Goal: Task Accomplishment & Management: Contribute content

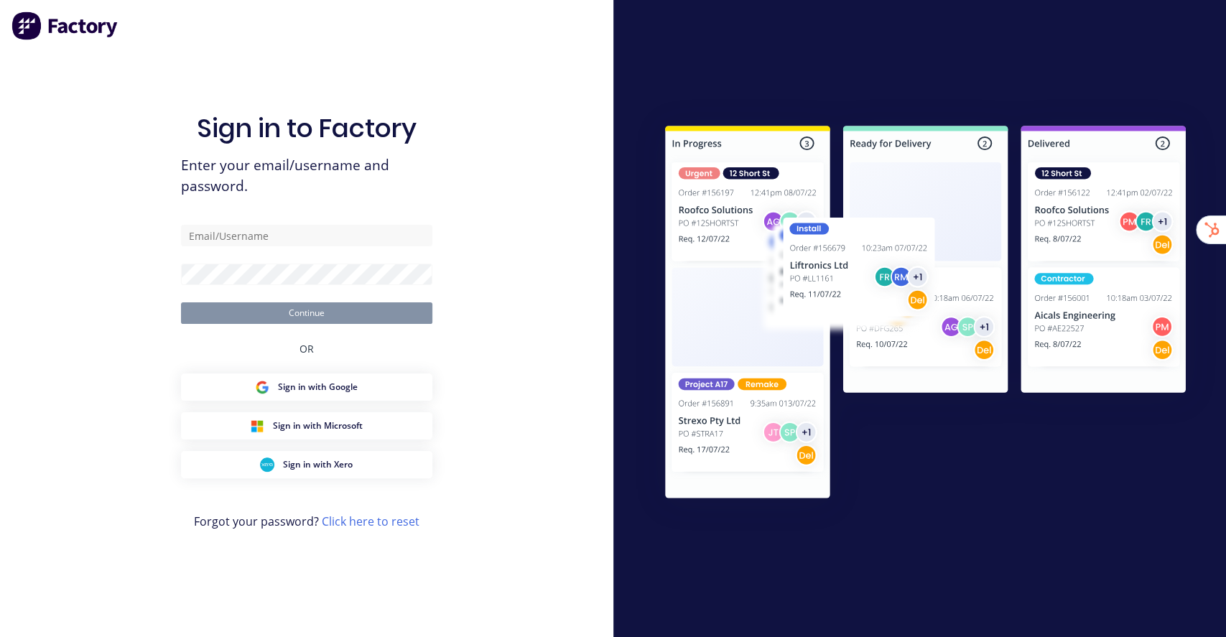
click at [475, 42] on div "Sign in to Factory Enter your email/username and password. Continue OR Sign in …" at bounding box center [306, 318] width 613 height 637
drag, startPoint x: 185, startPoint y: 54, endPoint x: 175, endPoint y: 40, distance: 17.0
click at [185, 54] on div "Sign in to Factory Enter your email/username and password. Continue OR Sign in …" at bounding box center [306, 332] width 251 height 585
type input "stuart@factory.app"
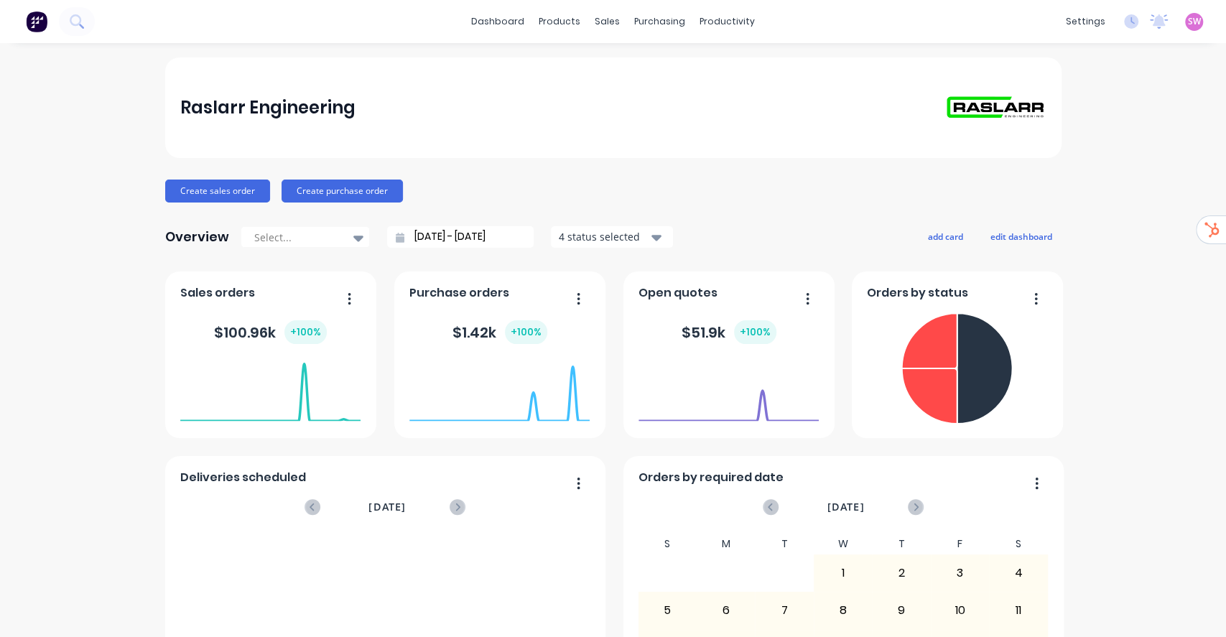
click at [588, 65] on div "Product Catalogue" at bounding box center [616, 68] width 89 height 13
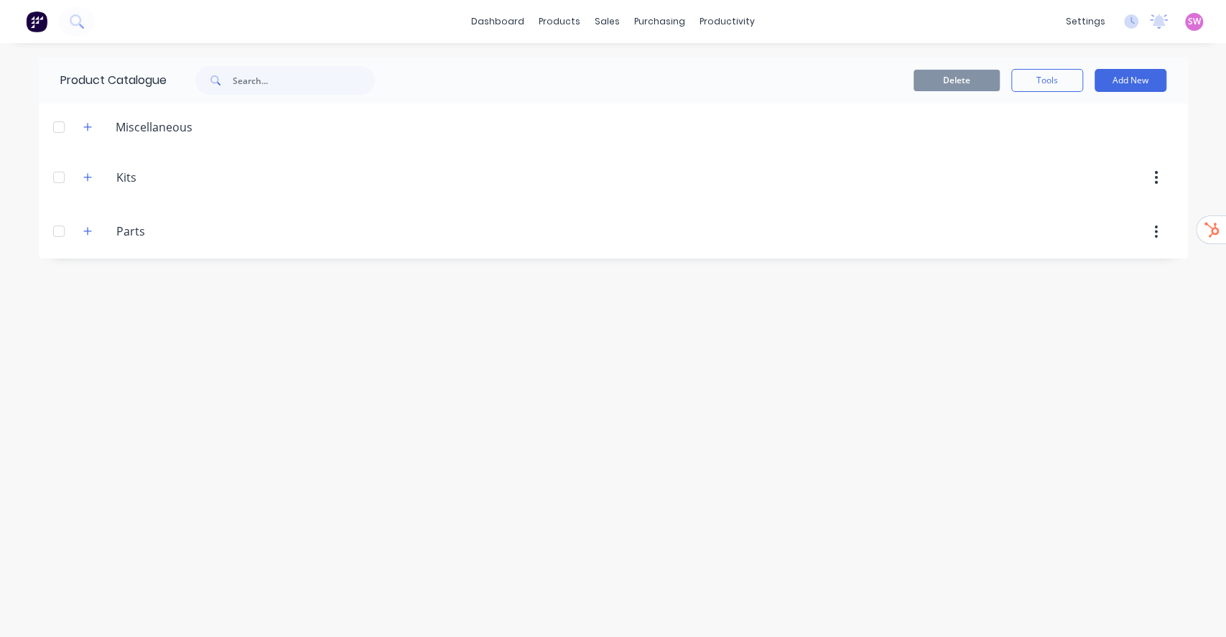
drag, startPoint x: 87, startPoint y: 227, endPoint x: 80, endPoint y: 196, distance: 31.7
click at [87, 225] on button "button" at bounding box center [88, 232] width 18 height 18
click at [92, 182] on button "button" at bounding box center [88, 177] width 18 height 18
click at [53, 280] on div at bounding box center [59, 282] width 29 height 29
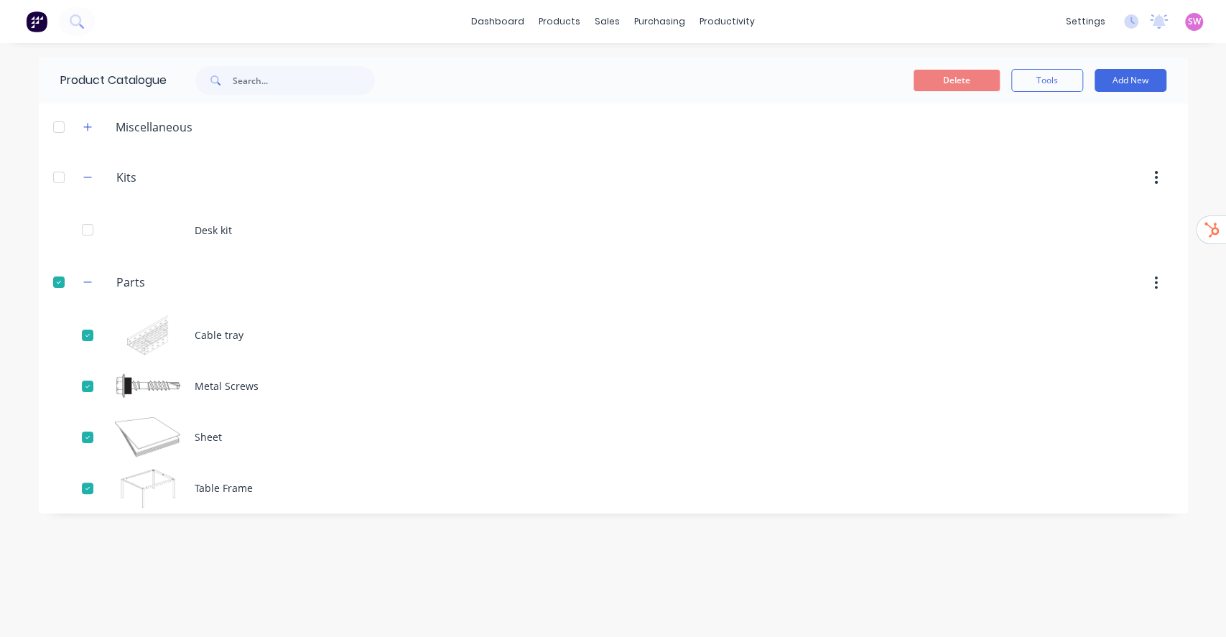
click at [57, 176] on div at bounding box center [59, 177] width 29 height 29
click at [937, 83] on button "Delete" at bounding box center [957, 81] width 86 height 22
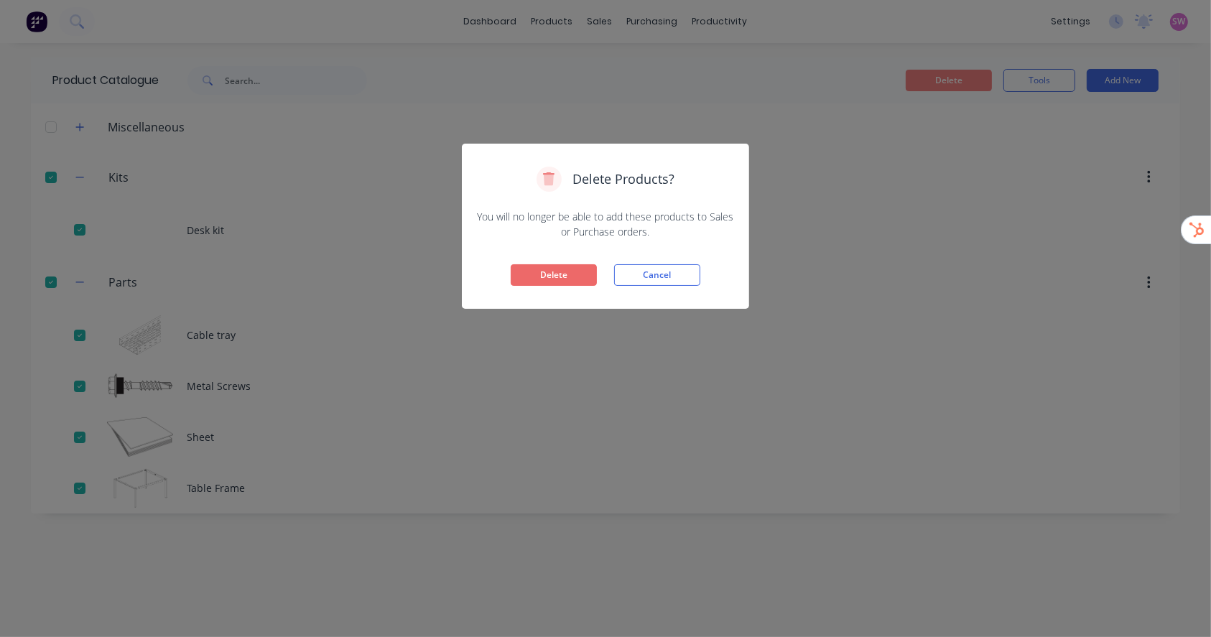
click at [580, 279] on button "Delete" at bounding box center [554, 275] width 86 height 22
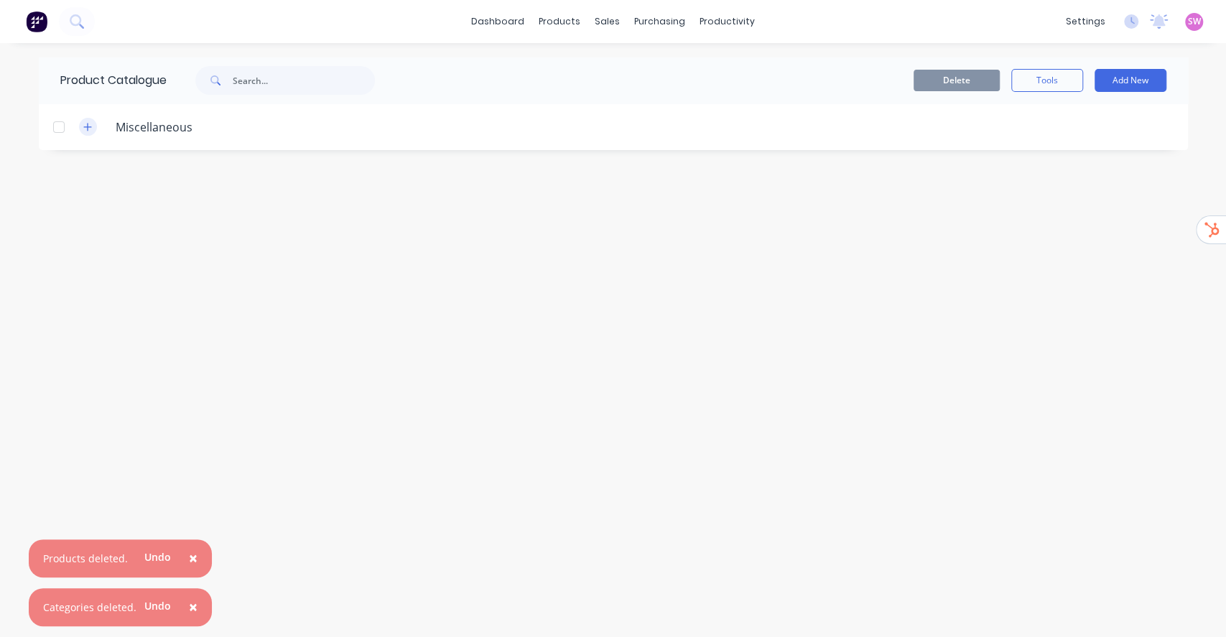
click at [93, 124] on button "button" at bounding box center [88, 127] width 18 height 18
click at [320, 299] on div "Product Catalogue Delete Tools Add New Miscellaneous" at bounding box center [613, 339] width 1149 height 565
click at [1131, 79] on button "Add New" at bounding box center [1131, 80] width 72 height 23
click at [1110, 121] on div "Category" at bounding box center [1098, 117] width 111 height 21
click at [155, 177] on input "text" at bounding box center [141, 174] width 162 height 21
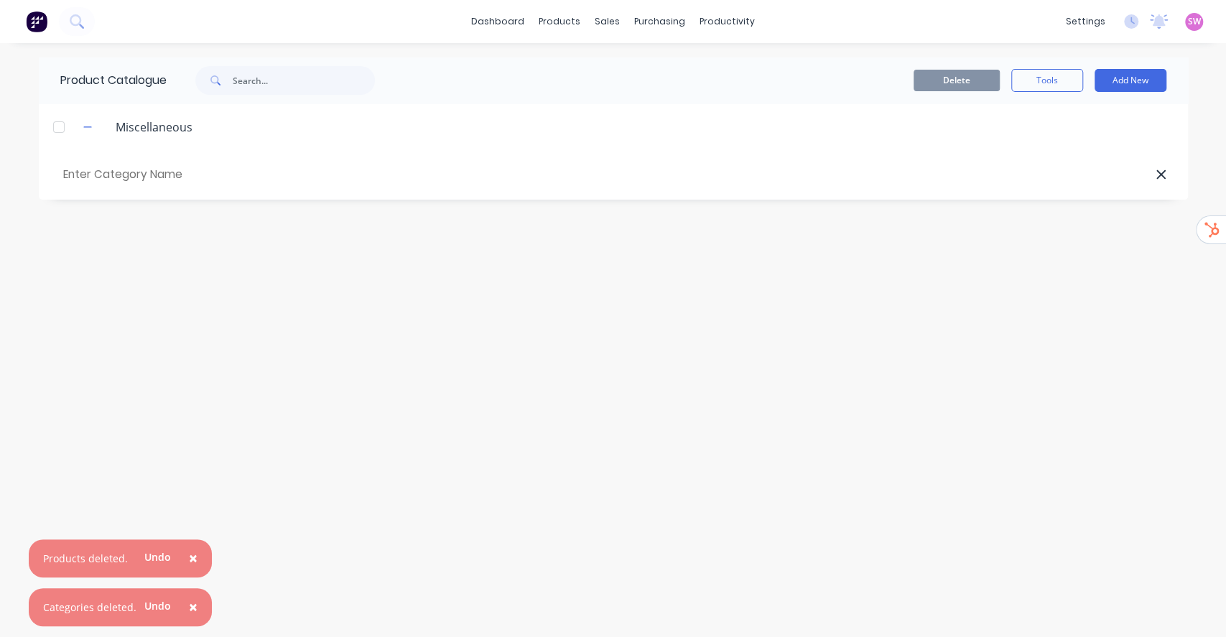
paste input "NISSAN PATROL GQ Y60"
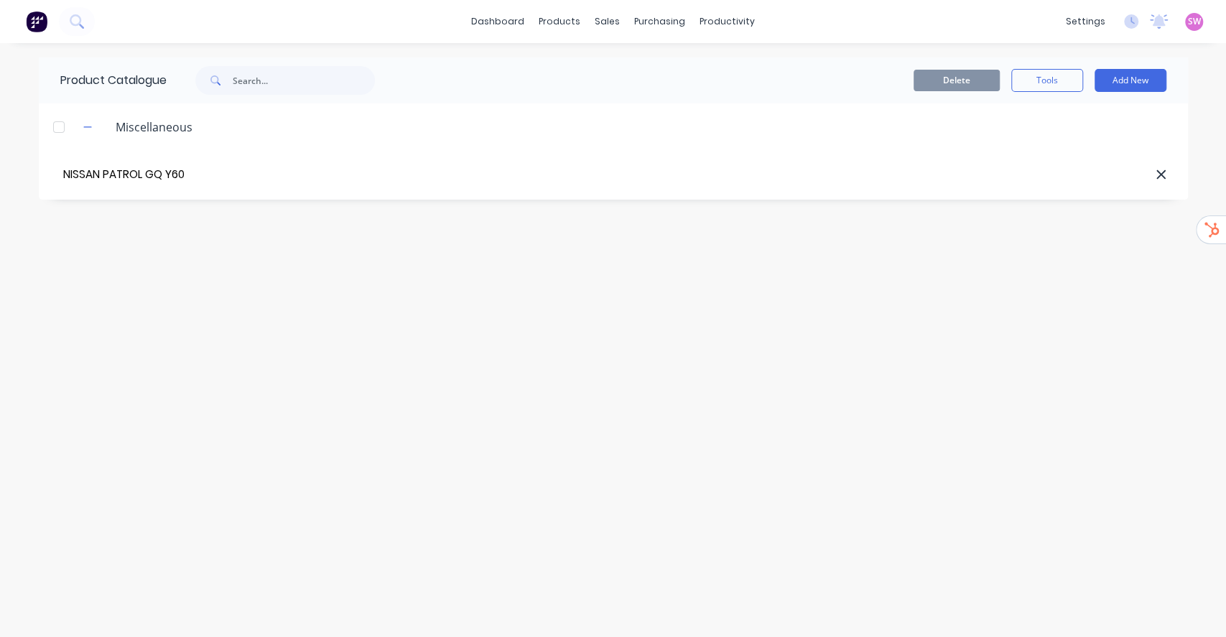
type input "NISSAN PATROL GQ Y60"
click at [1151, 83] on button "Add New" at bounding box center [1131, 80] width 72 height 23
click at [1070, 136] on div "Product" at bounding box center [1098, 146] width 111 height 21
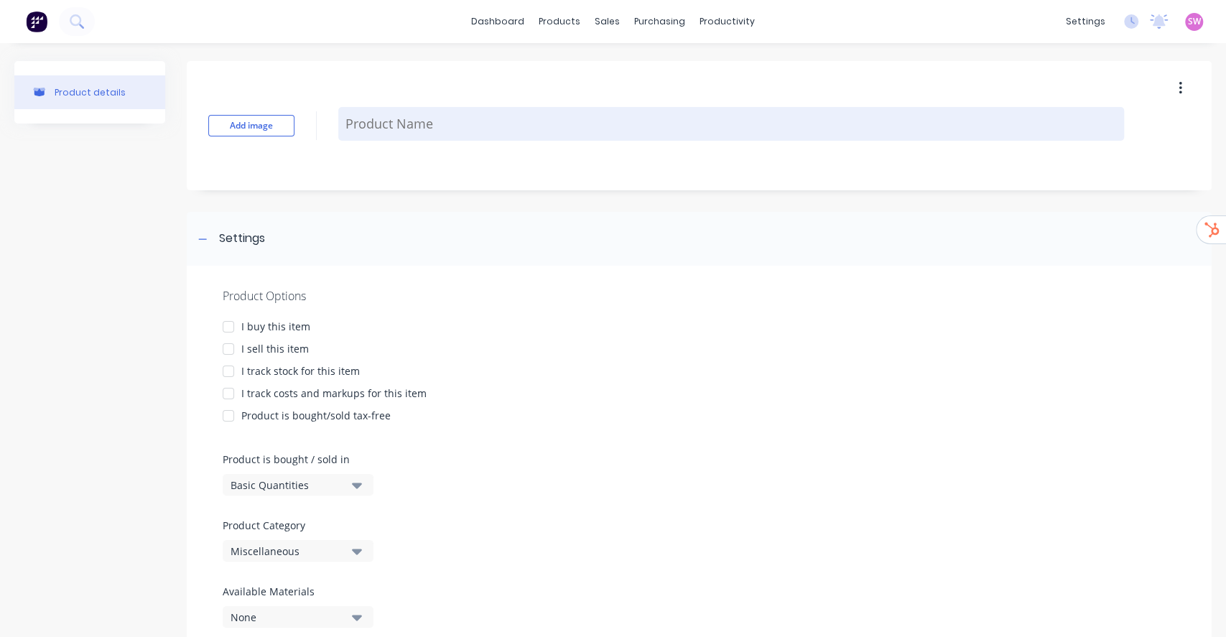
click at [419, 116] on textarea at bounding box center [731, 124] width 786 height 34
paste textarea "Rear Bars"
type textarea "x"
type textarea "Rear Bars"
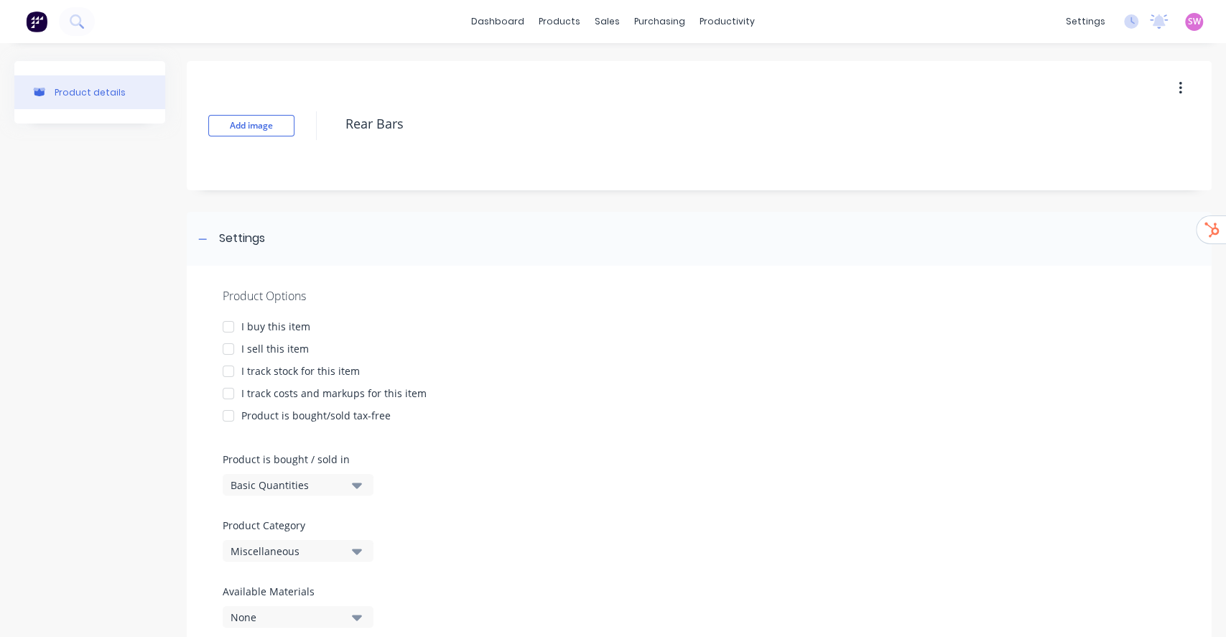
type textarea "x"
type textarea "Rear Bars ="
type textarea "x"
type textarea "Rear Bars"
type textarea "x"
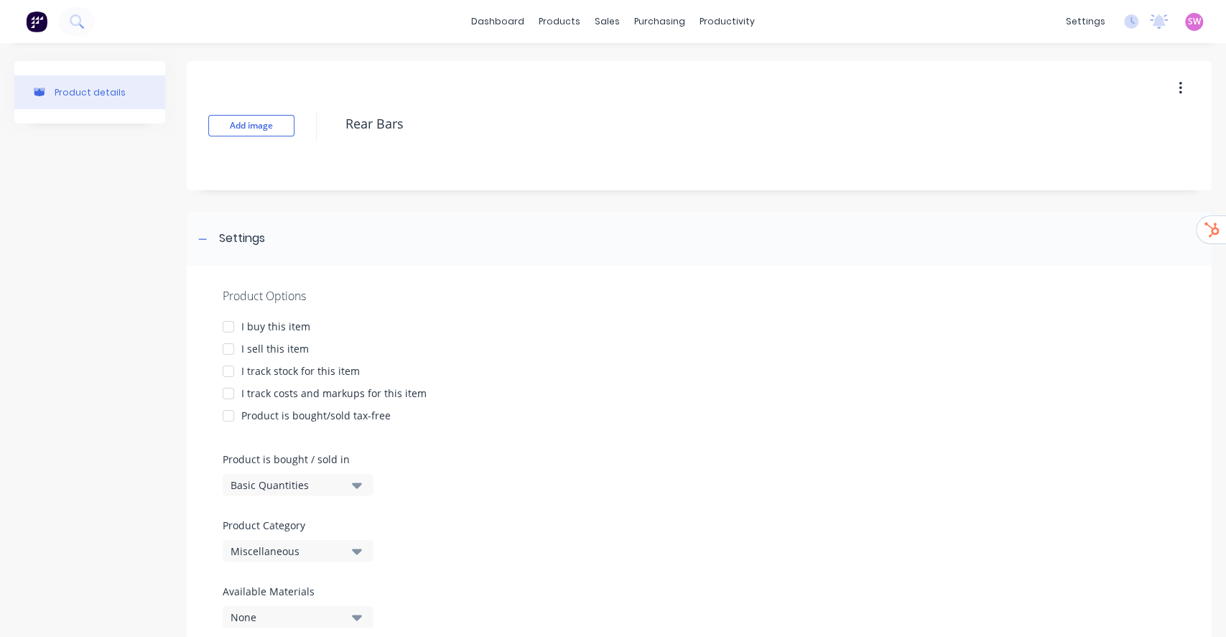
type textarea "Rear Bars"
type textarea "x"
type textarea "Rear Bars"
type textarea "x"
type textarea "Rear Bars"
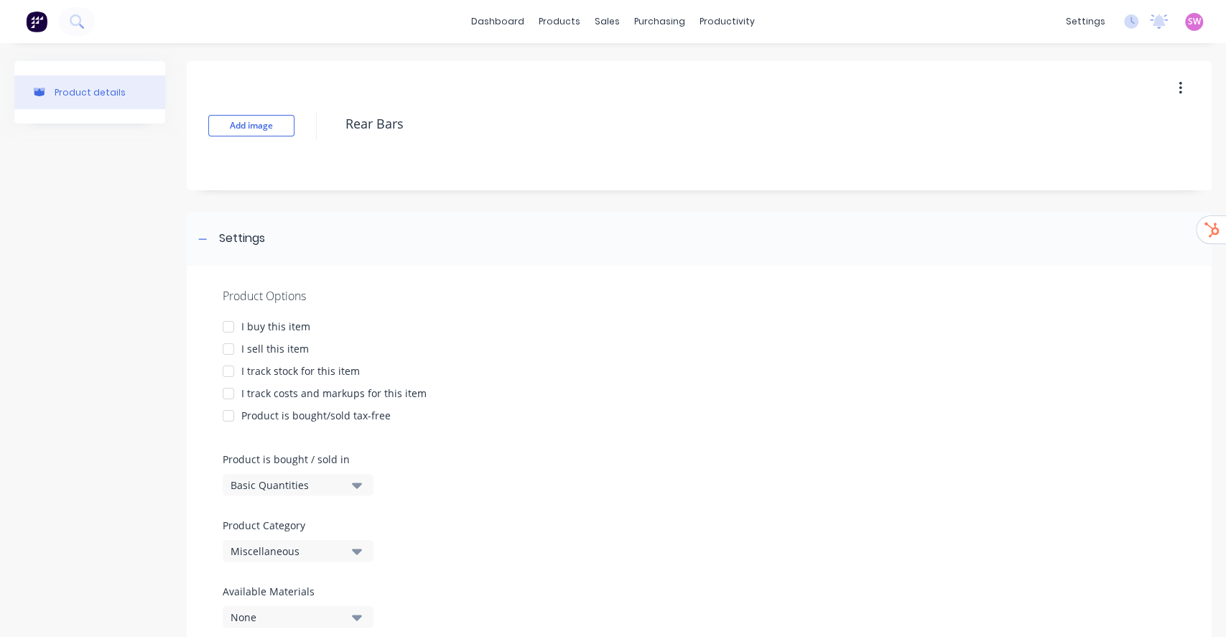
type textarea "x"
type textarea "Rear Bars"
type textarea "x"
type textarea "Rear Bars"
type textarea "x"
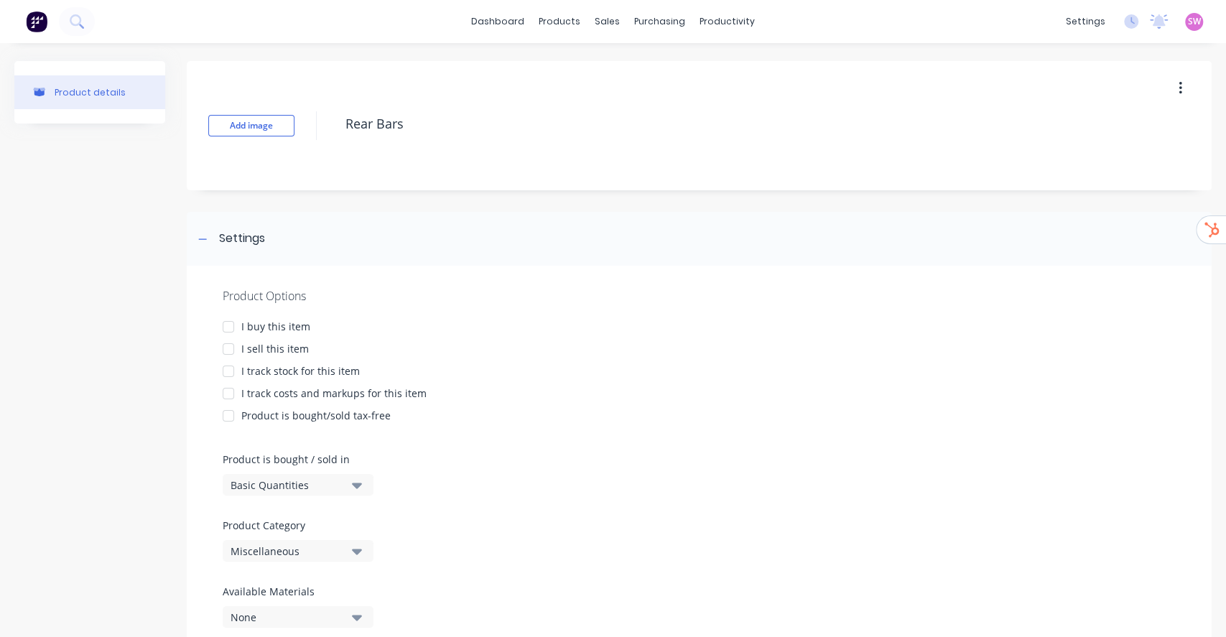
type textarea "Rear Bars"
type textarea "x"
type textarea "Rear Bars"
type textarea "x"
type textarea "Rear Bars -"
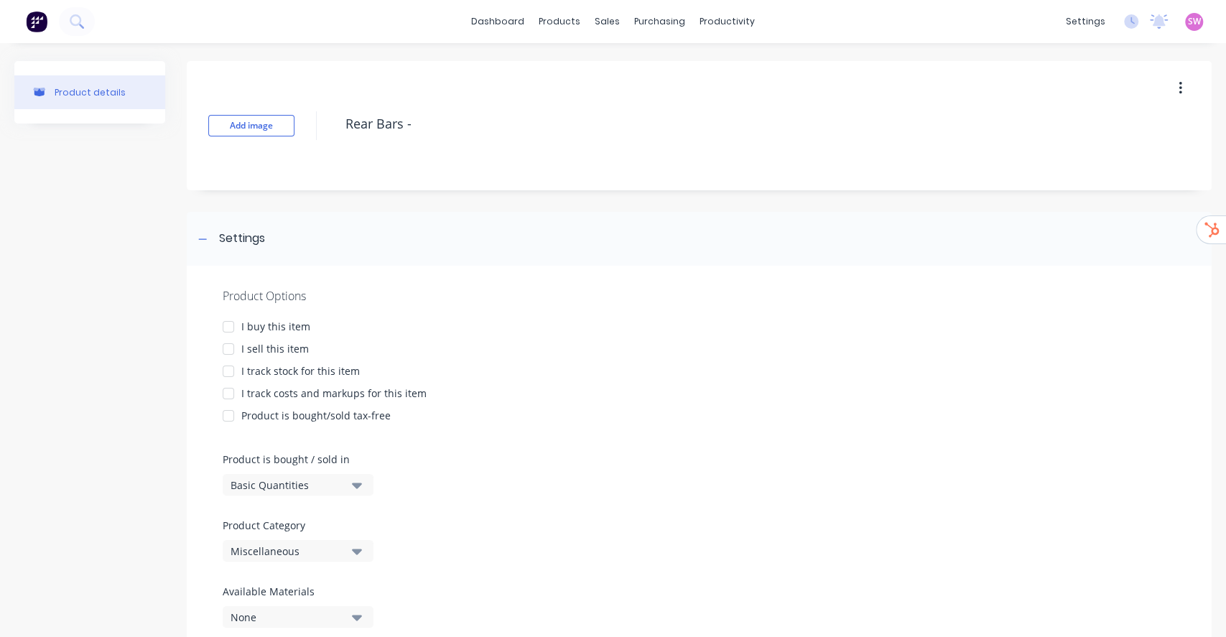
type textarea "x"
type textarea "Rear Bars -"
type textarea "x"
type textarea "Rear Bars -"
type textarea "x"
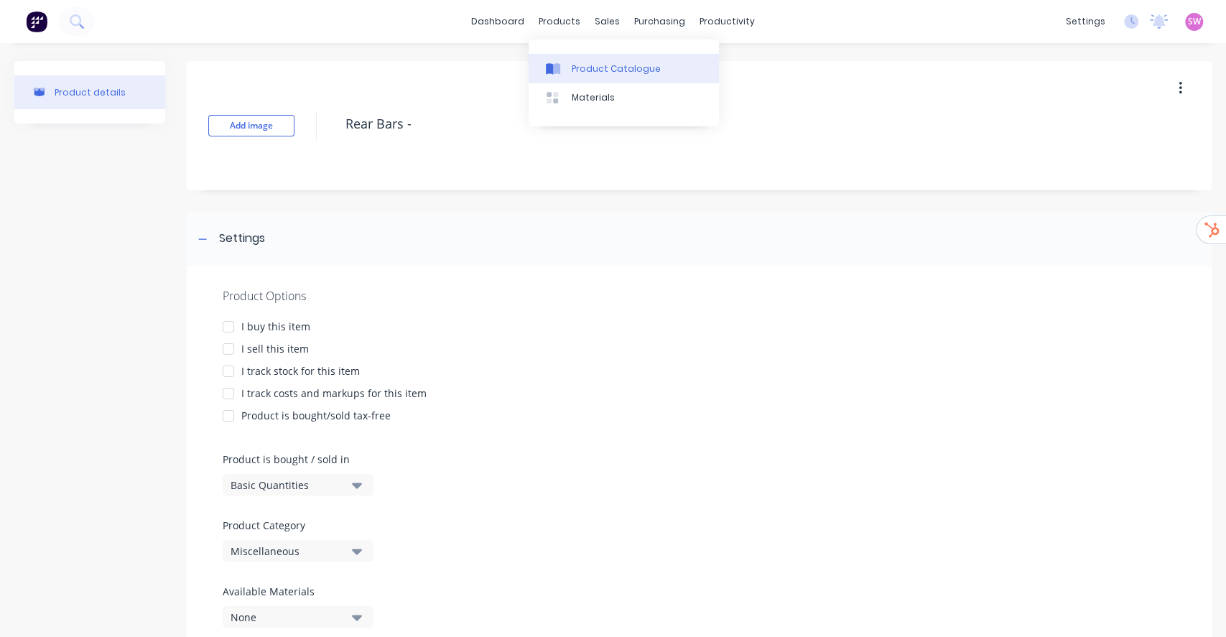
click at [595, 68] on div "Product Catalogue" at bounding box center [616, 68] width 89 height 13
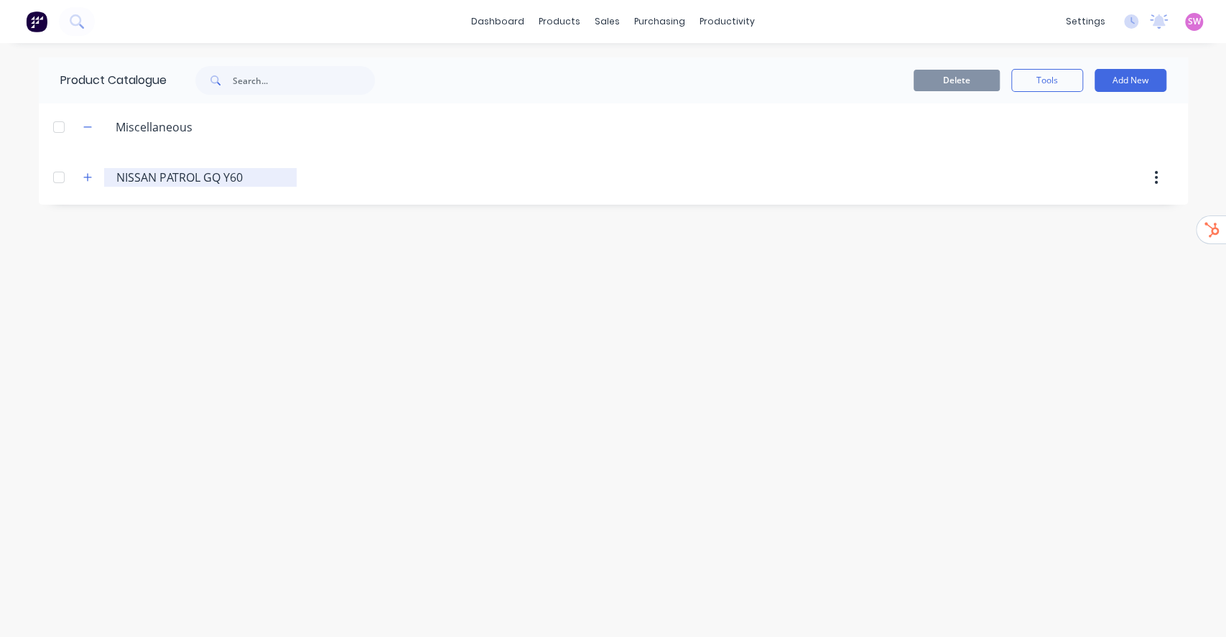
click at [241, 173] on input "NISSAN PATROL GQ Y60" at bounding box center [201, 177] width 170 height 17
drag, startPoint x: 221, startPoint y: 178, endPoint x: 186, endPoint y: 189, distance: 36.1
click at [221, 178] on input "NISSAN PATROL GQ Y60" at bounding box center [201, 177] width 170 height 17
click at [119, 178] on input "NISSAN PATROL GQ Y60" at bounding box center [201, 177] width 170 height 17
paste input "Rear Bars"
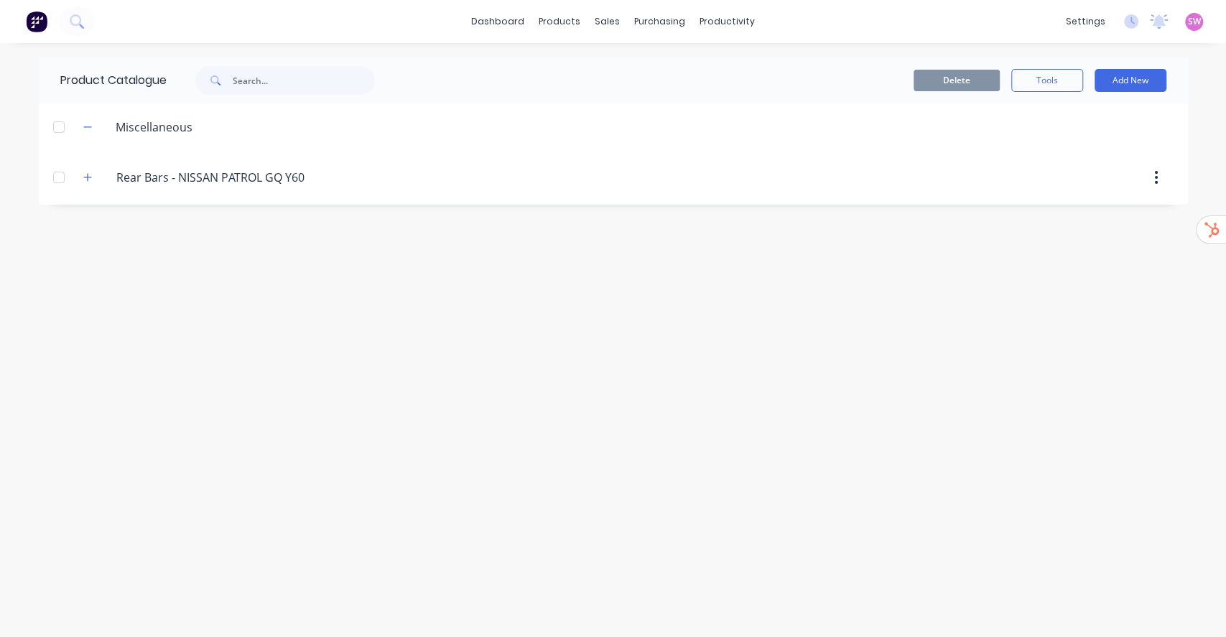
type input "Rear Bars - NISSAN PATROL GQ Y60"
click at [416, 306] on div "Product Catalogue Delete Tools Add New Miscellaneous Rear.Bars.-.NISSAN.PATROL.…" at bounding box center [613, 339] width 1149 height 565
click at [241, 233] on div "Product Catalogue Delete Tools Add New Miscellaneous Rear.Bars.-.NISSAN.PATROL.…" at bounding box center [613, 339] width 1149 height 565
click at [1129, 75] on button "Add New" at bounding box center [1131, 80] width 72 height 23
click at [1086, 147] on div "Product" at bounding box center [1098, 146] width 111 height 21
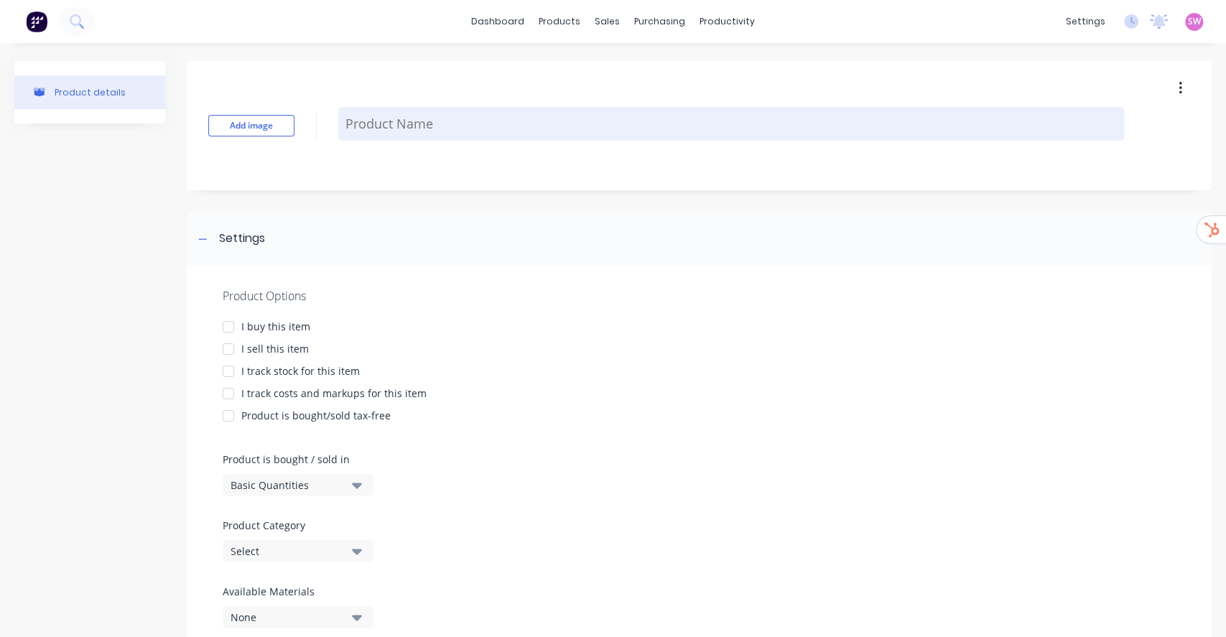
click at [395, 122] on textarea at bounding box center [731, 124] width 786 height 34
paste textarea "NIPATGQRB01"
type textarea "x"
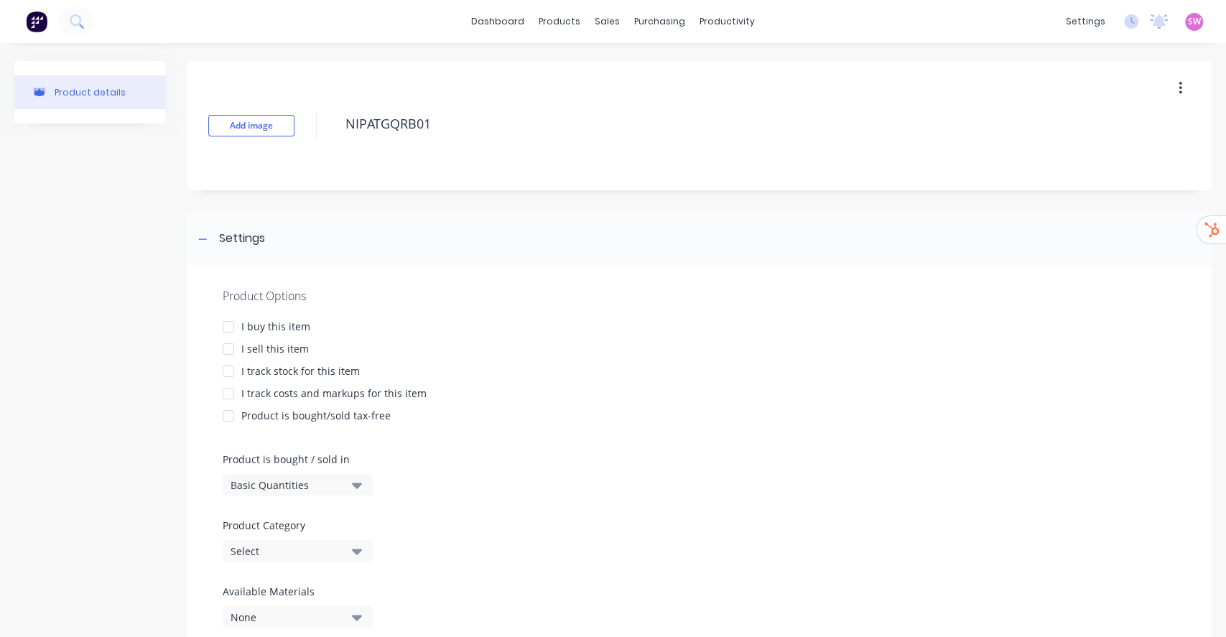
type textarea "NIPATGQRB01"
type textarea "x"
type textarea "NIPATGQRB01"
click at [285, 331] on div "I buy this item" at bounding box center [275, 326] width 69 height 15
click at [287, 346] on div "I sell this item" at bounding box center [275, 348] width 68 height 15
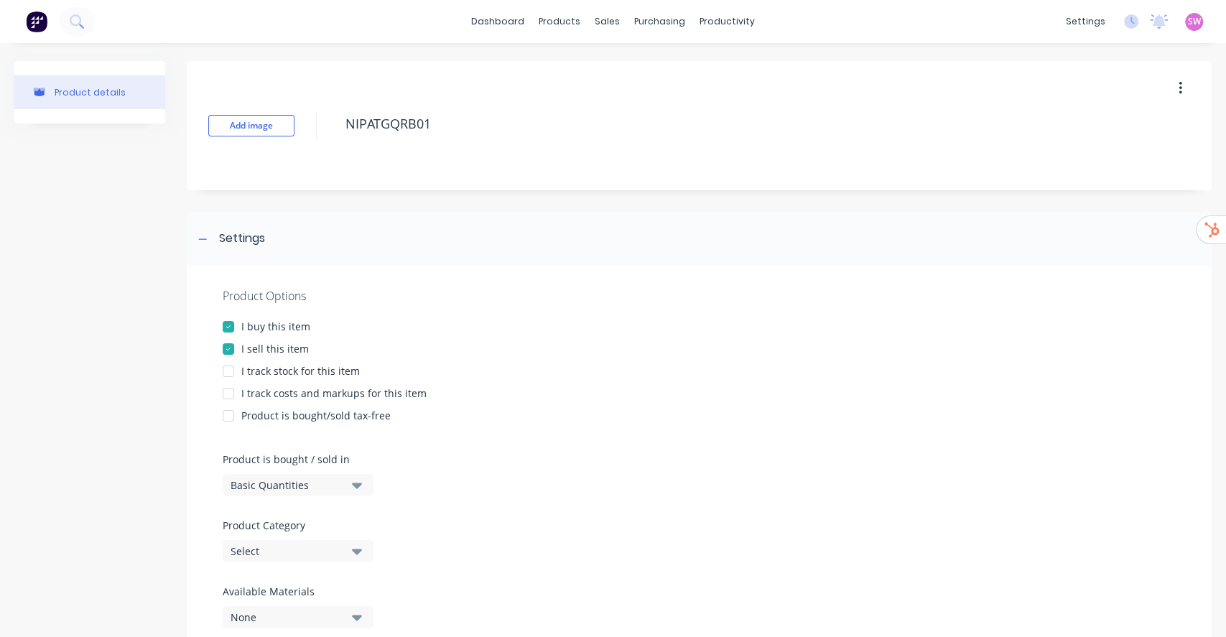
click at [285, 368] on div "I track stock for this item" at bounding box center [300, 370] width 119 height 15
click at [287, 386] on div "I track costs and markups for this item" at bounding box center [333, 393] width 185 height 15
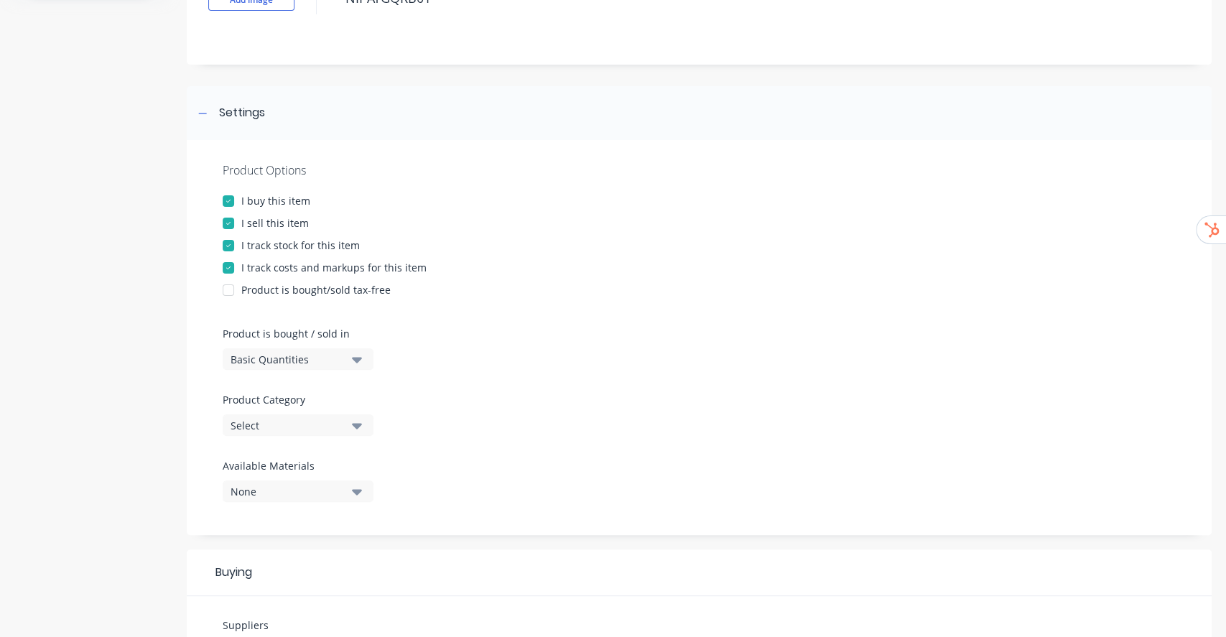
scroll to position [96, 0]
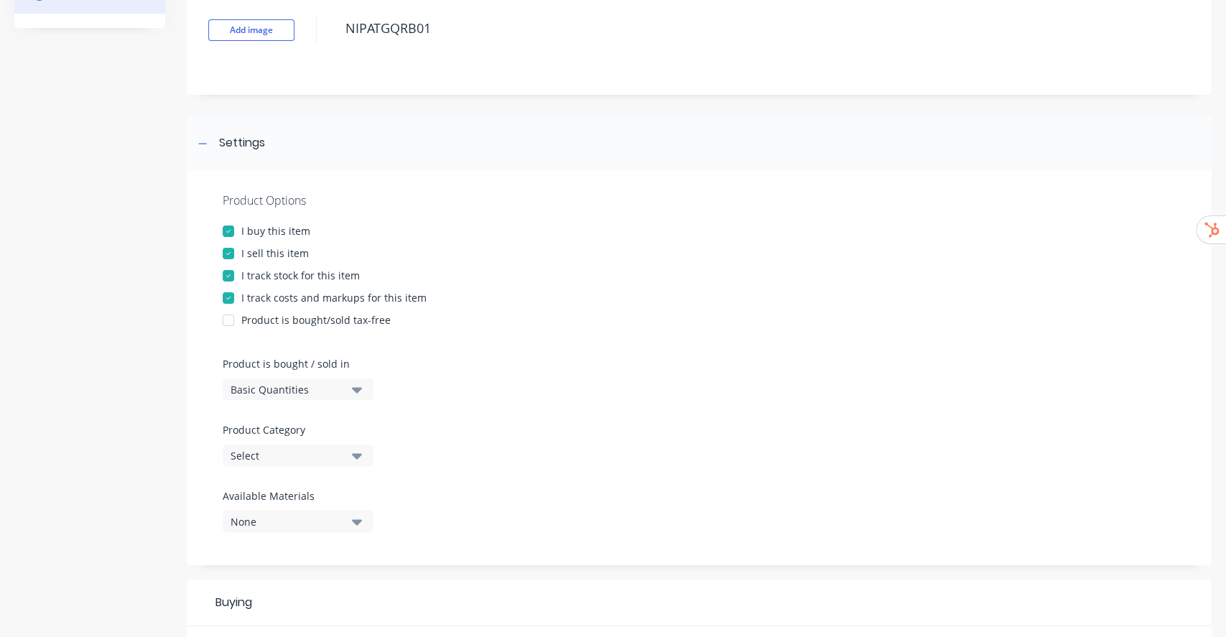
click at [323, 453] on div "Select" at bounding box center [288, 455] width 115 height 15
click at [338, 562] on div "Rear Bars - NISSAN PATROL GQ Y60" at bounding box center [330, 563] width 215 height 29
type textarea "x"
click at [528, 347] on div at bounding box center [699, 346] width 953 height 22
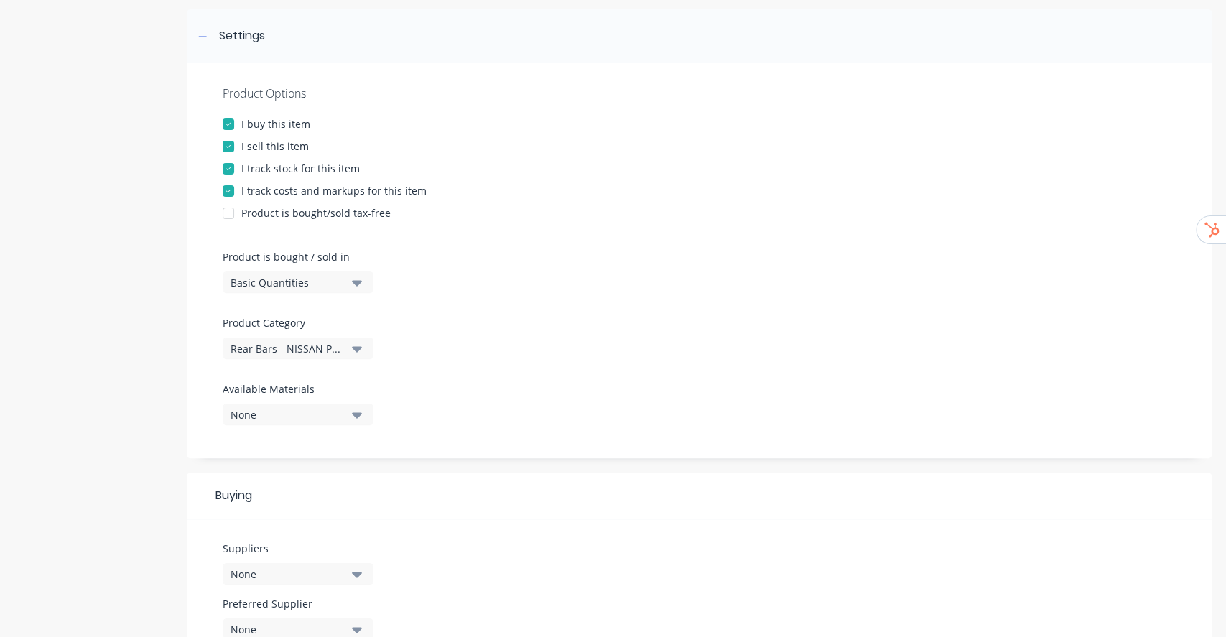
scroll to position [478, 0]
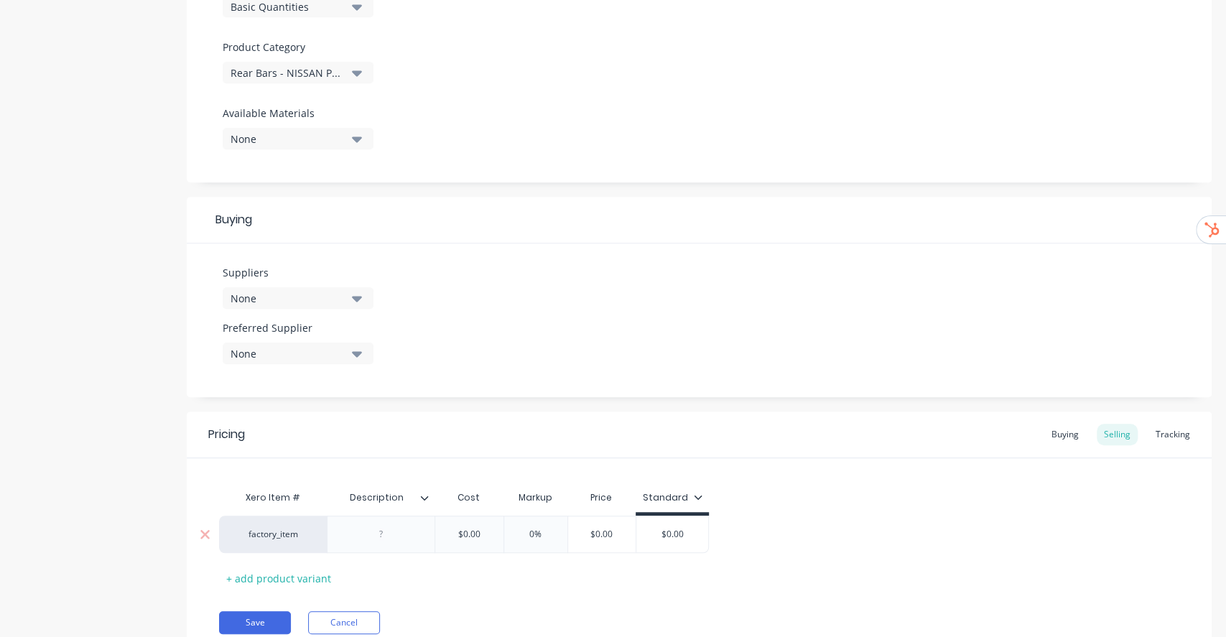
click at [387, 537] on div at bounding box center [381, 534] width 72 height 19
paste div
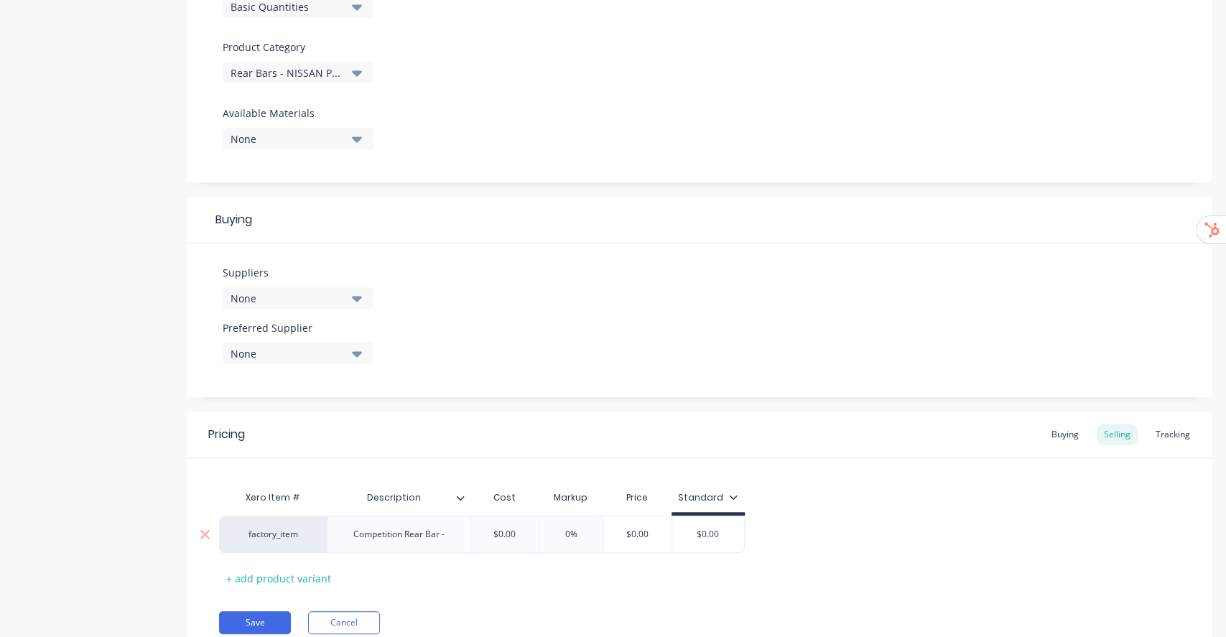
click at [456, 534] on div "Competition Rear Bar -" at bounding box center [399, 534] width 114 height 19
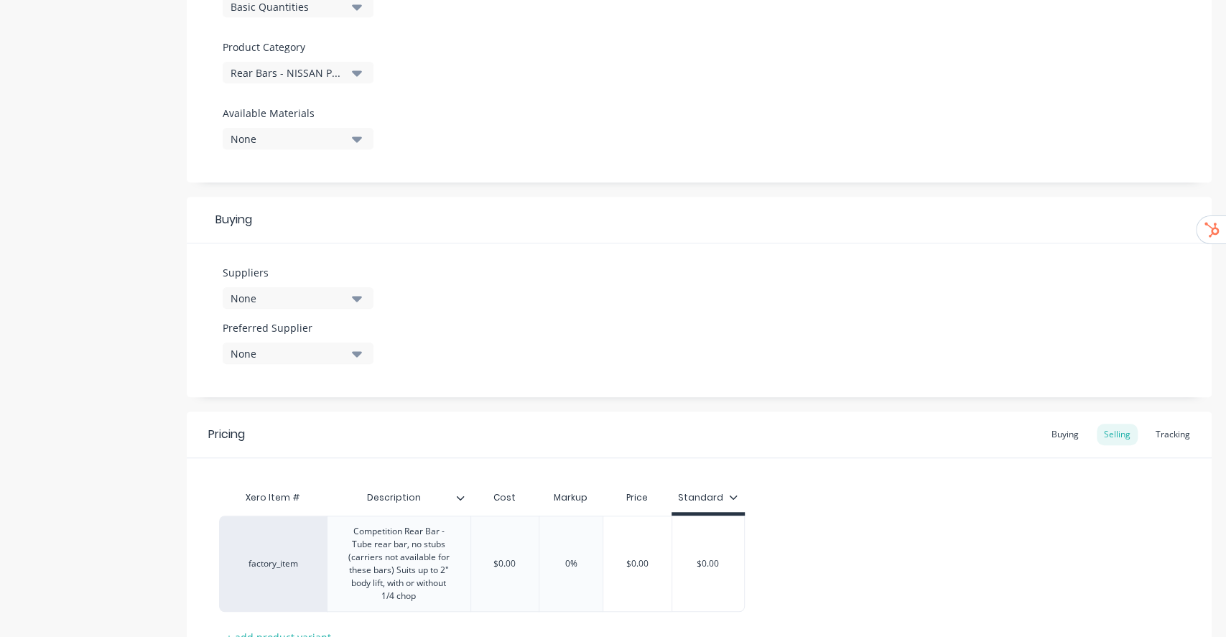
type textarea "x"
click at [853, 334] on div "Suppliers None Preferred Supplier None No options..." at bounding box center [699, 320] width 1025 height 154
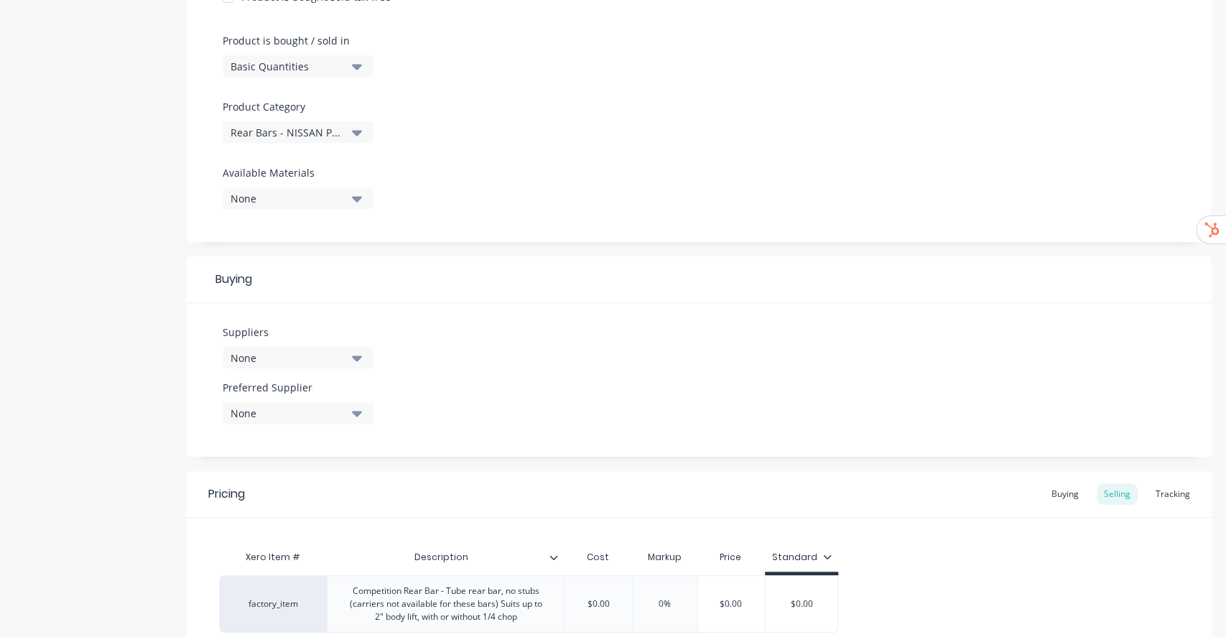
scroll to position [556, 0]
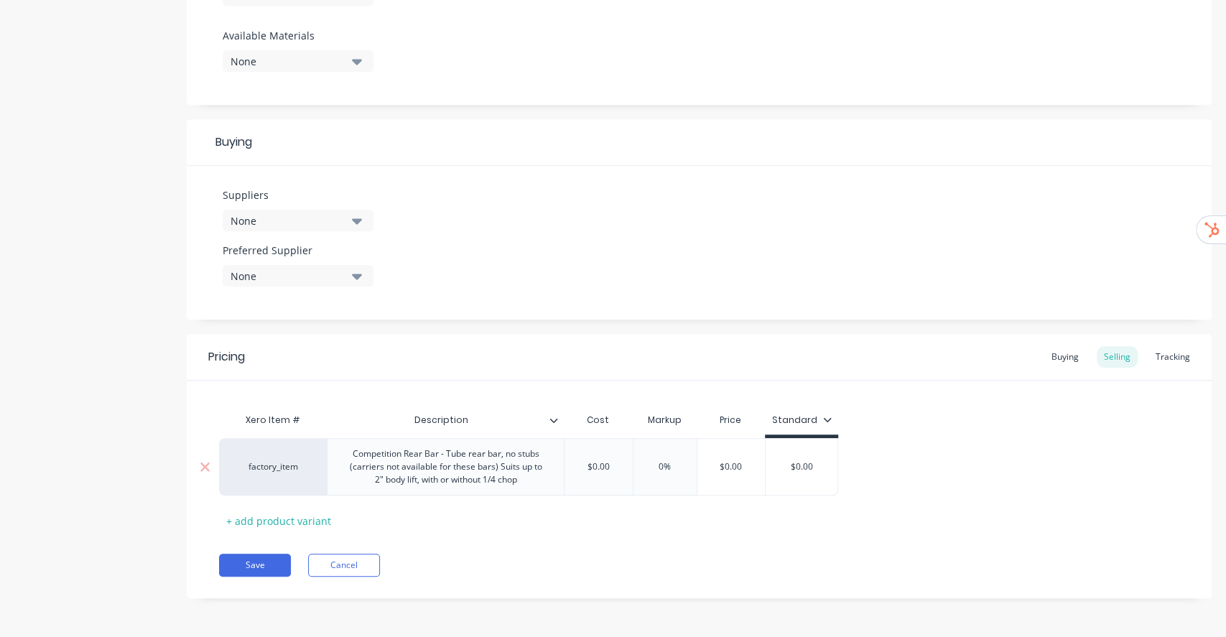
type input "$0.00"
click at [736, 473] on input "$0.00" at bounding box center [731, 466] width 72 height 13
type textarea "x"
type input "7"
type textarea "x"
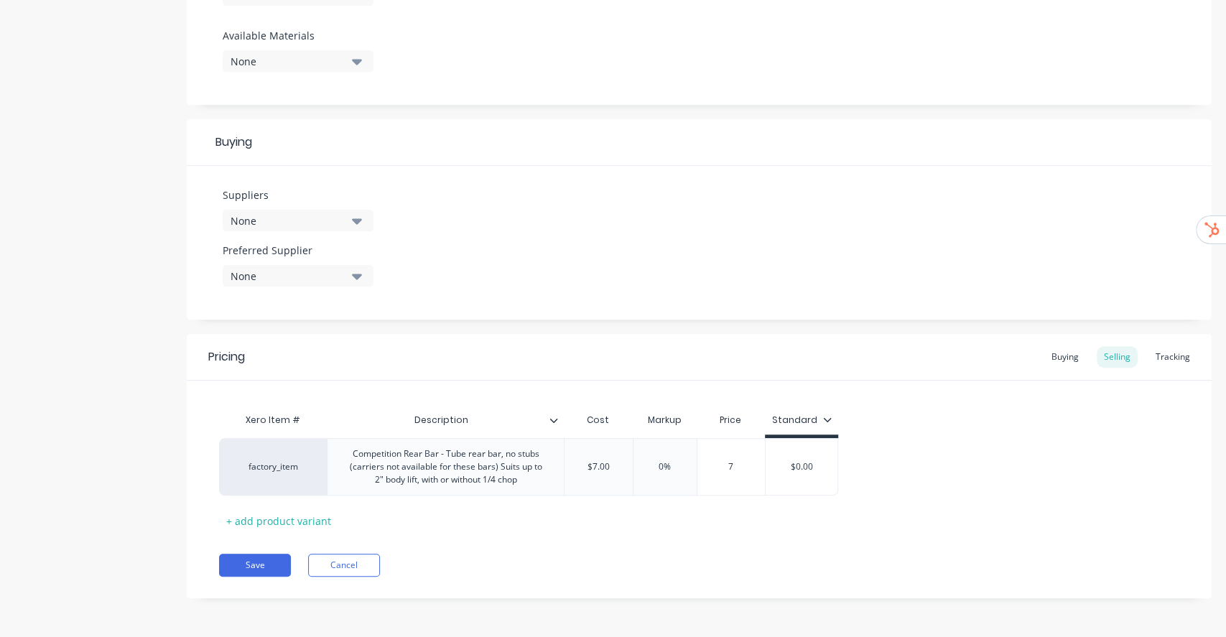
type input "79"
type textarea "x"
type input "799"
type input "$0.00"
click at [836, 469] on input "$0.00" at bounding box center [835, 466] width 72 height 13
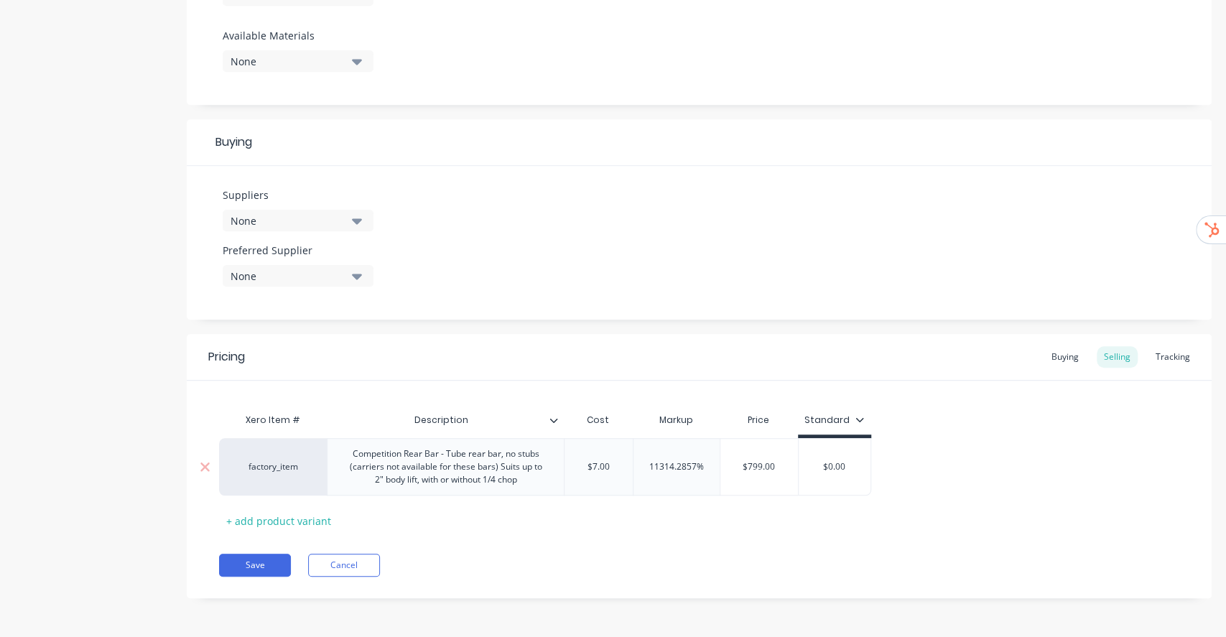
drag, startPoint x: 845, startPoint y: 469, endPoint x: 814, endPoint y: 478, distance: 33.0
click at [817, 478] on div "$0.00 $0.00" at bounding box center [835, 467] width 72 height 36
type textarea "x"
type input "7"
type textarea "x"
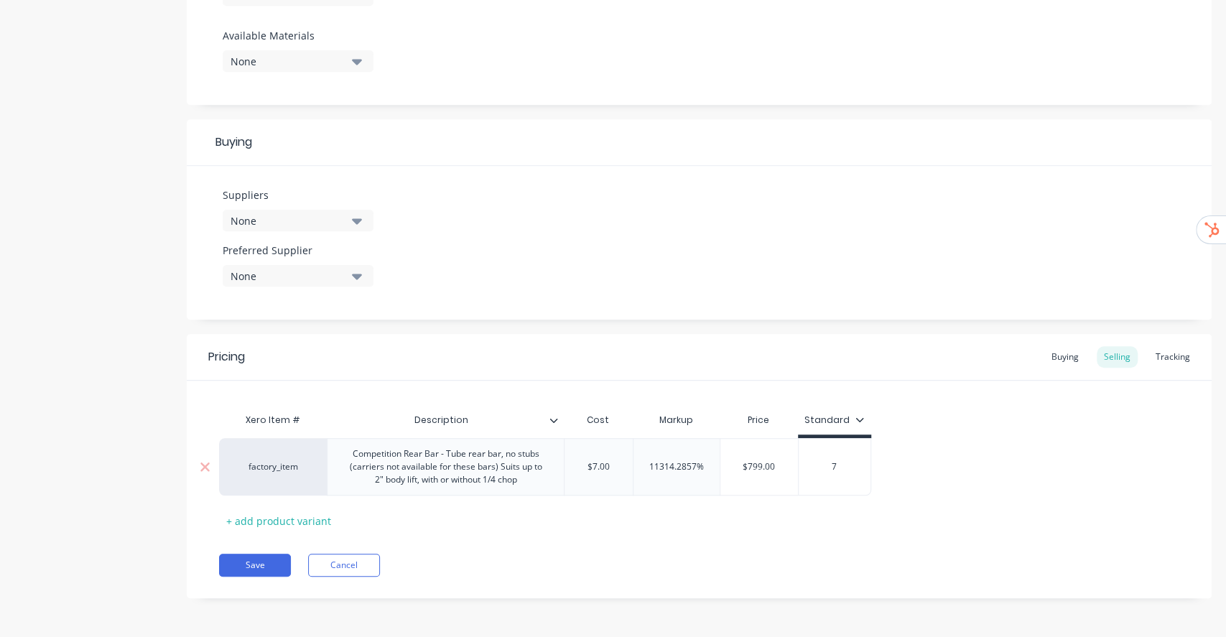
type input "79"
type textarea "x"
type input "799"
click at [1014, 436] on div "Xero Item # Description Cost Markup Price Standard factory_item Competition Rea…" at bounding box center [699, 469] width 960 height 126
type input "$7.00"
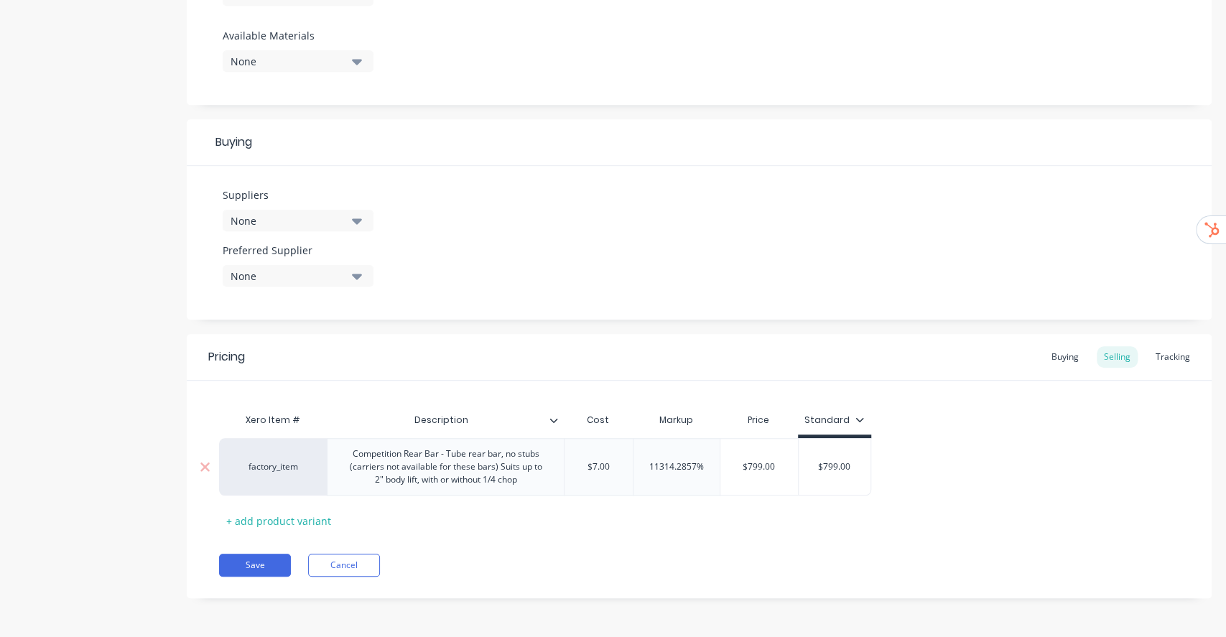
click at [607, 465] on input "$7.00" at bounding box center [598, 466] width 72 height 13
drag, startPoint x: 616, startPoint y: 464, endPoint x: 566, endPoint y: 473, distance: 50.4
click at [566, 473] on div "$7.00 $7.00" at bounding box center [598, 467] width 72 height 36
type textarea "x"
type input "0"
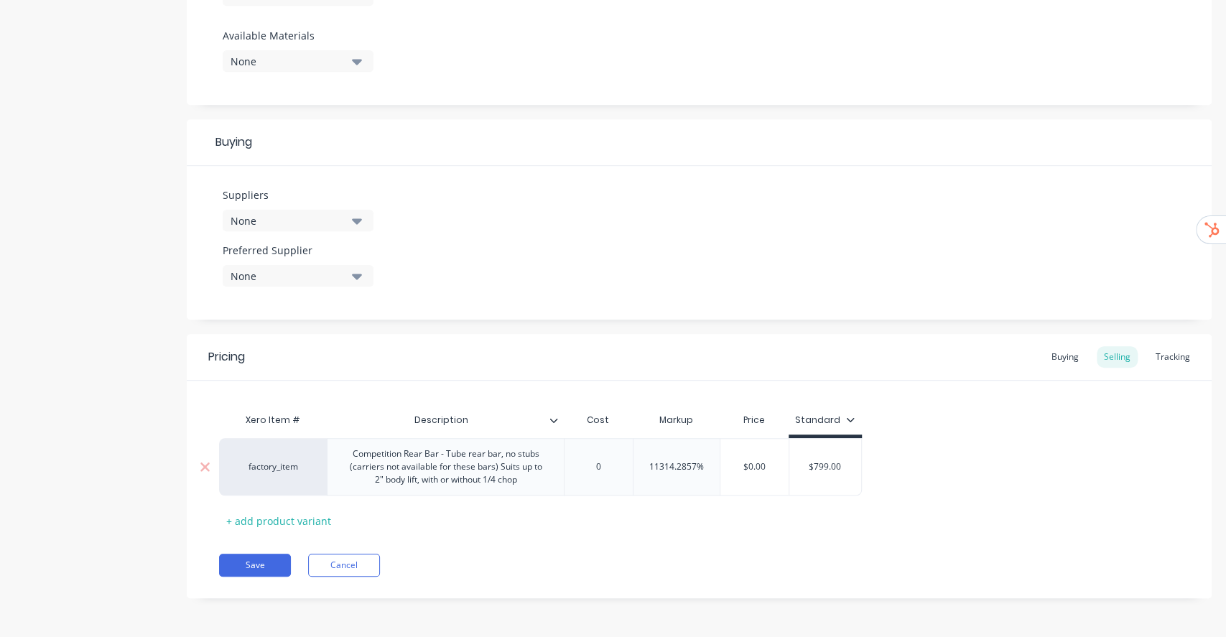
type input "$799.00"
click at [809, 465] on input "$799.00" at bounding box center [825, 466] width 72 height 13
type input "11314.2857%"
click at [672, 467] on input "11314.2857%" at bounding box center [677, 466] width 87 height 13
type textarea "x"
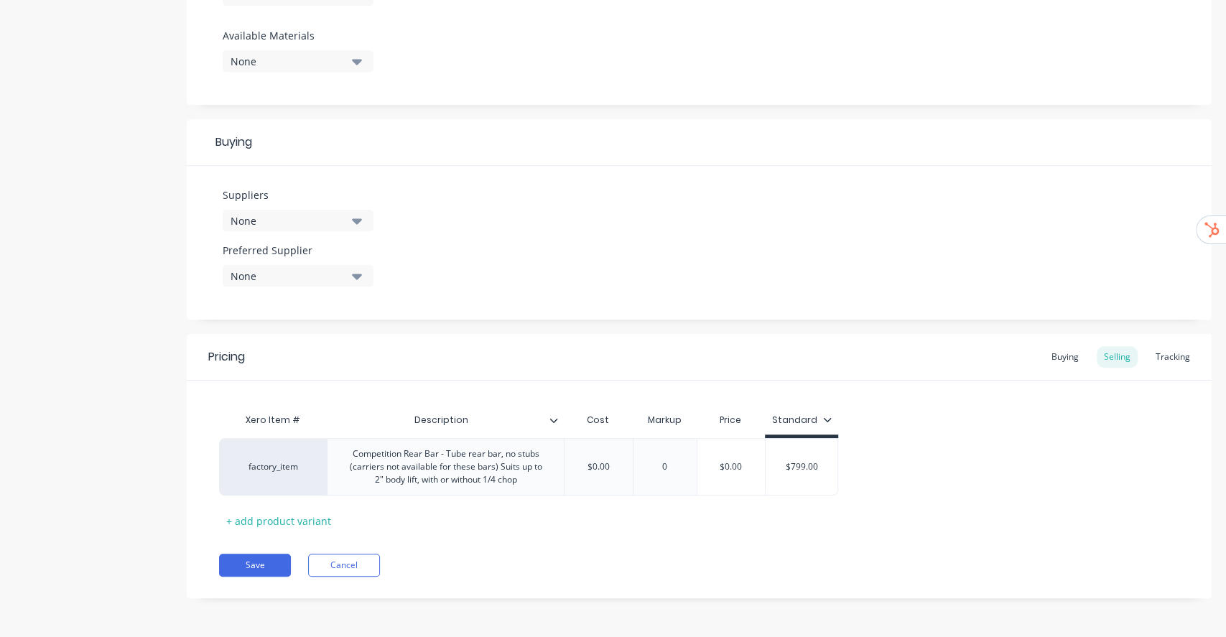
type input "0"
click at [819, 558] on div "Save Cancel" at bounding box center [715, 565] width 993 height 23
click at [807, 463] on input "$799.00" at bounding box center [802, 466] width 72 height 13
type input "$0.00"
click at [615, 470] on input "$0.00" at bounding box center [598, 466] width 72 height 13
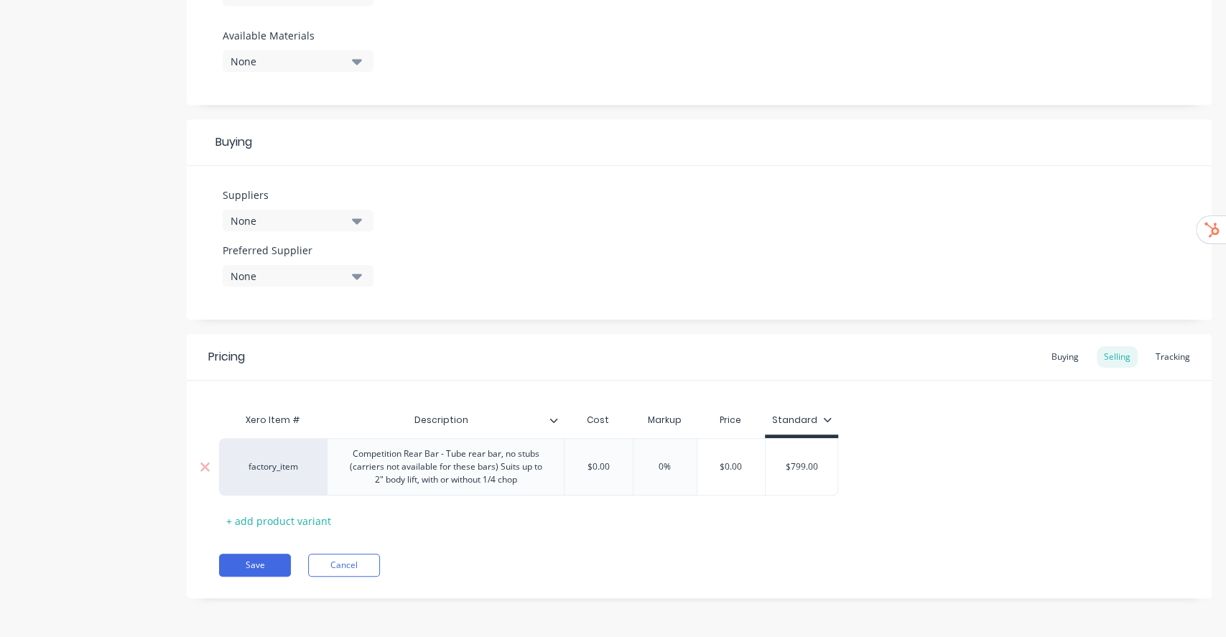
paste input "799"
type textarea "x"
type input "$799.00"
click at [999, 514] on div "Xero Item # Description Cost Markup Price Standard factory_item Competition Rea…" at bounding box center [699, 469] width 960 height 126
click at [934, 469] on div "factory_item Competition Rear Bar - Tube rear bar, no stubs (carriers not avail…" at bounding box center [699, 466] width 960 height 57
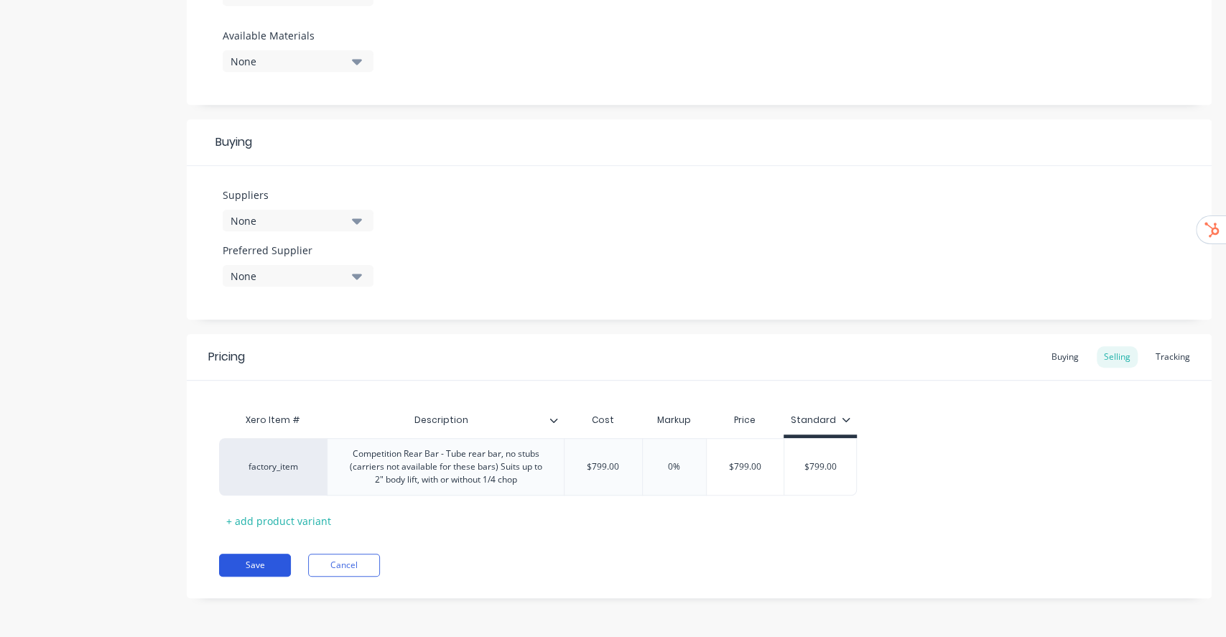
click at [253, 566] on button "Save" at bounding box center [255, 565] width 72 height 23
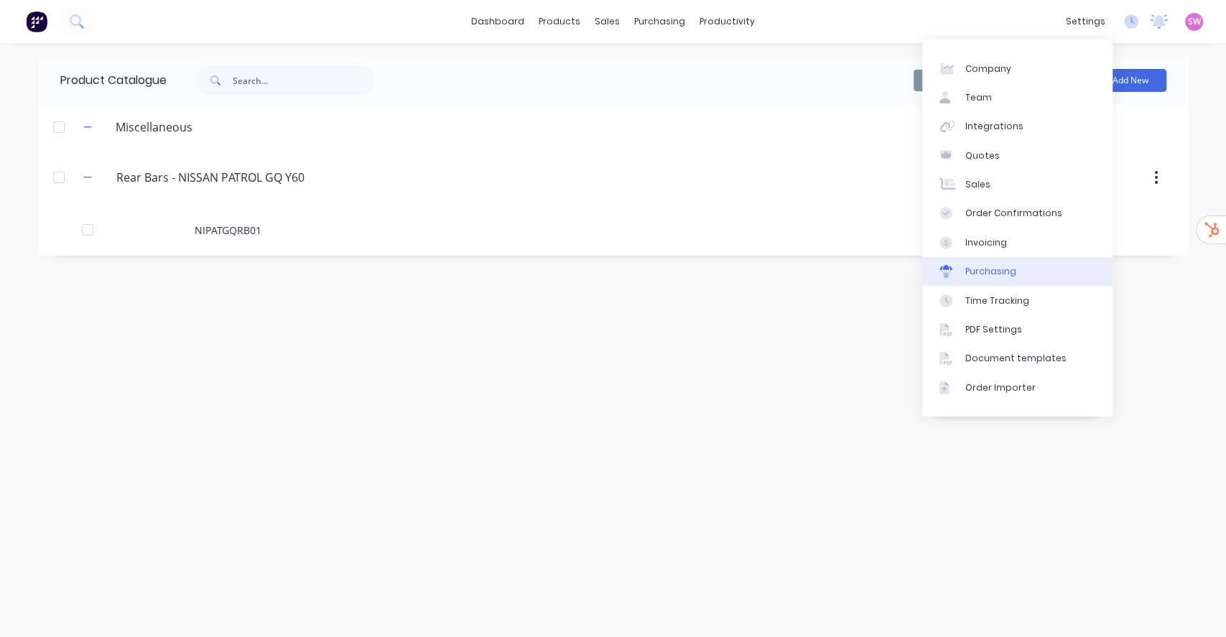
click at [1017, 266] on link "Purchasing" at bounding box center [1017, 271] width 190 height 29
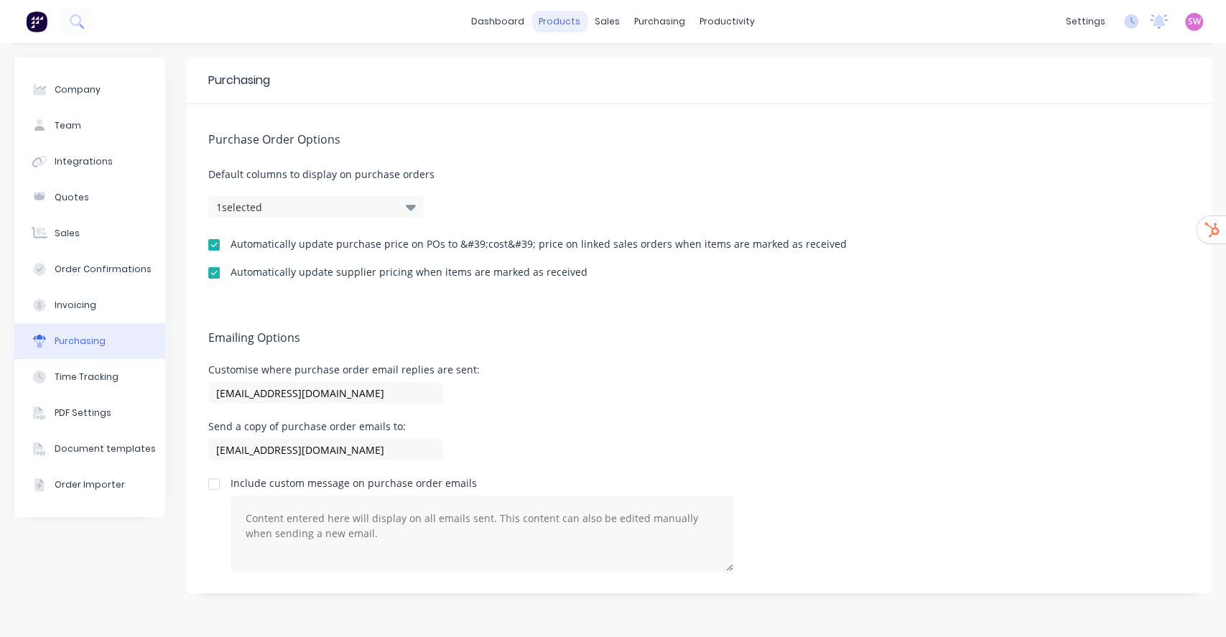
click at [562, 24] on div "products" at bounding box center [560, 22] width 56 height 22
click at [588, 57] on link "Product Catalogue" at bounding box center [631, 68] width 190 height 29
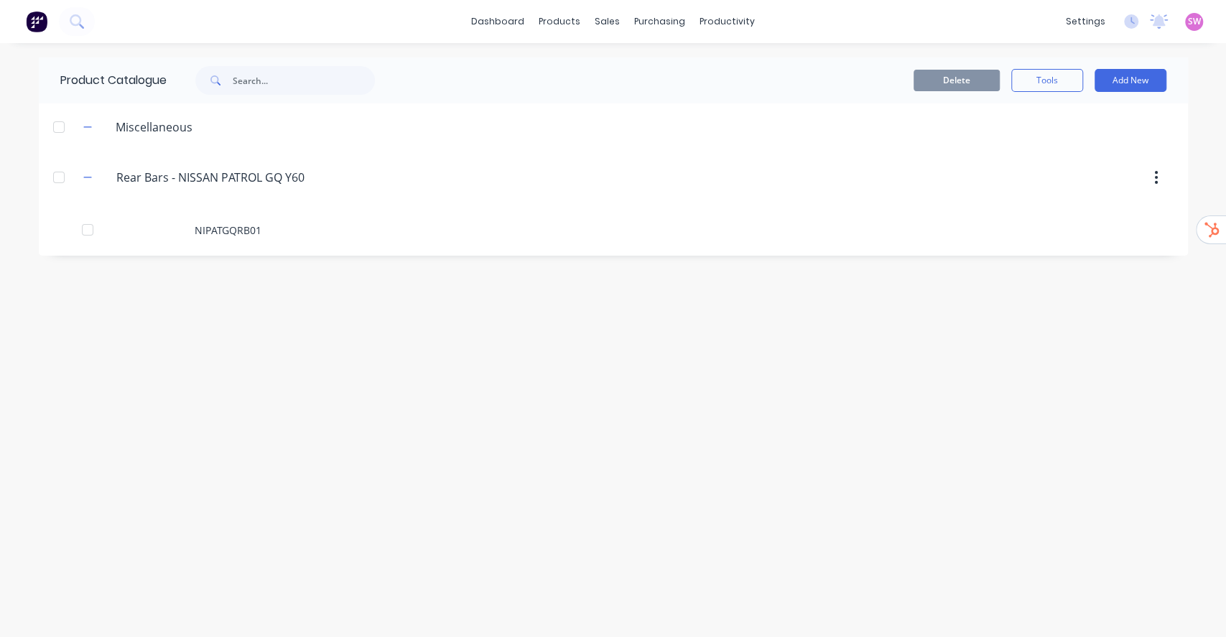
drag, startPoint x: 638, startPoint y: 333, endPoint x: 652, endPoint y: 330, distance: 14.8
click at [640, 333] on div "Product Catalogue Delete Tools Add New Miscellaneous Rear.Bars.-.NISSAN.PATROL.…" at bounding box center [613, 339] width 1149 height 565
click at [1144, 87] on button "Add New" at bounding box center [1131, 80] width 72 height 23
click at [1092, 148] on div "Product" at bounding box center [1098, 146] width 111 height 21
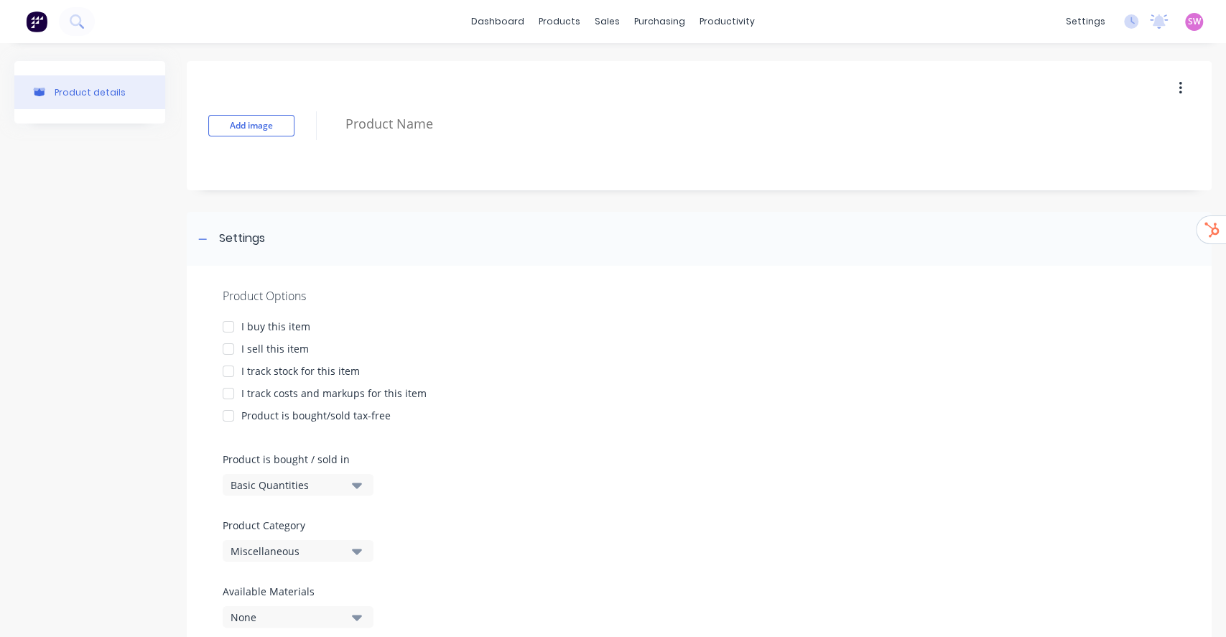
click at [392, 143] on div at bounding box center [731, 125] width 786 height 37
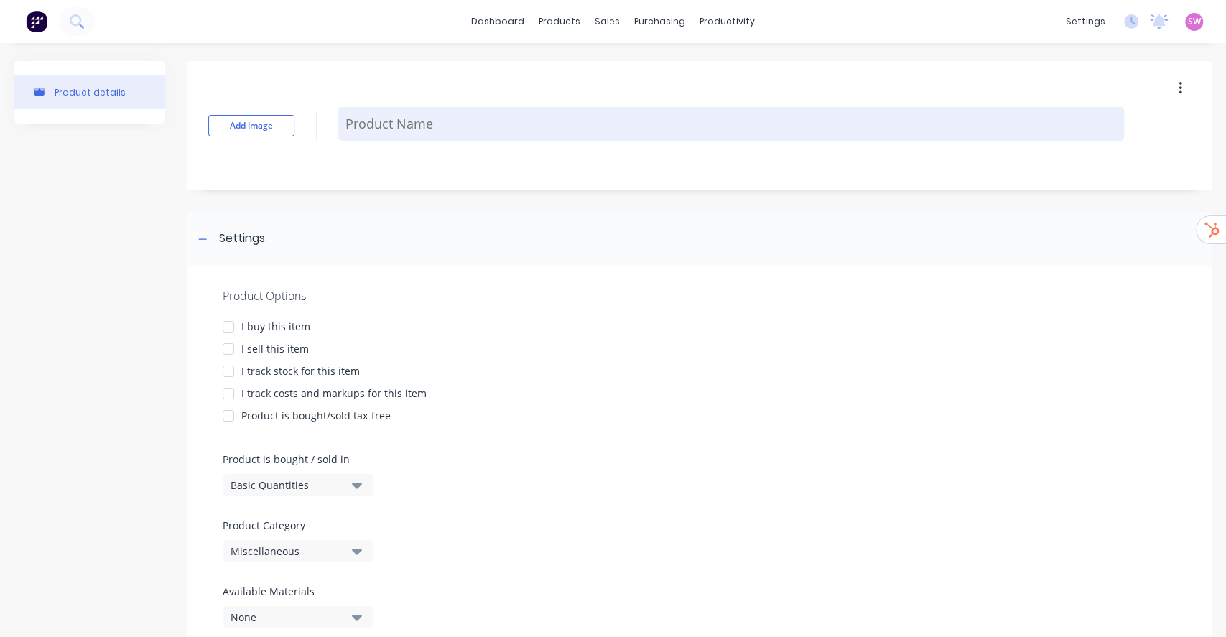
click at [396, 124] on textarea at bounding box center [731, 124] width 786 height 34
paste textarea "NISSAN PATROL GQ Y60"
type textarea "x"
type textarea "NISSAN PATROL GQ Y60"
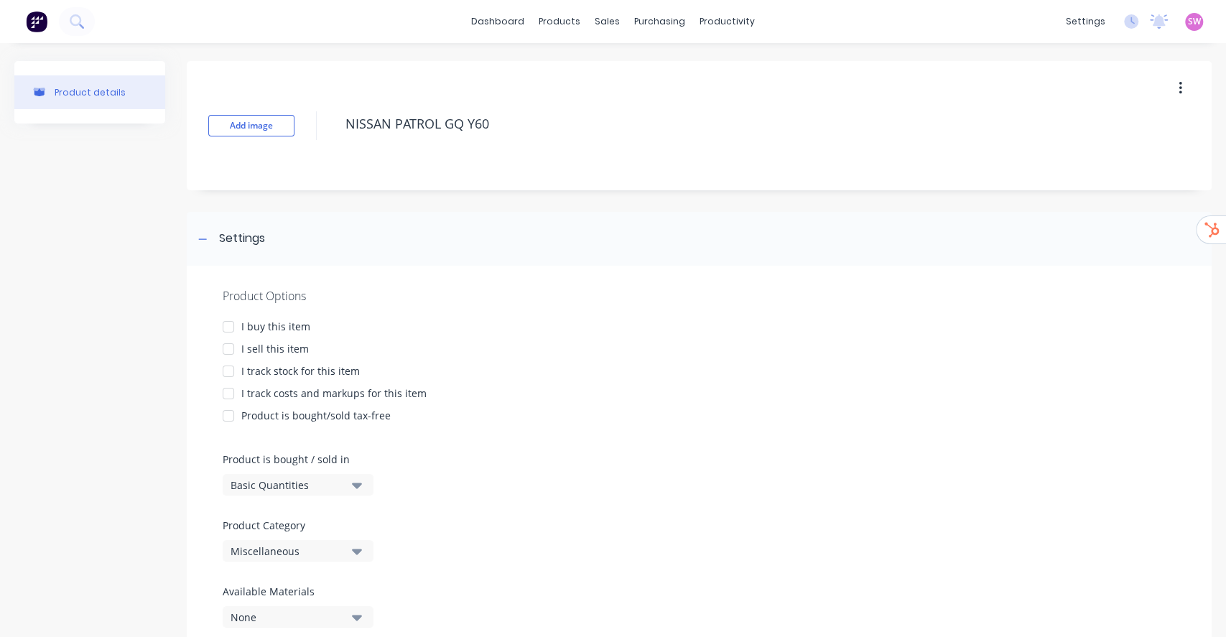
type textarea "x"
type textarea "NISSAN PATROL GQ Y60"
type textarea "x"
type textarea "NISSAN PATROL GQ Y60 -"
type textarea "x"
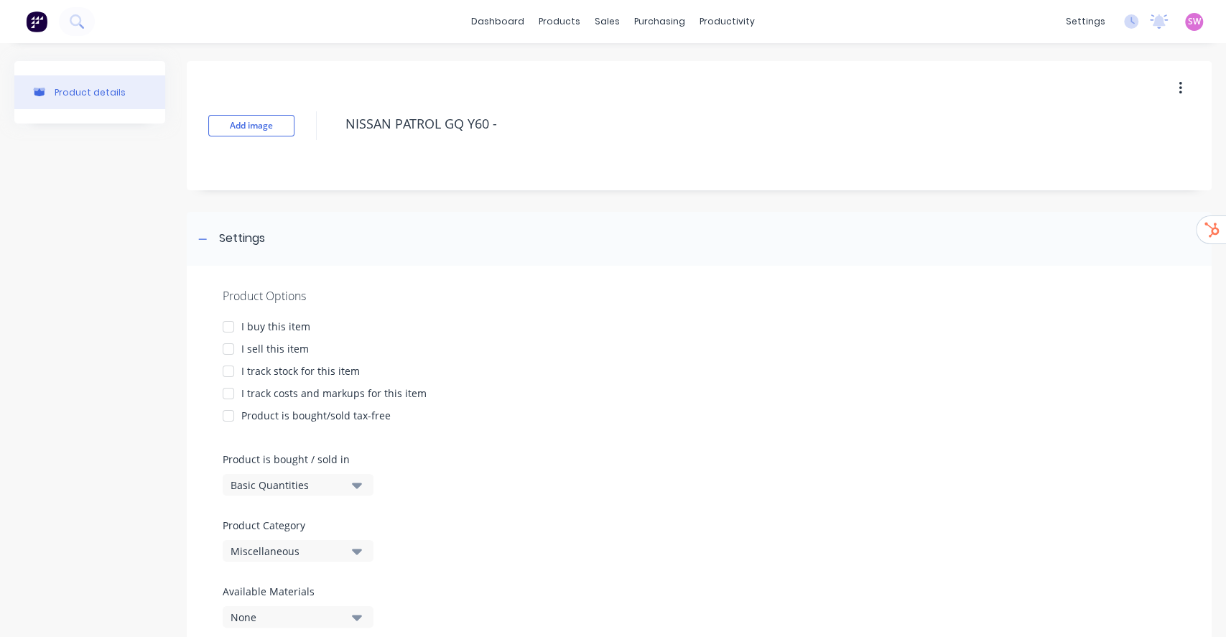
type textarea "NISSAN PATROL GQ Y60 -"
type textarea "x"
type textarea "NISSAN PATROL GQ Y60 - B"
type textarea "x"
type textarea "NISSAN PATROL GQ Y60 - By"
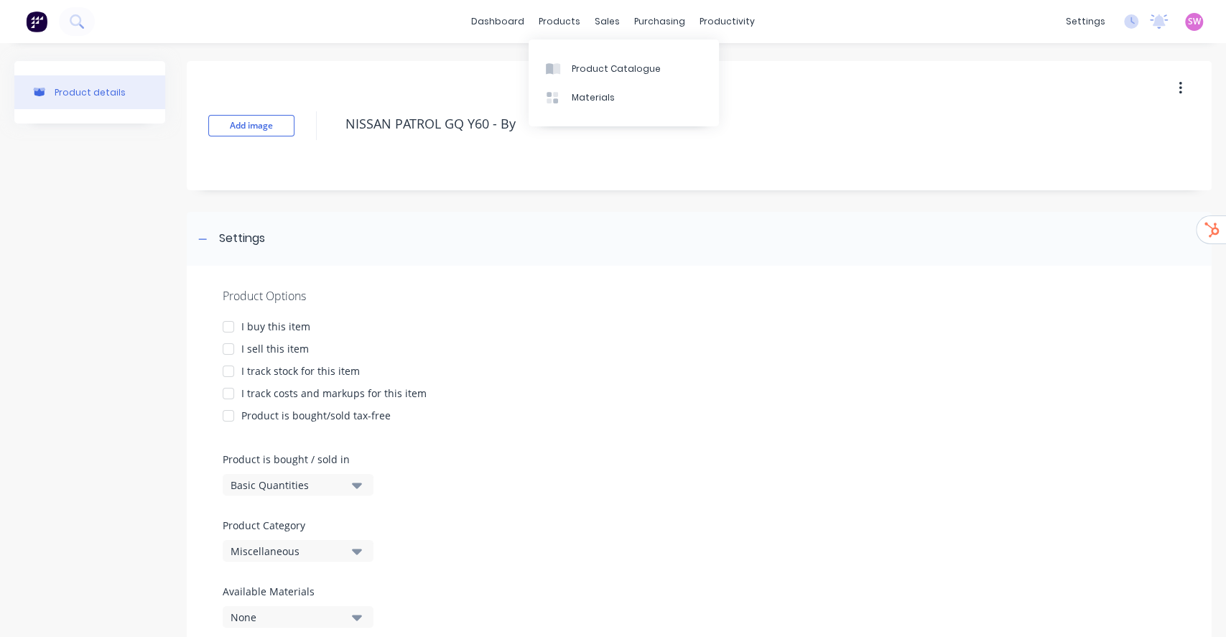
type textarea "x"
type textarea "NISSAN PATROL GQ Y60 - Byl"
type textarea "x"
type textarea "NISSAN PATROL GQ Y60 - Byll"
type textarea "x"
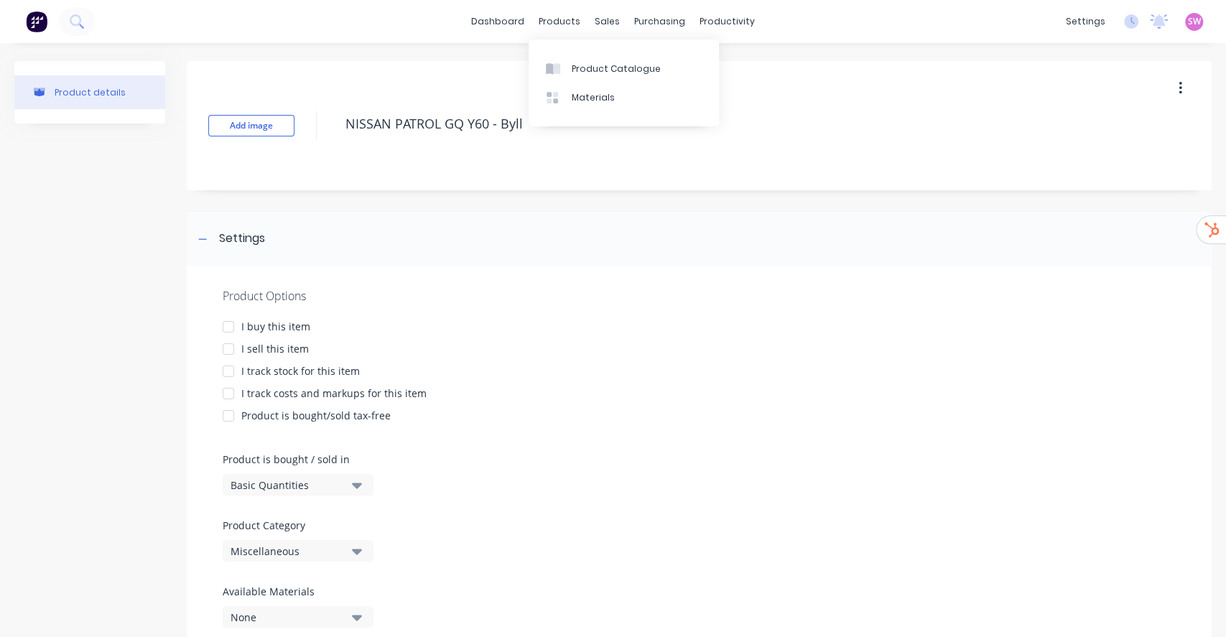
type textarea "NISSAN PATROL GQ Y60 - Byll"
type textarea "x"
type textarea "NISSAN PATROL GQ Y60 - Byll"
type textarea "x"
type textarea "NISSAN PATROL GQ Y60 - Byl"
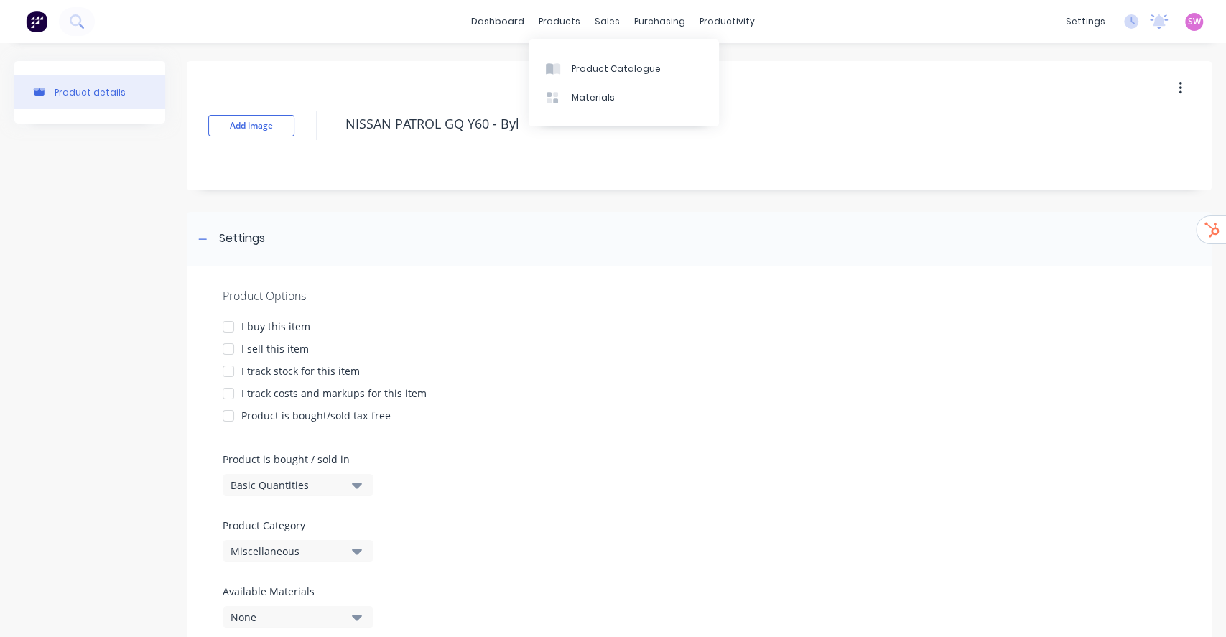
type textarea "x"
type textarea "NISSAN PATROL GQ Y60 - By"
type textarea "x"
type textarea "NISSAN PATROL GQ Y60 - B"
type textarea "x"
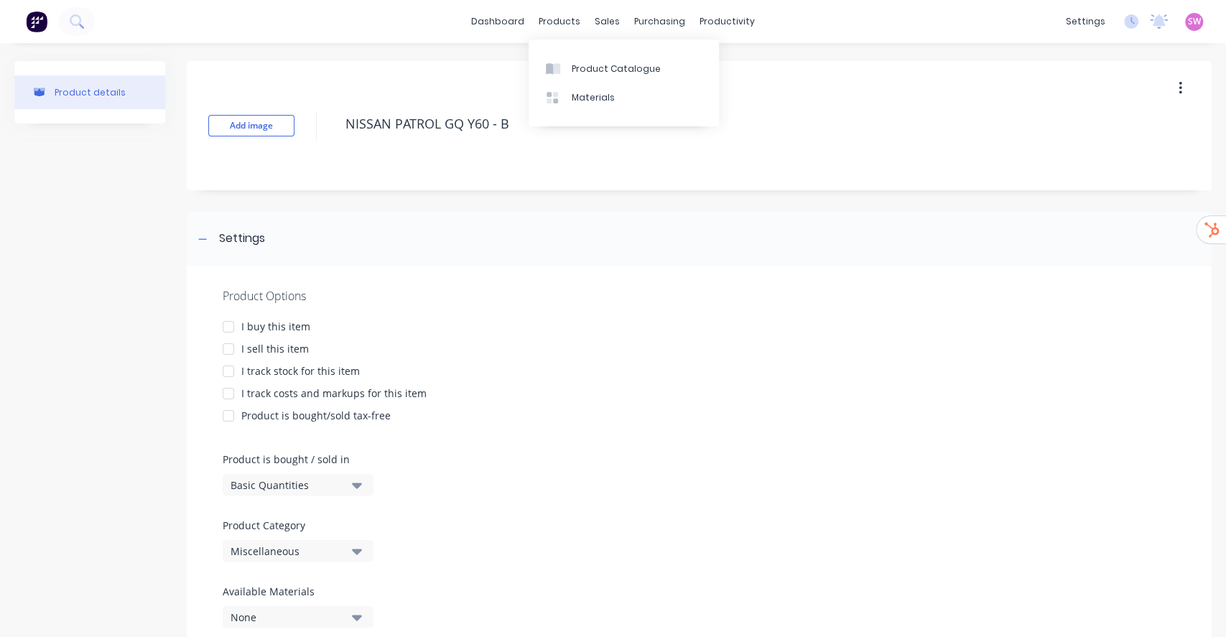
type textarea "NISSAN PATROL GQ Y60 - Bu"
type textarea "x"
type textarea "NISSAN PATROL GQ Y60 - Bul"
type textarea "x"
type textarea "NISSAN PATROL GQ Y60 - Bull"
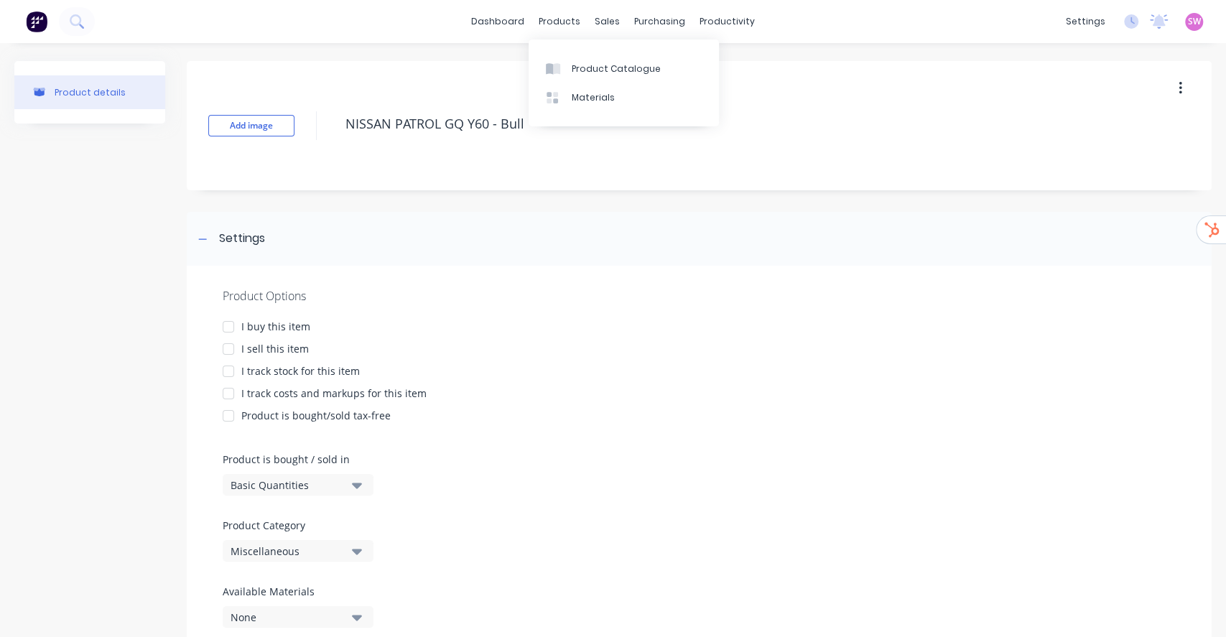
type textarea "x"
type textarea "NISSAN PATROL GQ Y60 - Bull"
type textarea "x"
type textarea "NISSAN PATROL GQ Y60 - Bull B"
type textarea "x"
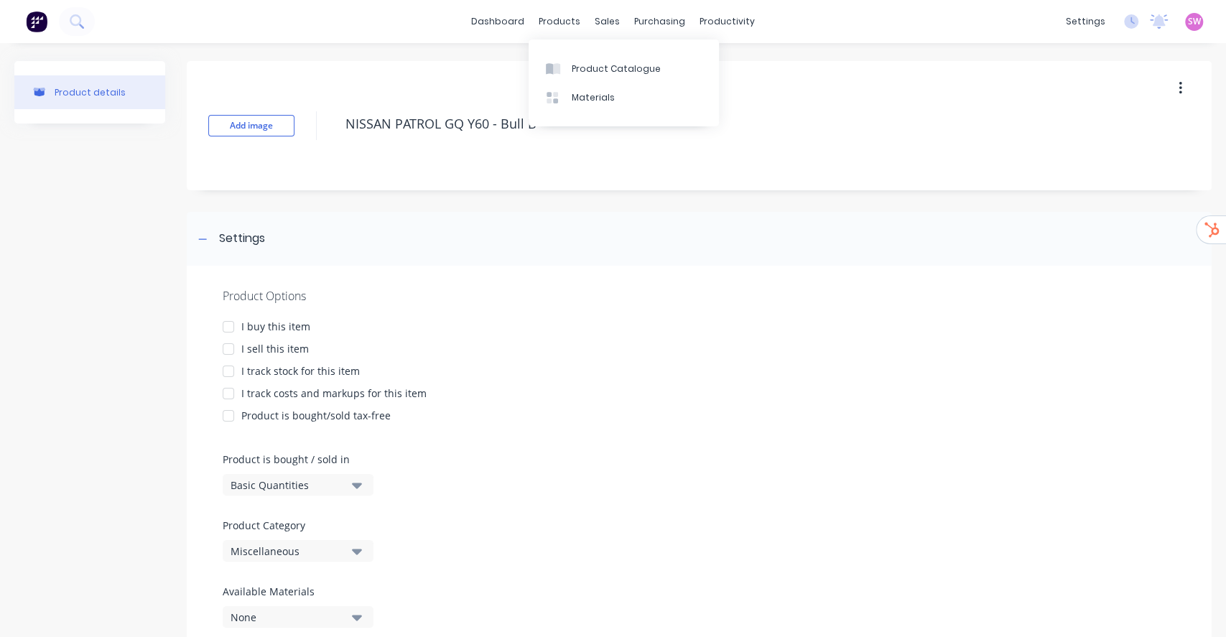
type textarea "NISSAN PATROL GQ Y60 - Bull Ba"
type textarea "x"
type textarea "NISSAN PATROL GQ Y60 - Bull Bar"
type textarea "x"
type textarea "NISSAN PATROL GQ Y60 - Bull Bars"
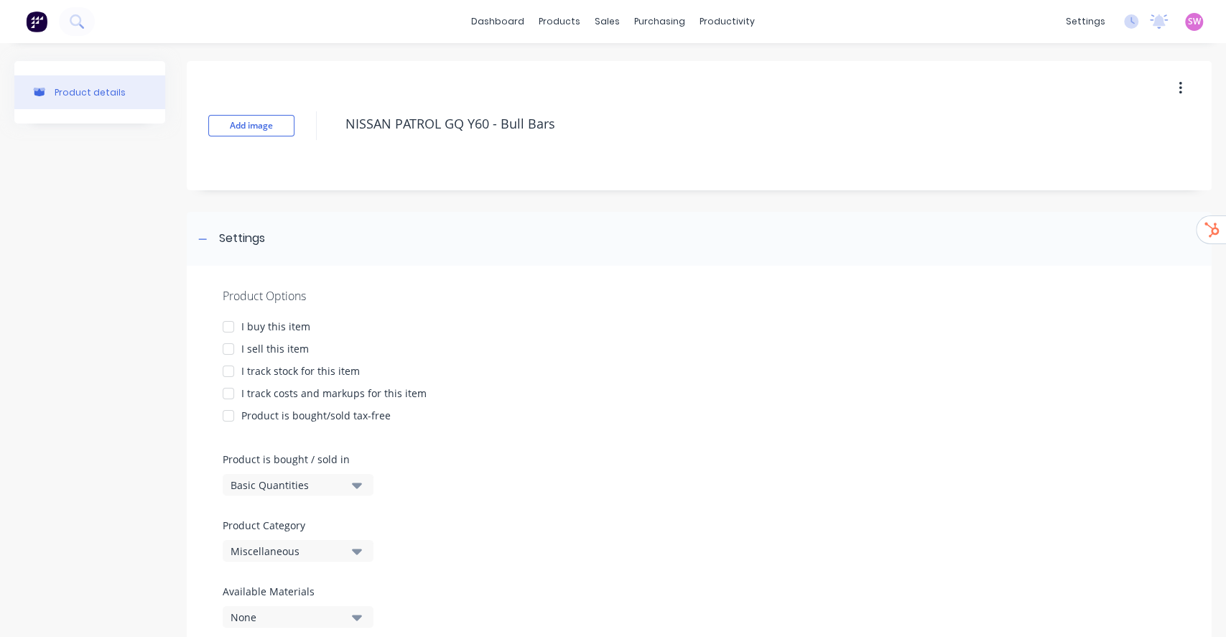
type textarea "x"
type textarea "NISSAN PATROL GQ Y60 - Bull Bars"
click at [269, 324] on div "I buy this item" at bounding box center [275, 326] width 69 height 15
click at [266, 353] on div "I sell this item" at bounding box center [275, 348] width 68 height 15
click at [269, 373] on div "I track stock for this item" at bounding box center [300, 370] width 119 height 15
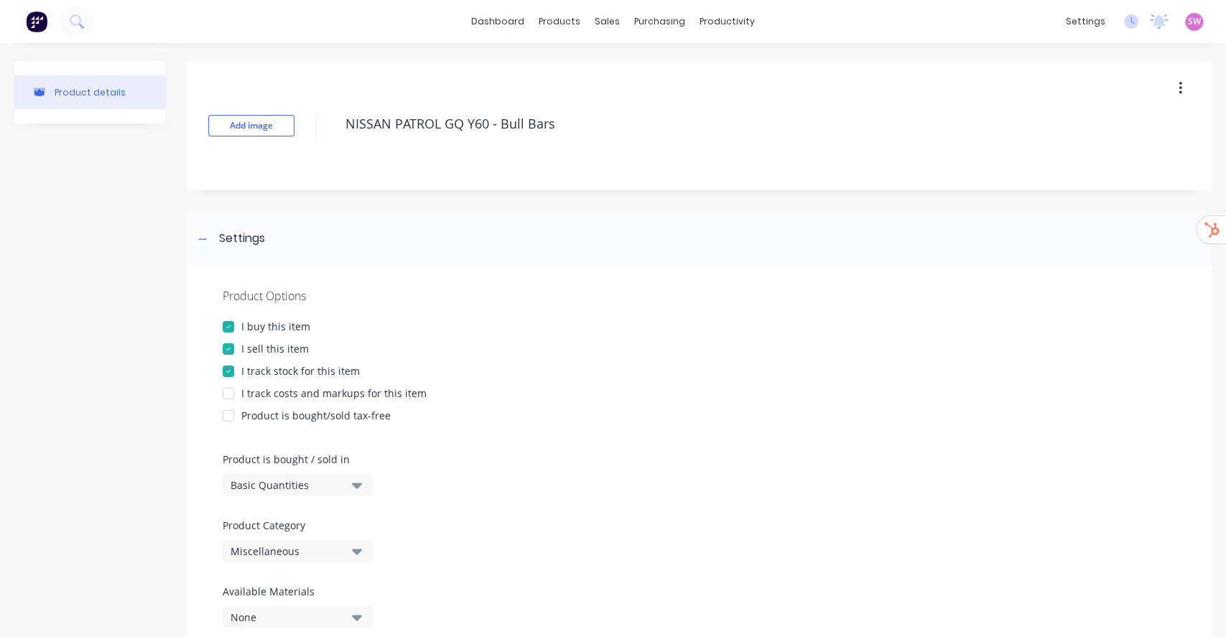
click at [276, 386] on div "I track costs and markups for this item" at bounding box center [333, 393] width 185 height 15
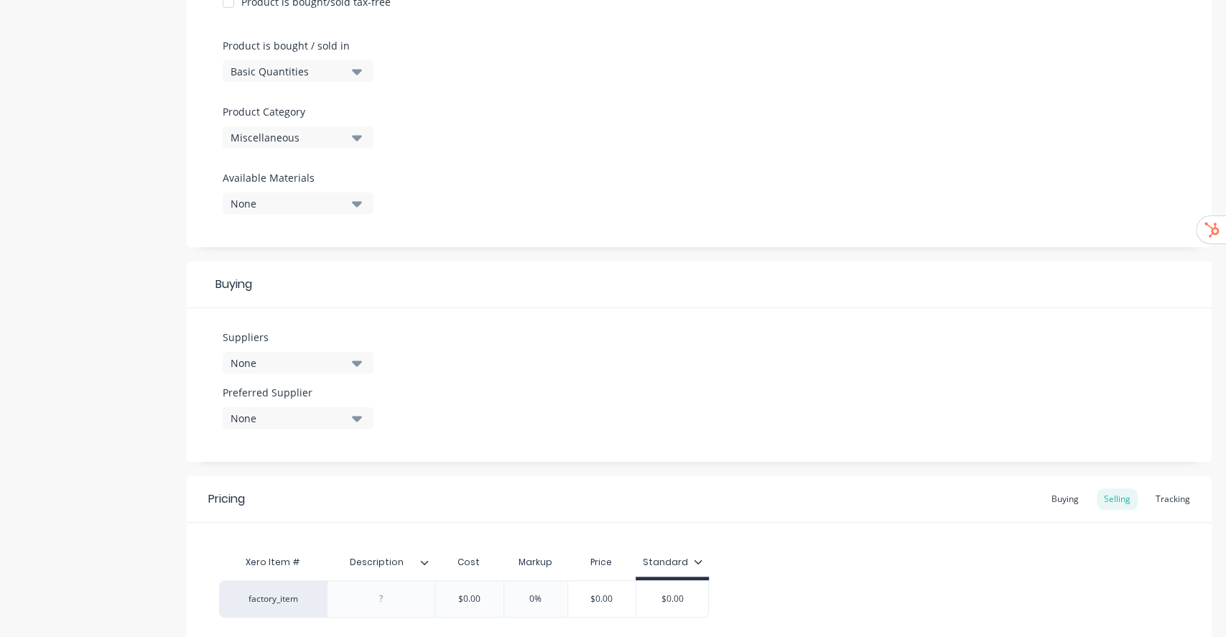
scroll to position [345, 0]
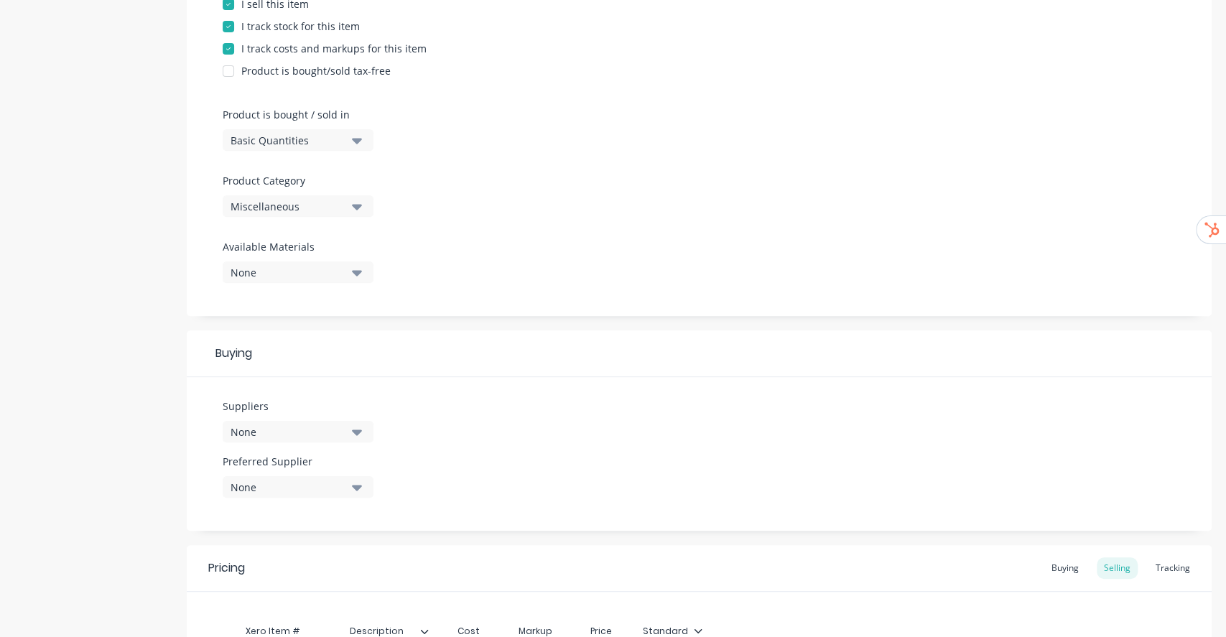
click at [351, 205] on button "Miscellaneous" at bounding box center [298, 206] width 151 height 22
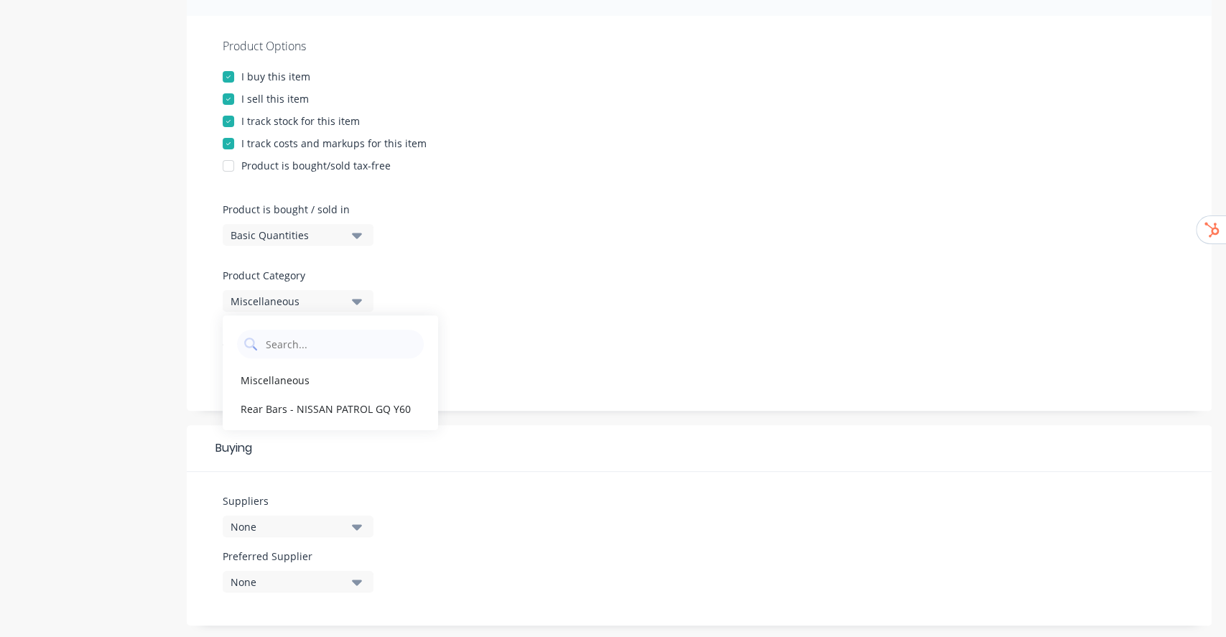
scroll to position [0, 0]
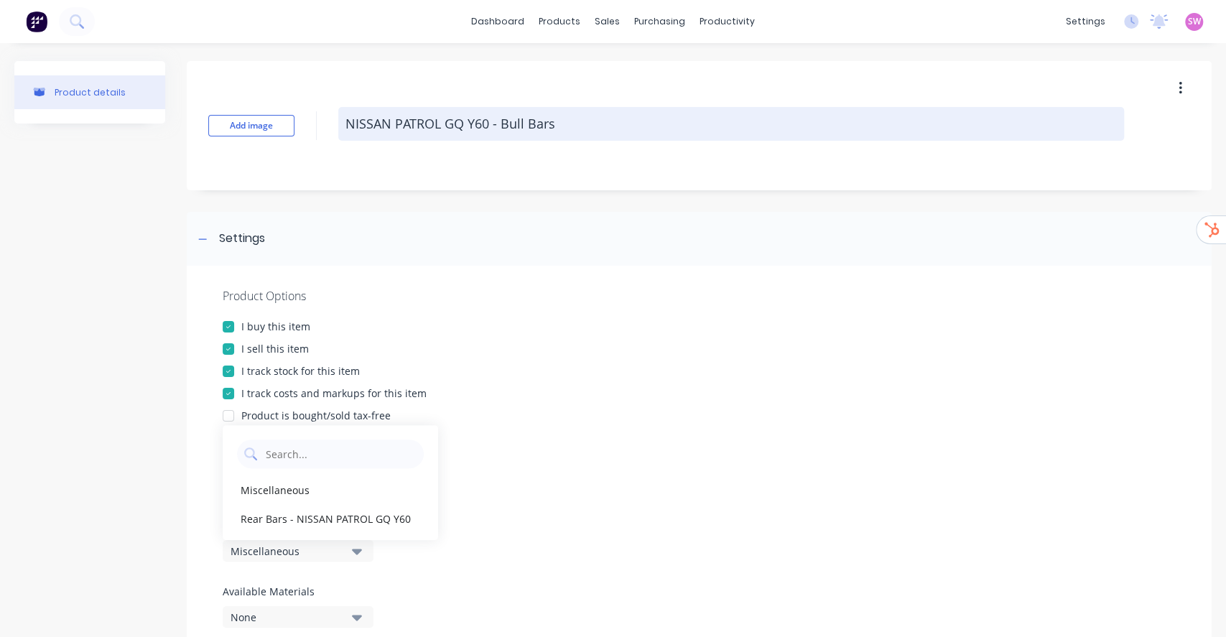
click at [577, 133] on textarea "NISSAN PATROL GQ Y60 - Bull Bars" at bounding box center [731, 124] width 786 height 34
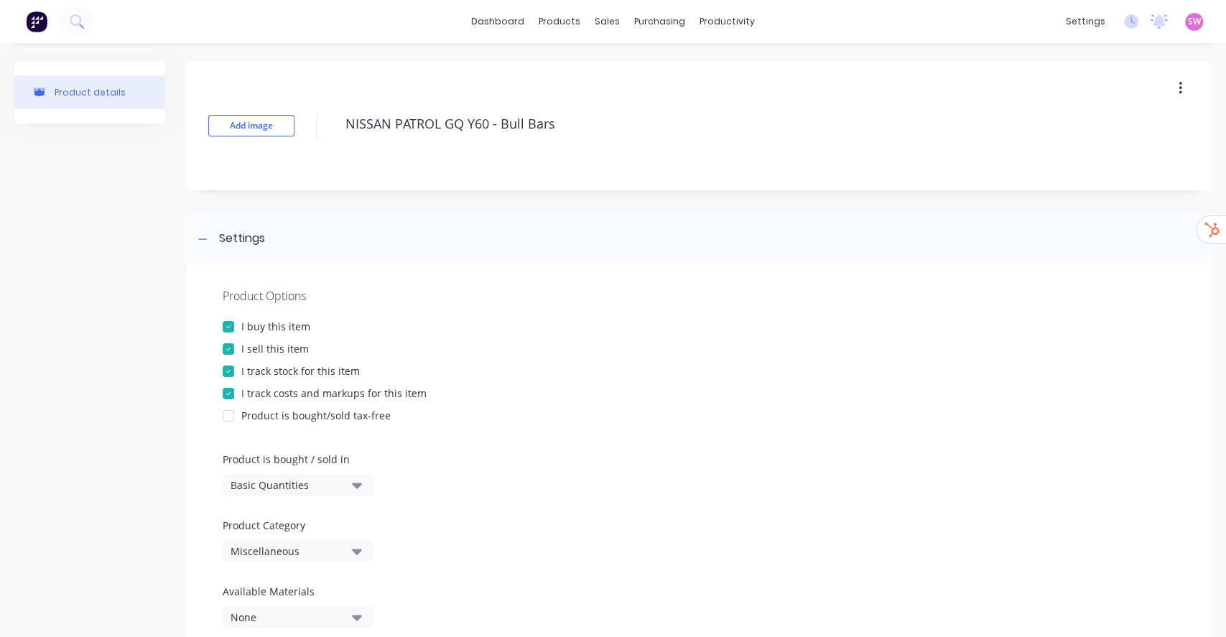
drag, startPoint x: 562, startPoint y: 124, endPoint x: 167, endPoint y: 106, distance: 395.5
click at [167, 106] on div "Product details Add image NISSAN PATROL GQ Y60 - Bull Bars Settings Product Opt…" at bounding box center [612, 608] width 1197 height 1095
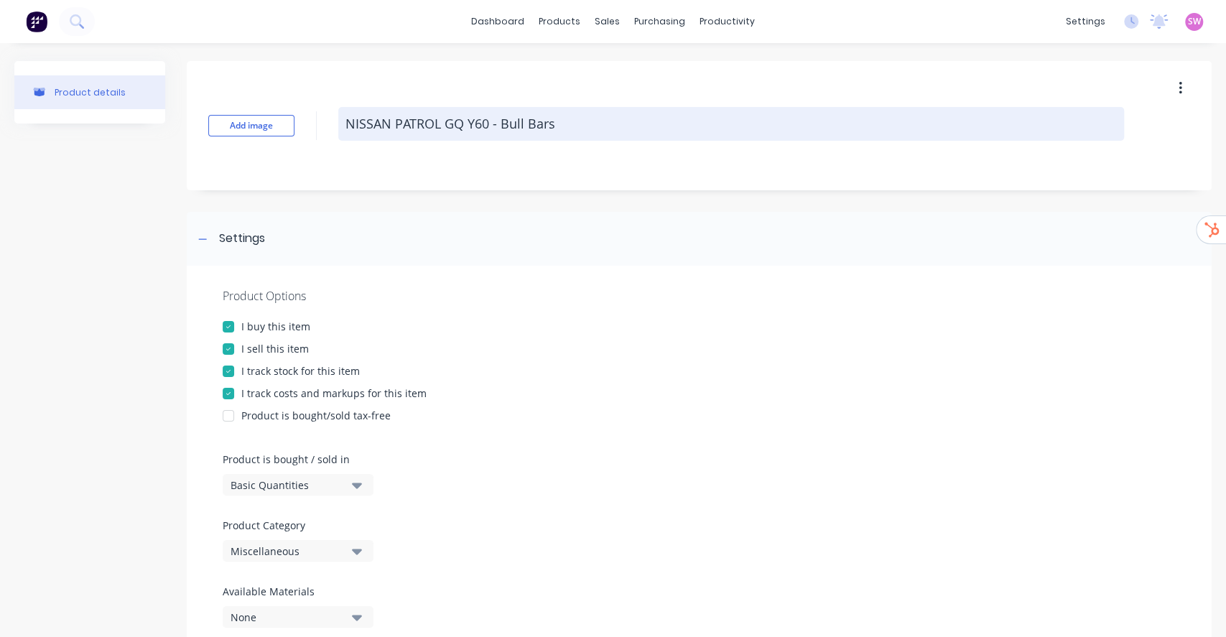
click at [591, 126] on textarea "NISSAN PATROL GQ Y60 - Bull Bars" at bounding box center [731, 124] width 786 height 34
click at [349, 121] on textarea "NISSAN PATROL GQ Y60 - Bull Bars" at bounding box center [731, 124] width 786 height 34
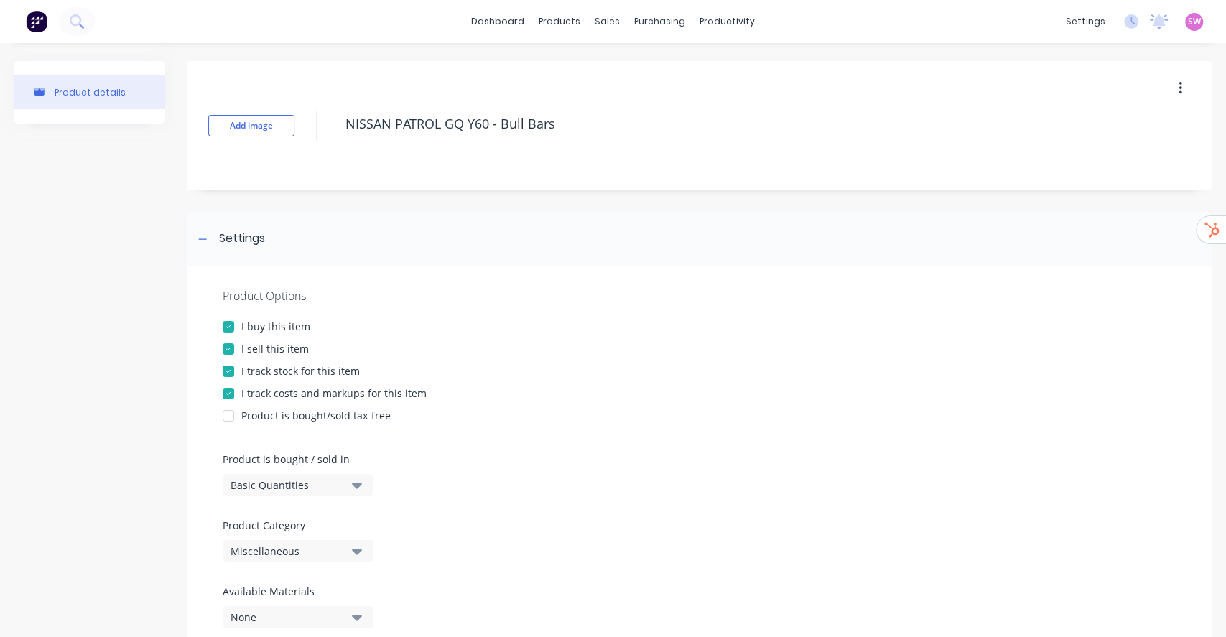
paste textarea "NIPATGQCB03"
type textarea "x"
type textarea "NIPATGQCB03NISSAN PATROL GQ Y60 - Bull Bars"
type textarea "x"
type textarea "NIPATGQCB03"
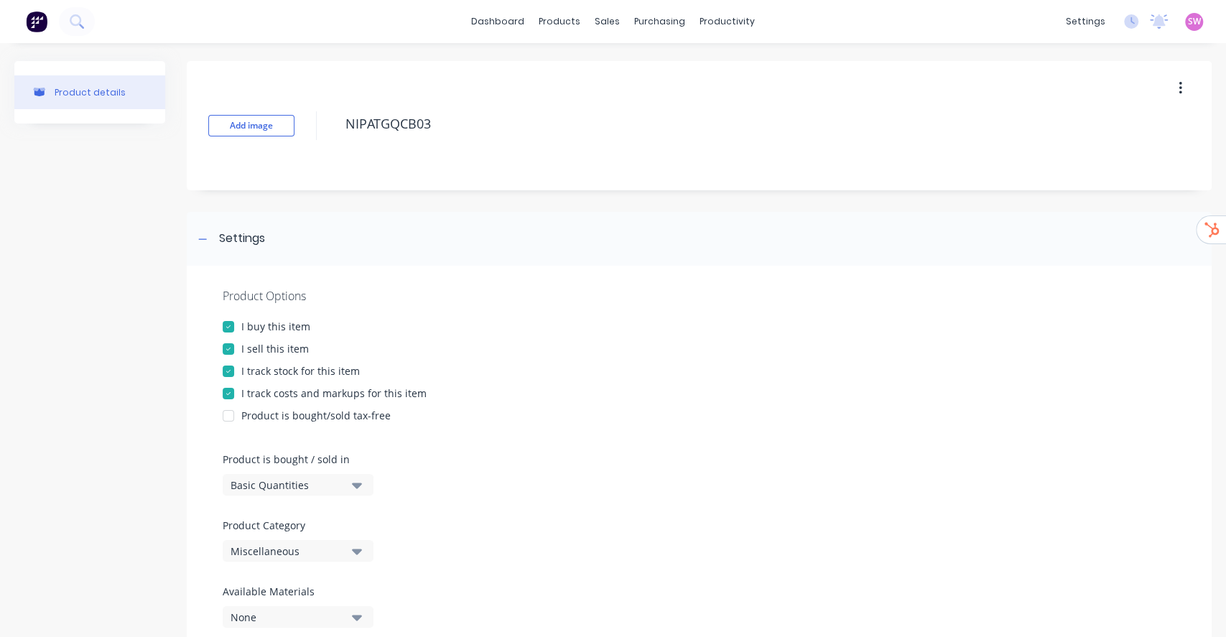
type textarea "x"
type textarea "NIPATGQCB03"
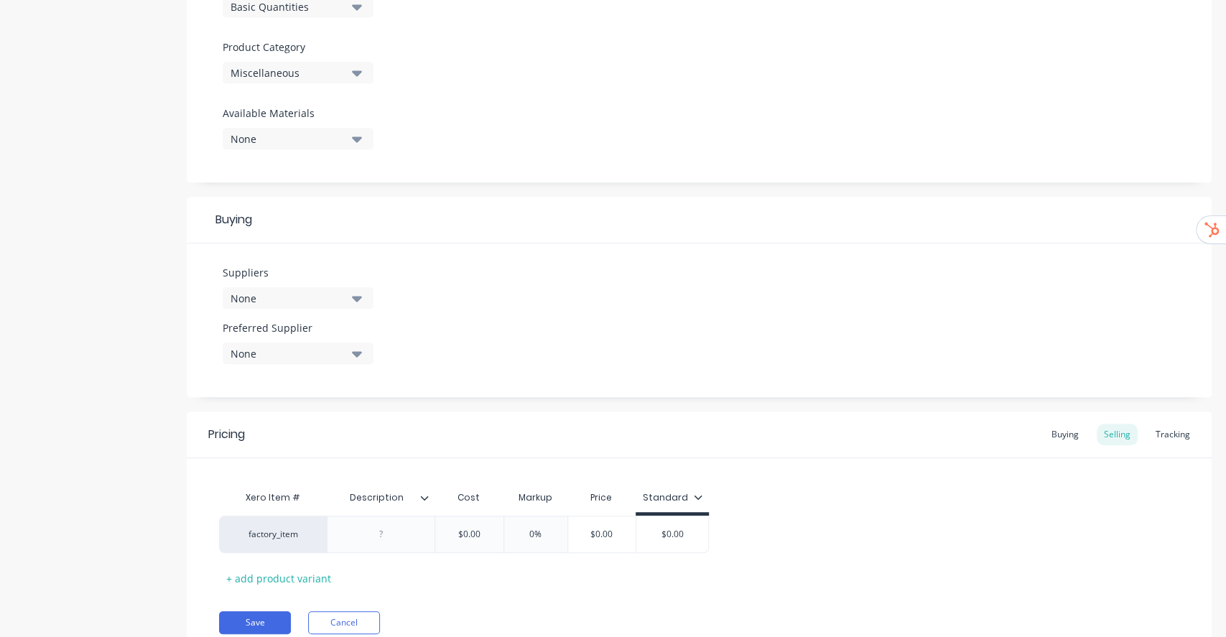
scroll to position [536, 0]
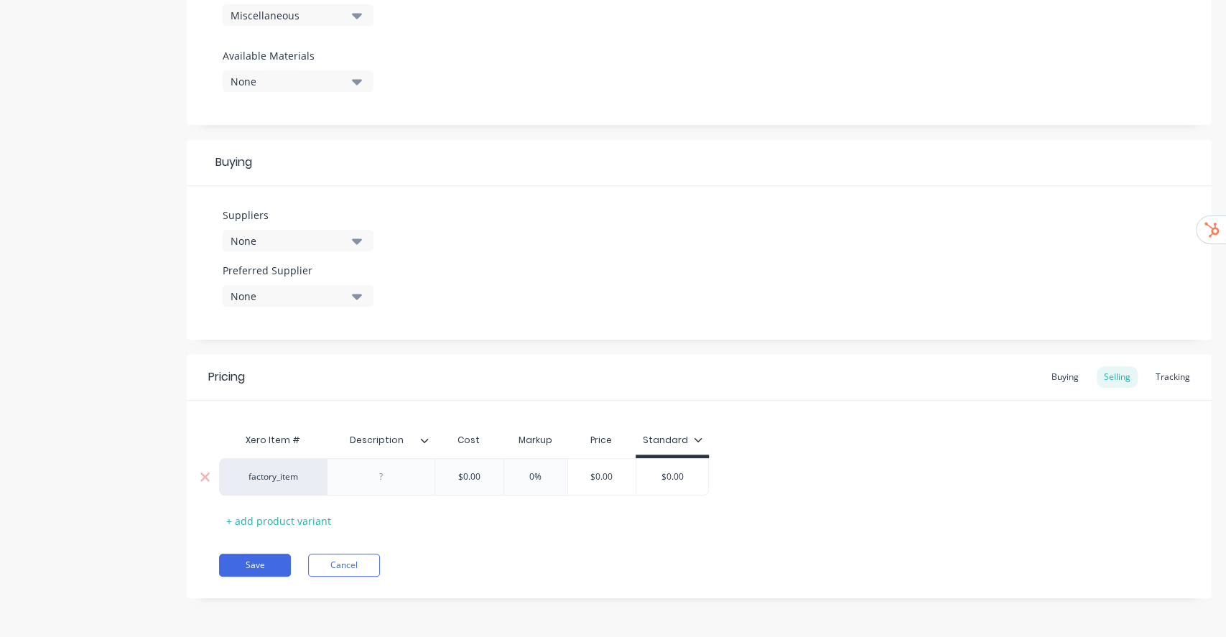
type textarea "x"
click at [394, 478] on div at bounding box center [381, 477] width 72 height 19
paste div
drag, startPoint x: 399, startPoint y: 488, endPoint x: 411, endPoint y: 493, distance: 12.8
click at [399, 486] on div "2" Comp Bar" at bounding box center [381, 477] width 74 height 19
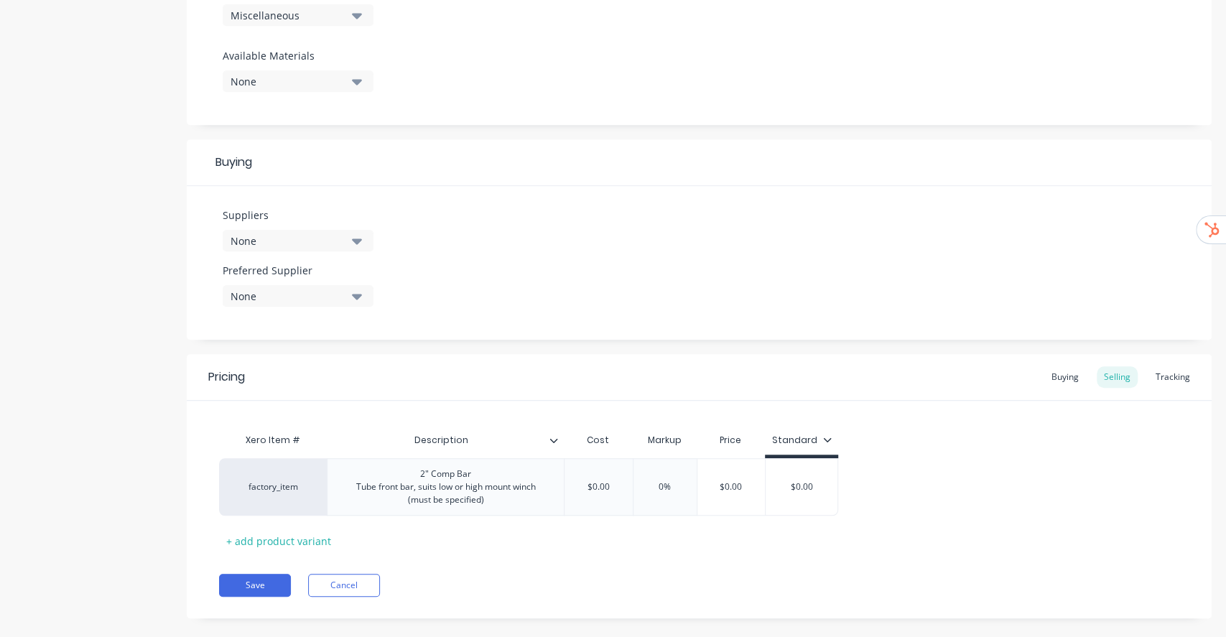
click at [1017, 443] on div "Xero Item # Description Cost Markup Price Standard factory_item 2" Comp Bar Tub…" at bounding box center [699, 489] width 960 height 126
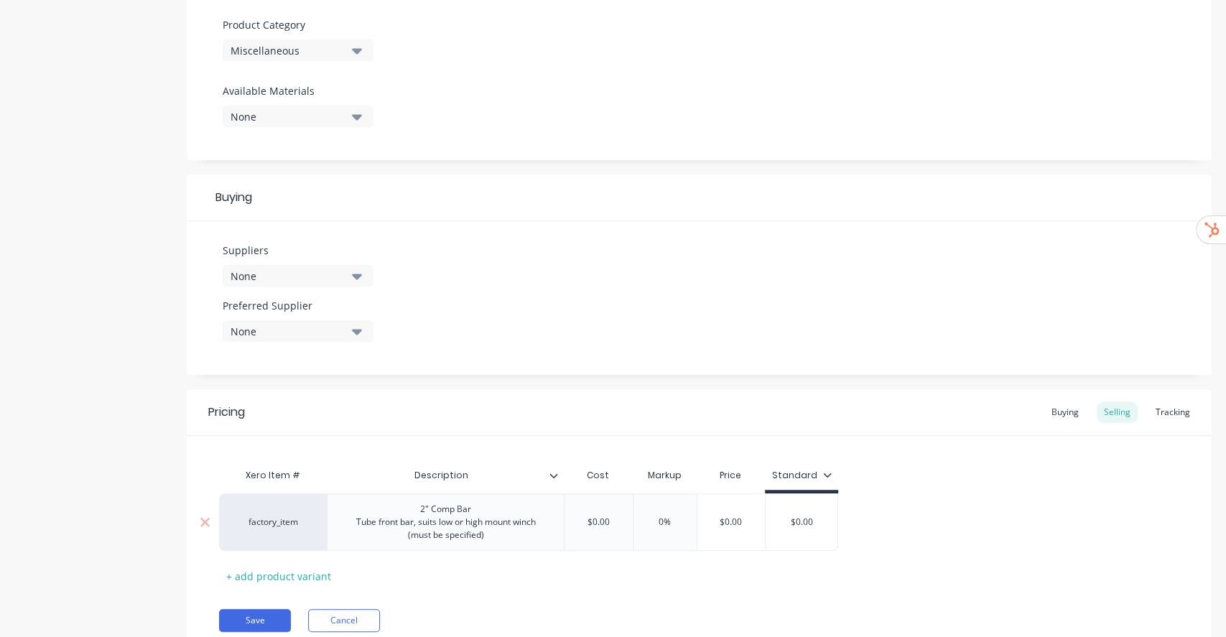
scroll to position [556, 0]
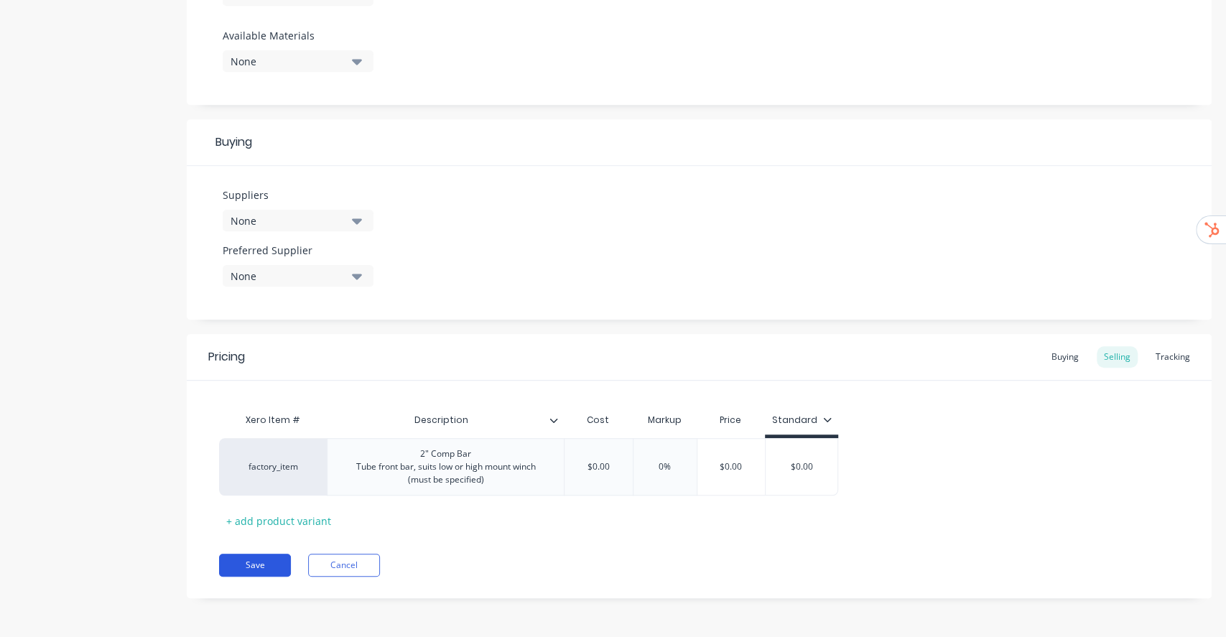
click at [261, 564] on button "Save" at bounding box center [255, 565] width 72 height 23
type textarea "x"
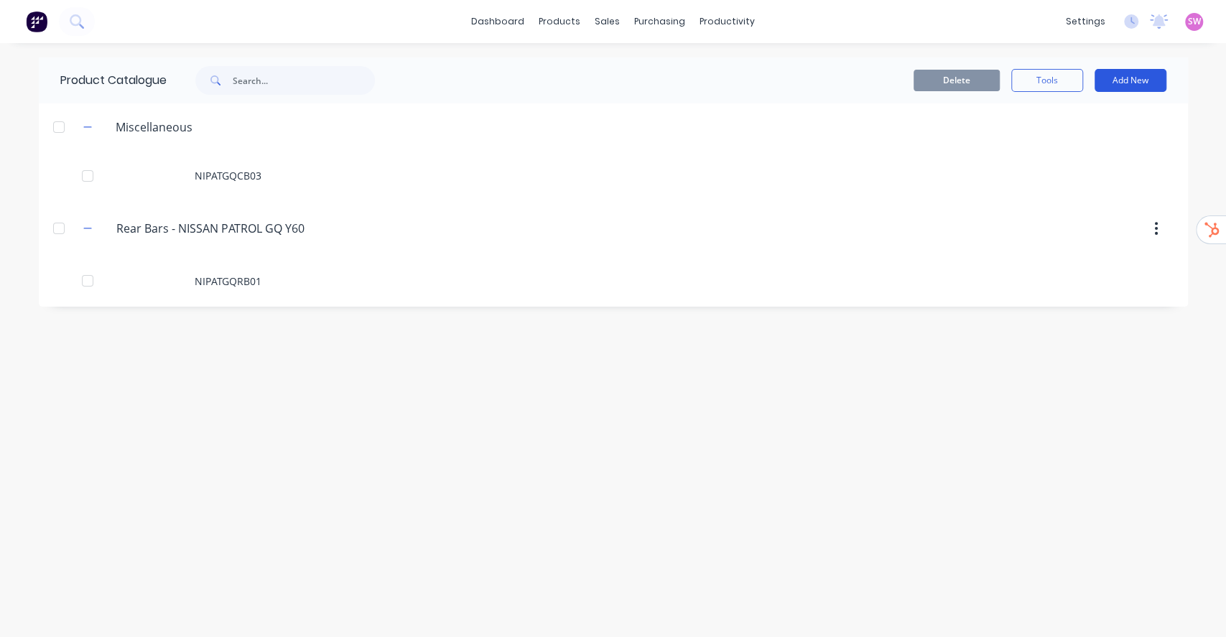
click at [1141, 75] on button "Add New" at bounding box center [1131, 80] width 72 height 23
click at [1090, 111] on div "Category" at bounding box center [1098, 117] width 111 height 21
click at [167, 336] on input "text" at bounding box center [141, 331] width 162 height 21
paste input "NISSAN PATROL GQ Y60 - Bull Bars"
type input "NISSAN PATROL GQ Y60 - Bull Bars"
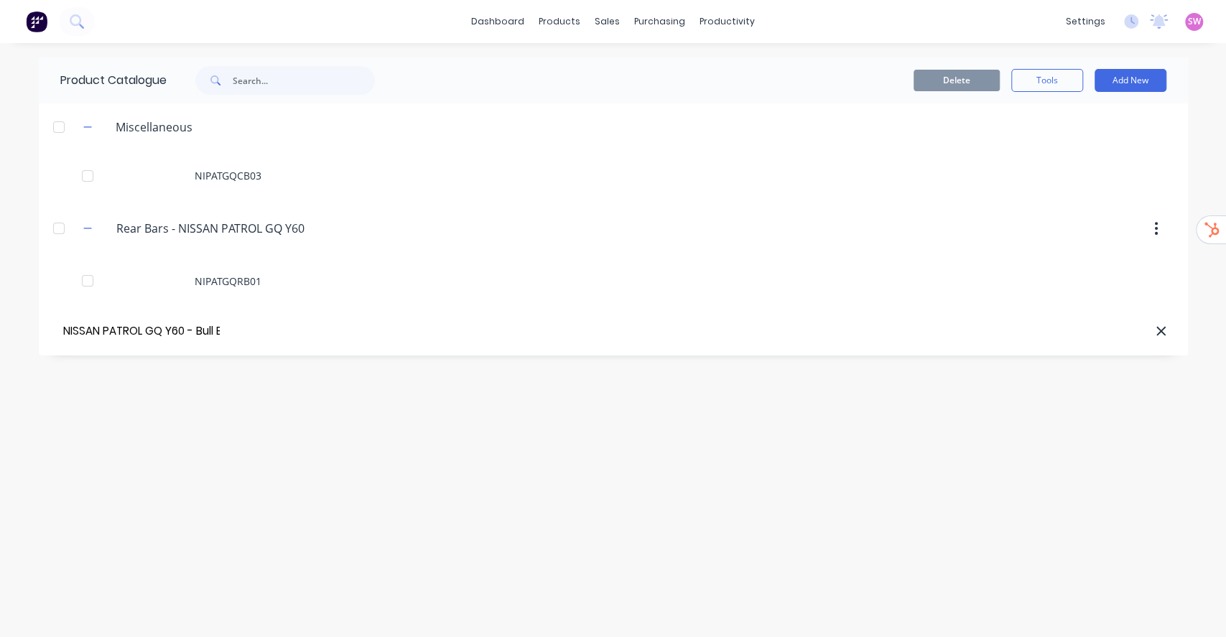
scroll to position [0, 34]
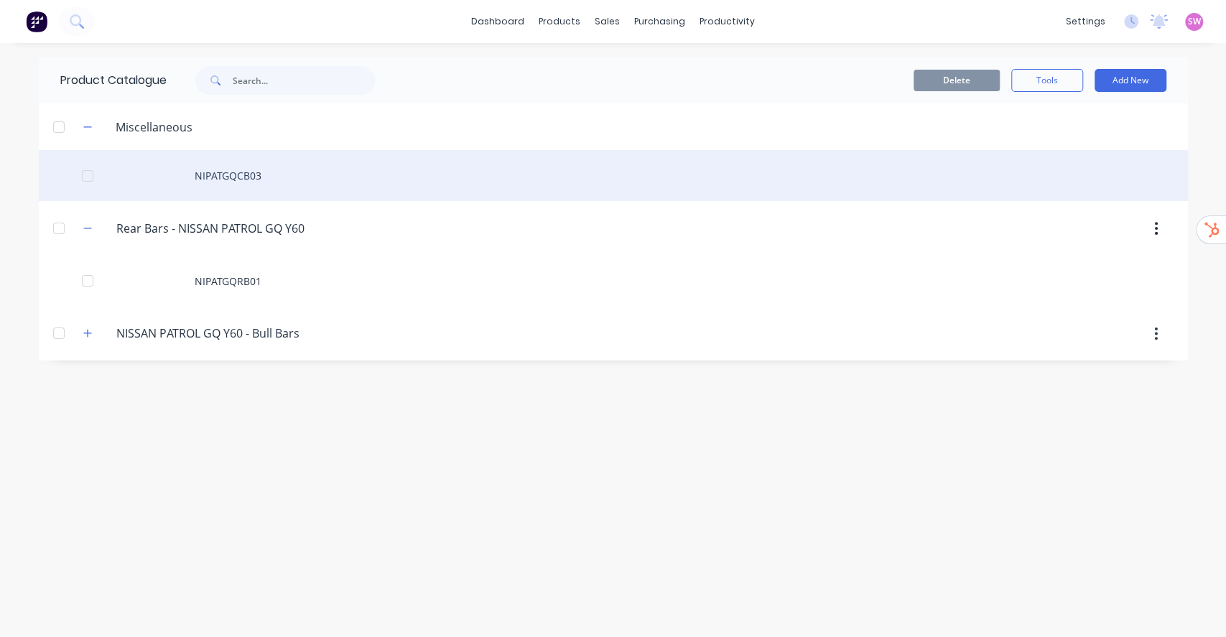
click at [256, 163] on div "NIPATGQCB03" at bounding box center [613, 175] width 1149 height 51
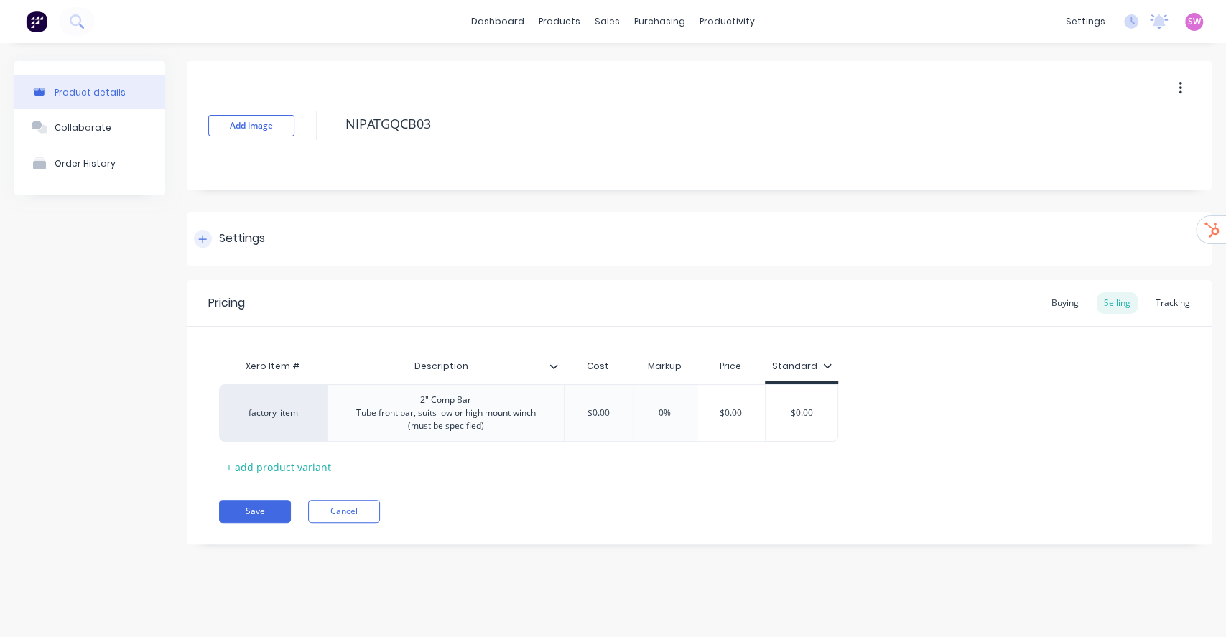
click at [253, 247] on div "Settings" at bounding box center [242, 239] width 46 height 18
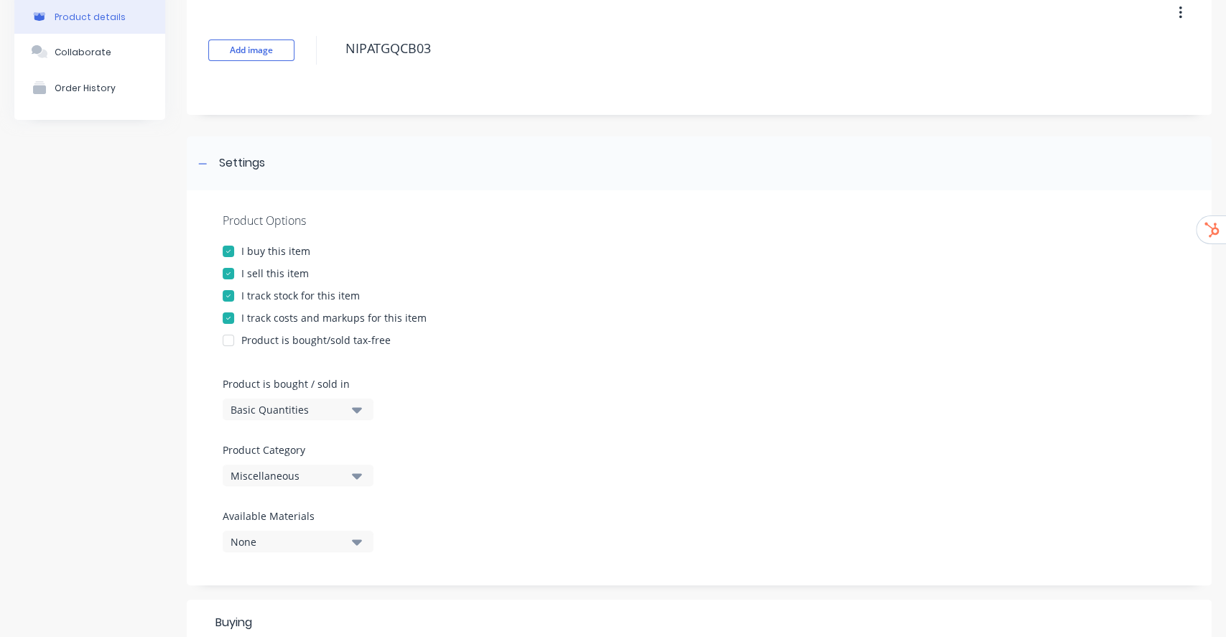
scroll to position [191, 0]
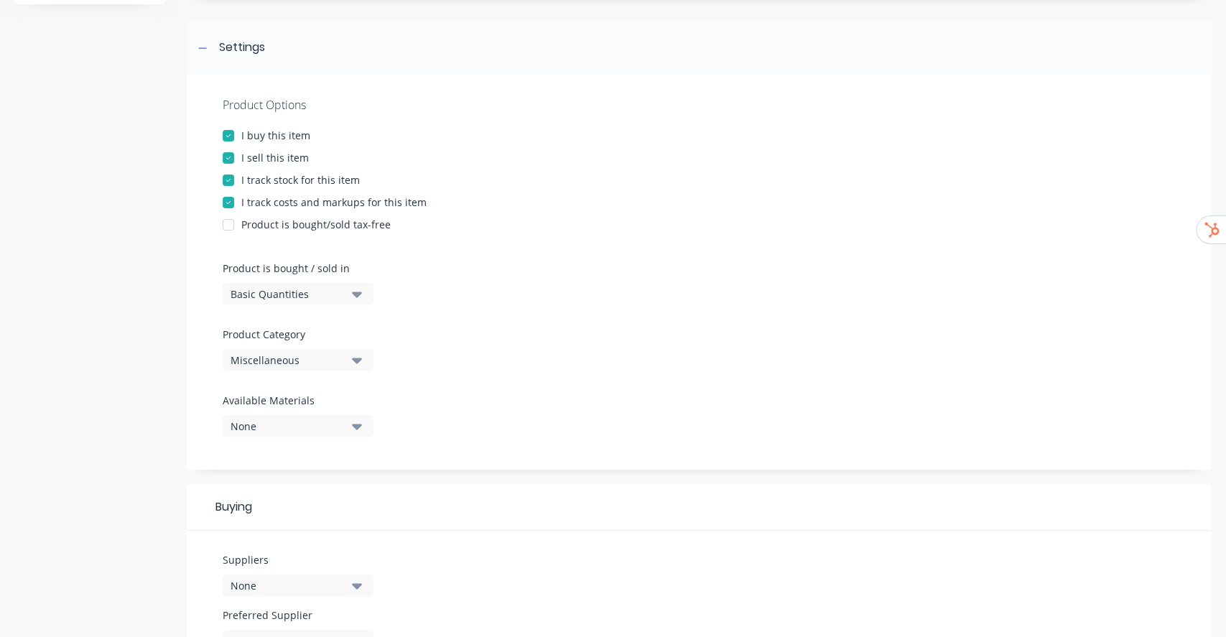
click at [352, 364] on icon "button" at bounding box center [357, 360] width 10 height 16
click at [337, 508] on div "Rear Bars - NISSAN PATROL GQ Y60" at bounding box center [330, 496] width 215 height 29
click at [347, 356] on button "Rear Bars - NISSAN PATROL GQ Y60" at bounding box center [298, 360] width 151 height 22
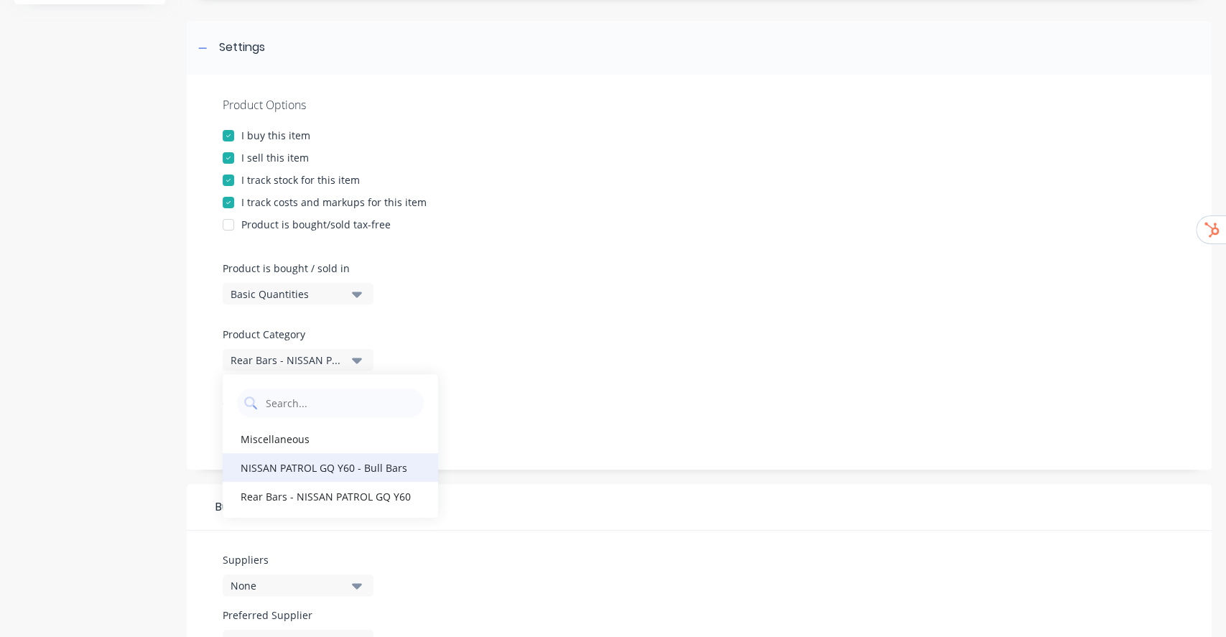
click at [367, 468] on div "NISSAN PATROL GQ Y60 - Bull Bars" at bounding box center [330, 467] width 215 height 29
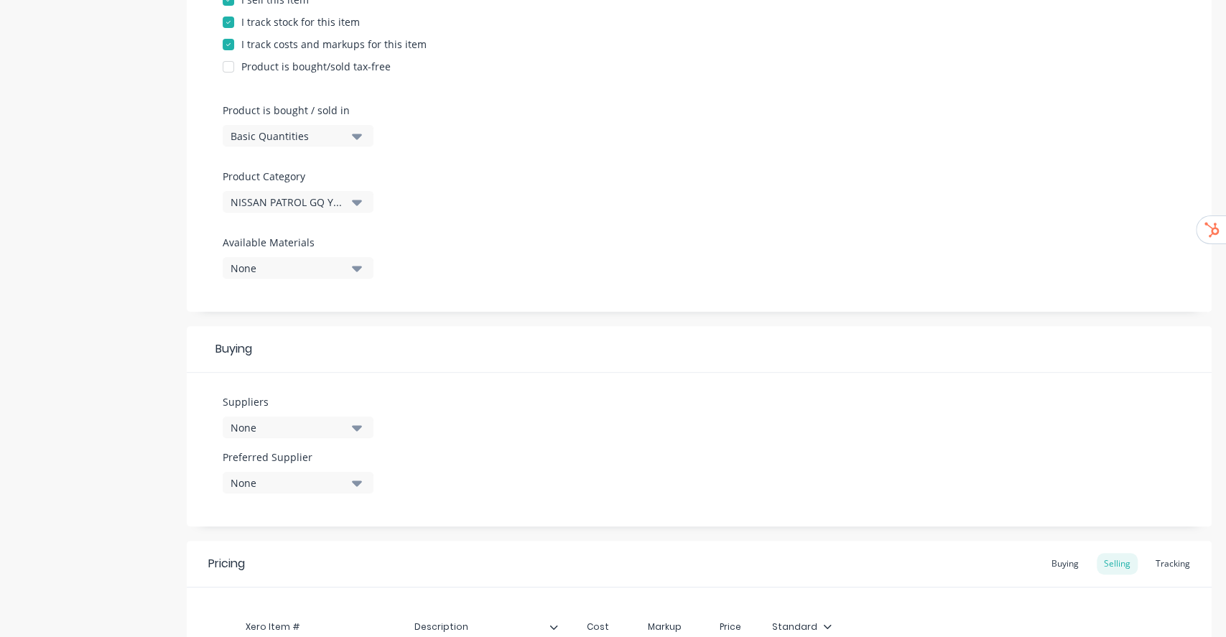
scroll to position [556, 0]
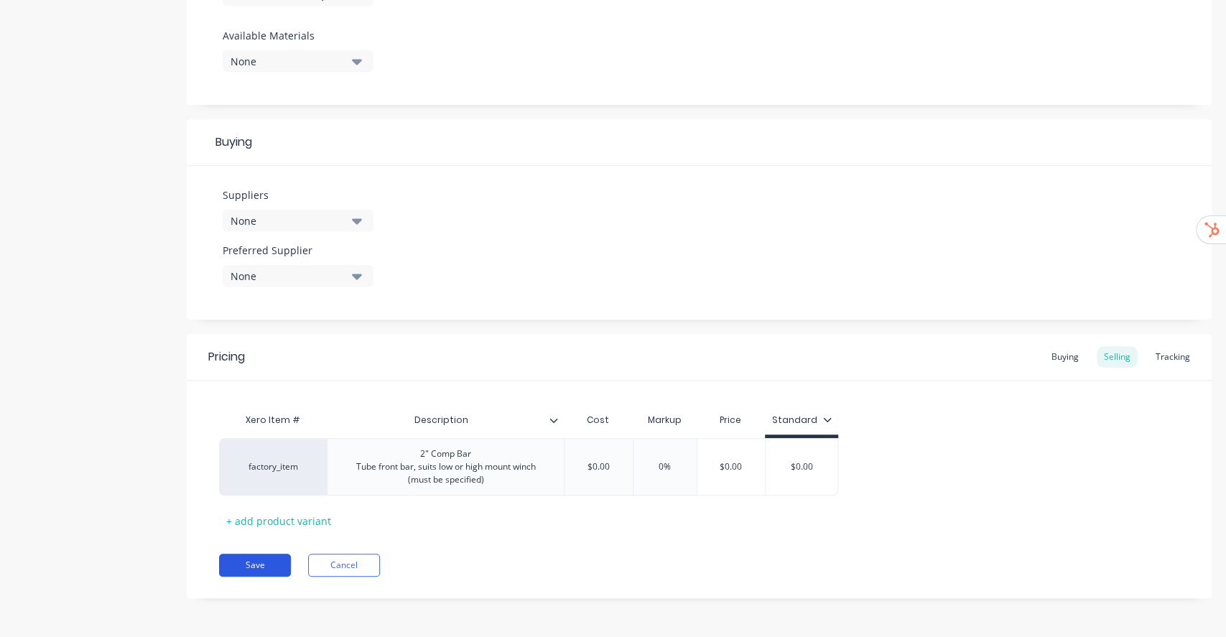
click at [269, 570] on button "Save" at bounding box center [255, 565] width 72 height 23
type textarea "x"
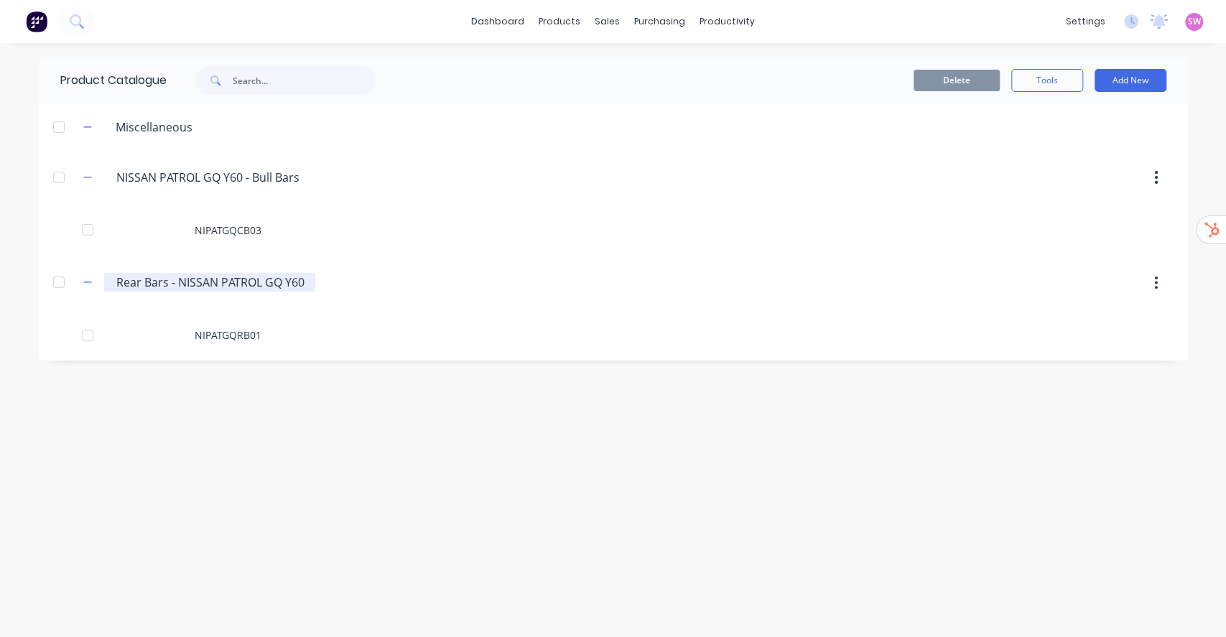
click at [246, 274] on input "Rear Bars - NISSAN PATROL GQ Y60" at bounding box center [210, 282] width 189 height 17
click at [285, 279] on input "Rear Bars - NISSAN PATROL GQ Y60" at bounding box center [210, 282] width 189 height 17
drag, startPoint x: 178, startPoint y: 280, endPoint x: 331, endPoint y: 284, distance: 153.0
click at [331, 284] on header "Rear.Bars.-.NISSAN.PATROL.GQ.Y60 Rear Bars - NISSAN PATROL GQ Y60" at bounding box center [613, 283] width 1149 height 55
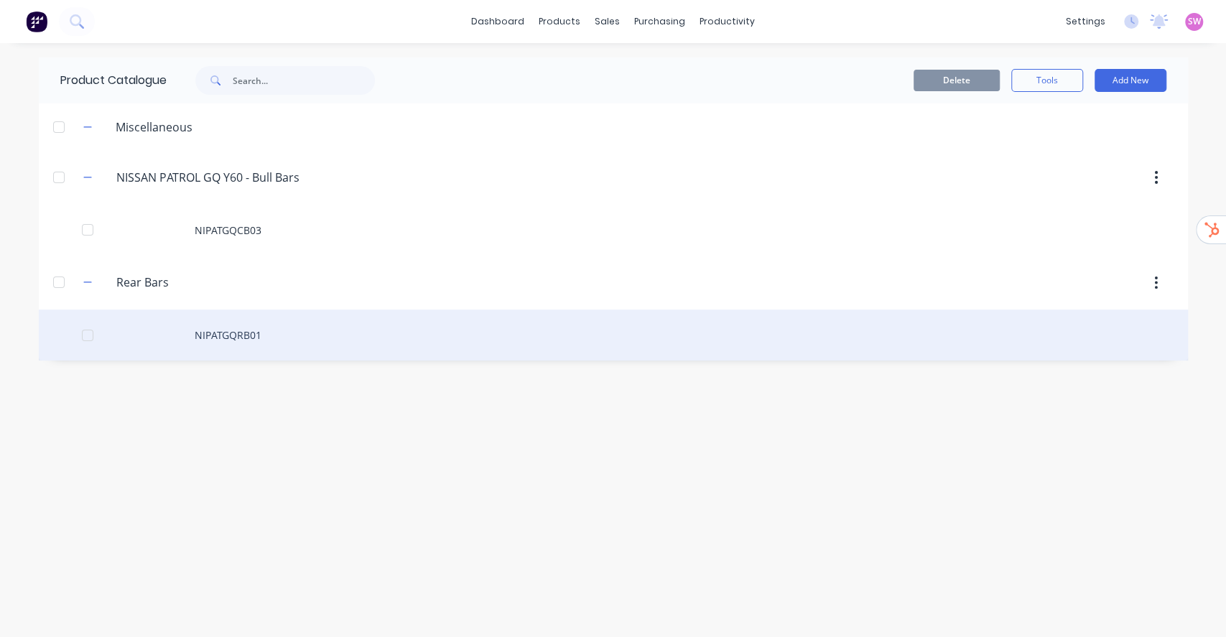
paste input "NISSAN PATROL GQ Y60"
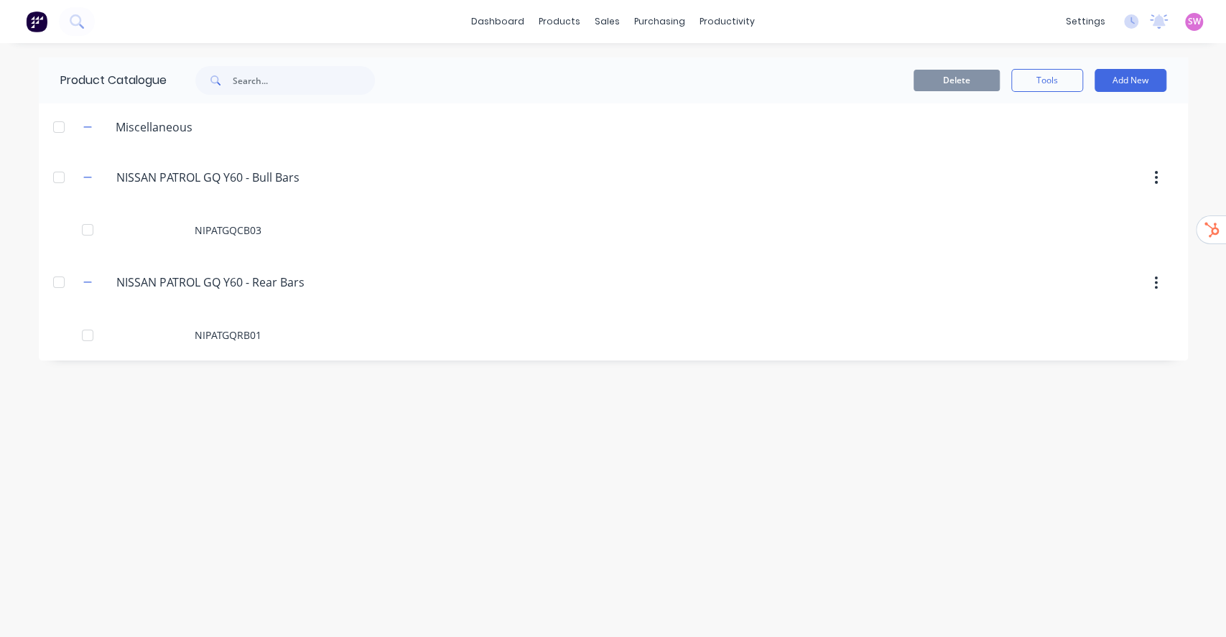
type input "NISSAN PATROL GQ Y60 - Rear Bars"
click at [363, 421] on div "Product Catalogue Delete Tools Add New Miscellaneous NISSAN.PATROL.GQ.Y60.-.Bul…" at bounding box center [613, 339] width 1149 height 565
click at [1155, 80] on button "Add New" at bounding box center [1131, 80] width 72 height 23
click at [1080, 124] on div "Category" at bounding box center [1098, 117] width 111 height 21
click at [172, 391] on input "text" at bounding box center [141, 385] width 162 height 21
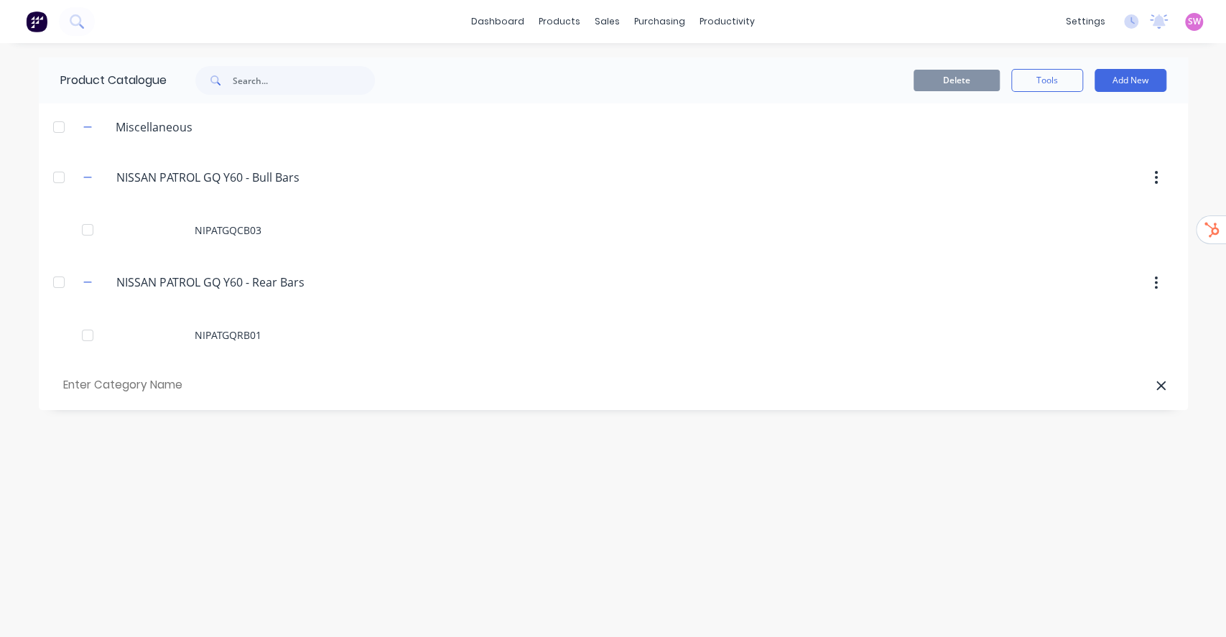
paste input "NISSAN PATROL Y62"
click at [195, 388] on input "NISSAN PATROL Y62 -" at bounding box center [141, 385] width 162 height 21
paste input "Bull Bars"
type input "NISSAN PATROL Y62 - Bull Bars"
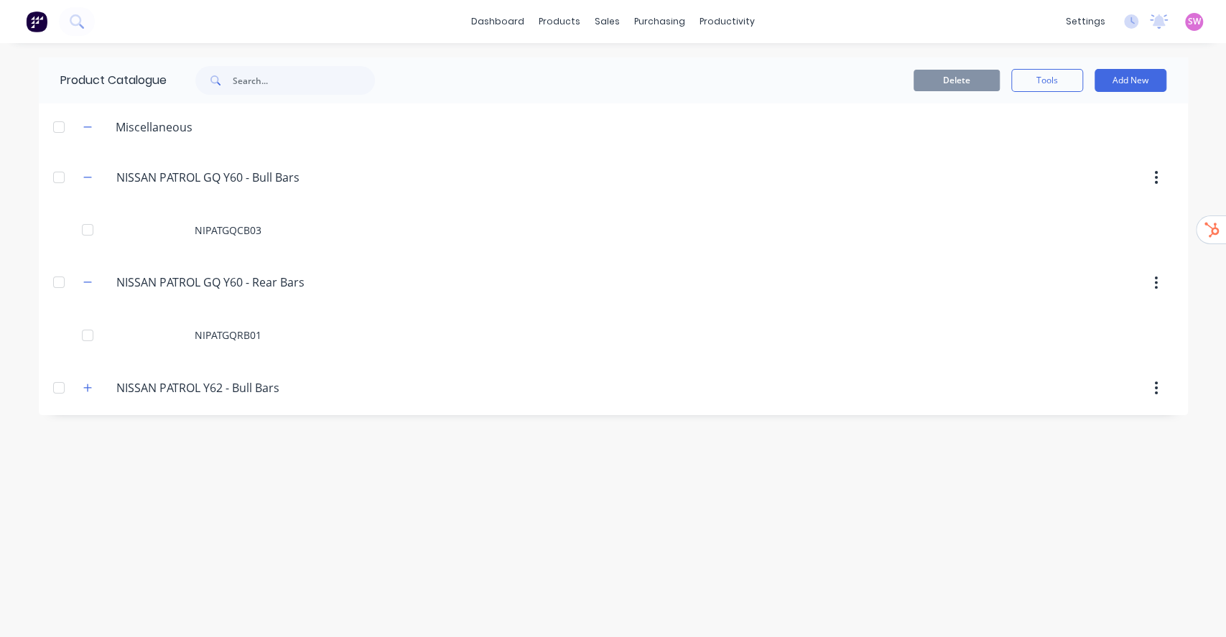
drag, startPoint x: 1133, startPoint y: 77, endPoint x: 1105, endPoint y: 66, distance: 30.0
click at [1133, 77] on button "Add New" at bounding box center [1131, 80] width 72 height 23
click at [1069, 139] on div "Product" at bounding box center [1098, 146] width 111 height 21
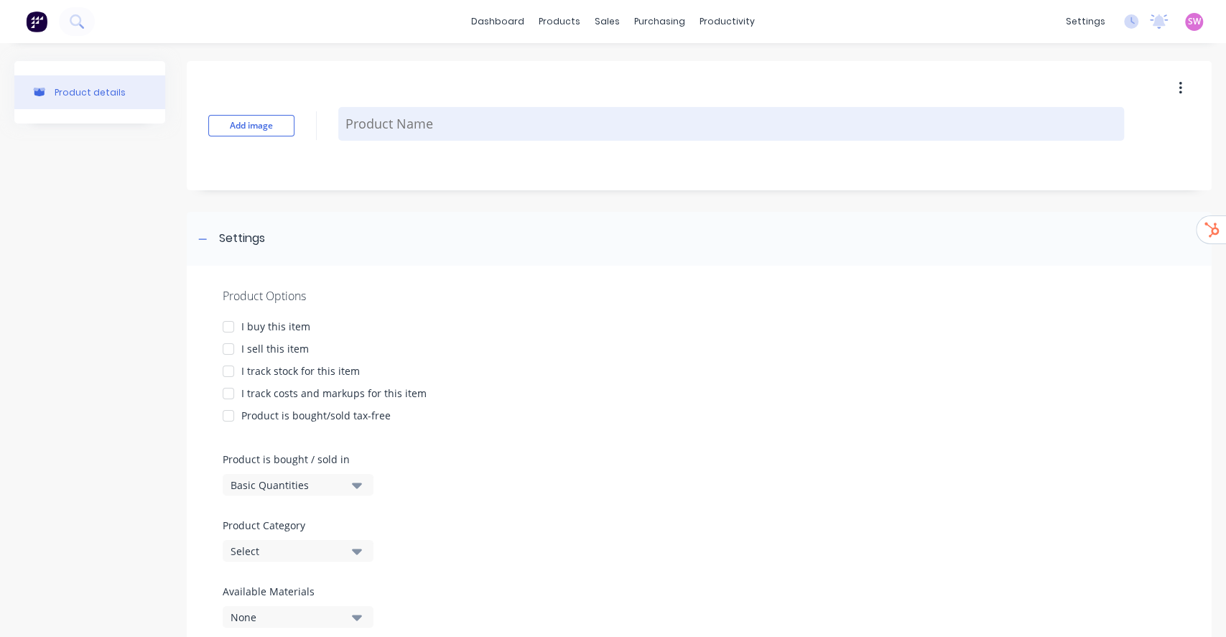
click at [483, 129] on textarea at bounding box center [731, 124] width 786 height 34
paste textarea "NIPATY62BB03"
type textarea "x"
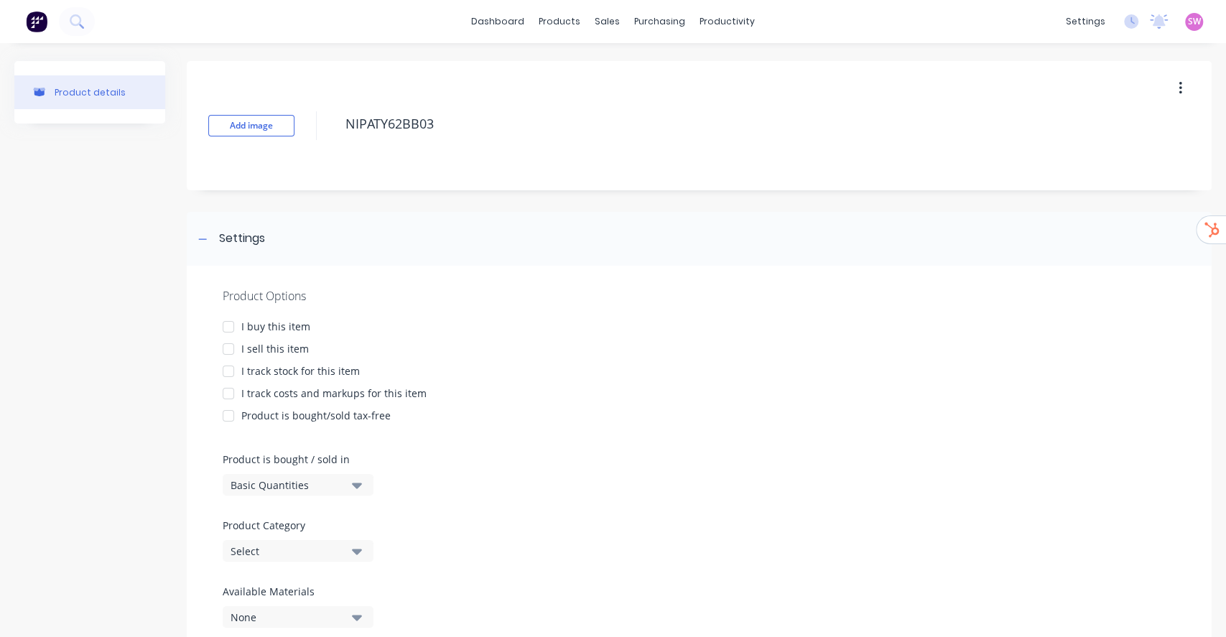
type textarea "NIPATY62BB03"
type textarea "x"
type textarea "NIPATY62BB03"
click at [282, 310] on div "Product Options I buy this item I sell this item I track stock for this item I …" at bounding box center [699, 463] width 1025 height 395
click at [279, 325] on div "I buy this item" at bounding box center [275, 326] width 69 height 15
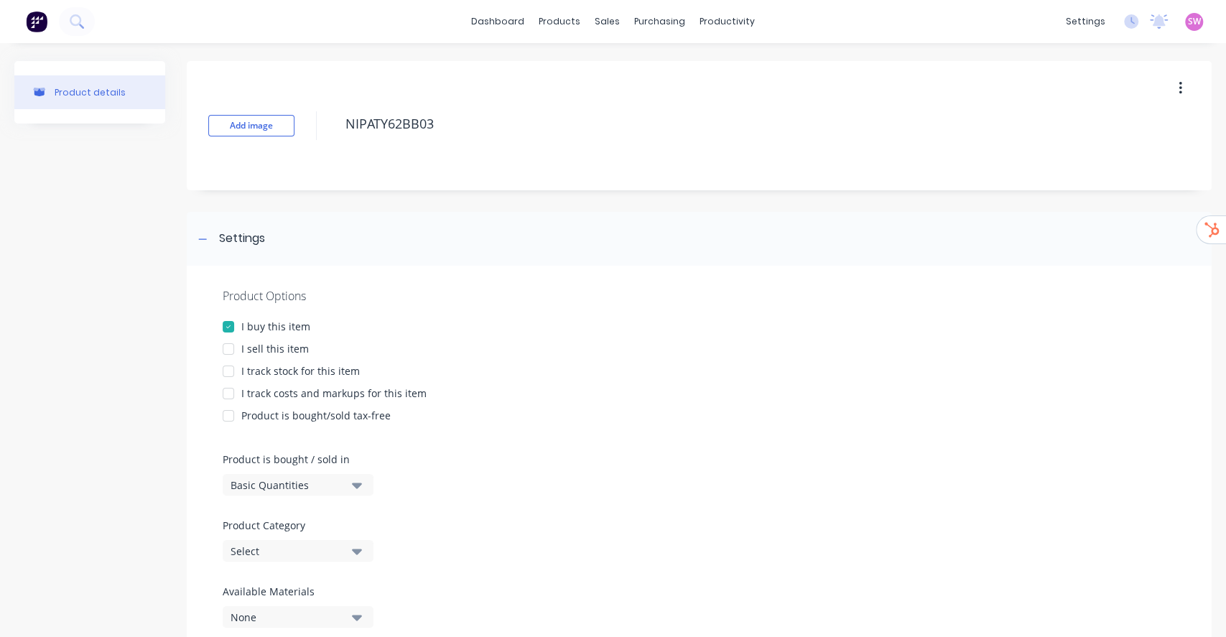
click at [284, 345] on div "I sell this item" at bounding box center [275, 348] width 68 height 15
click at [285, 371] on div "I track stock for this item" at bounding box center [300, 370] width 119 height 15
click at [286, 391] on div "I track costs and markups for this item" at bounding box center [333, 393] width 185 height 15
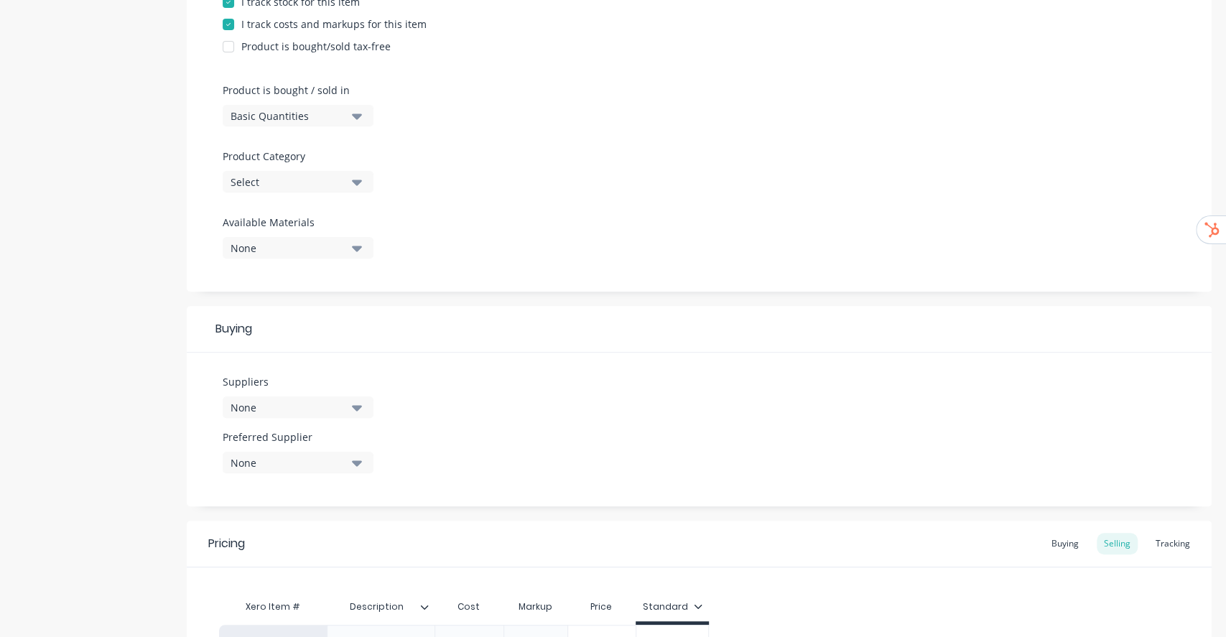
scroll to position [383, 0]
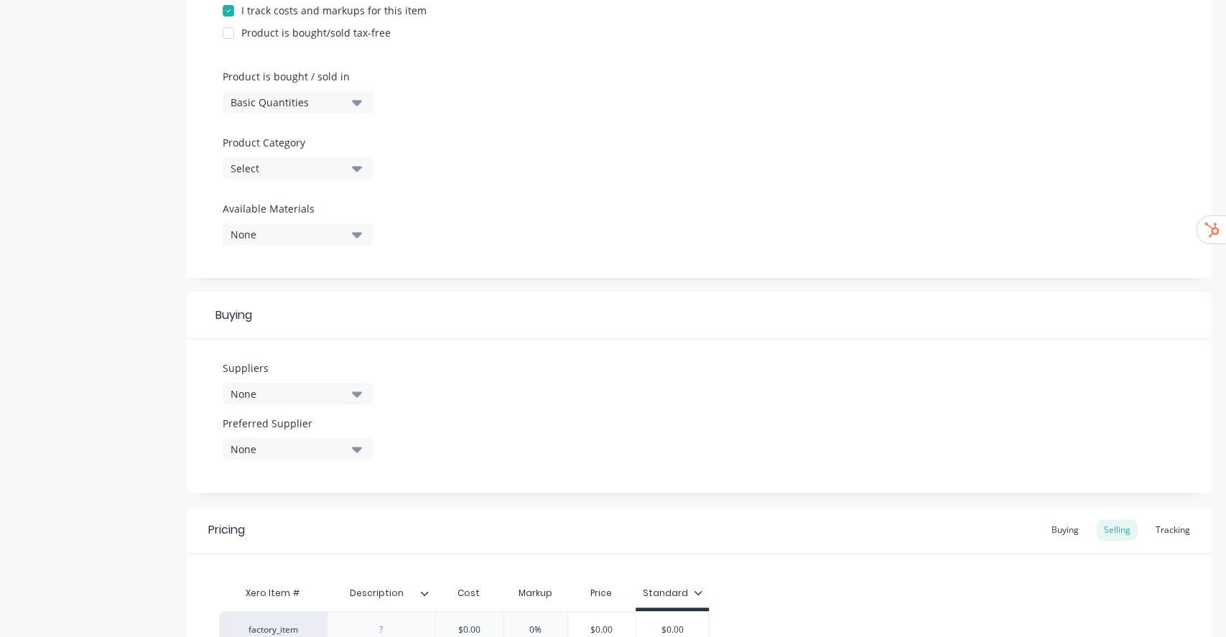
click at [334, 153] on div "Product Category Select" at bounding box center [295, 157] width 144 height 44
click at [336, 170] on div "Select" at bounding box center [288, 168] width 115 height 15
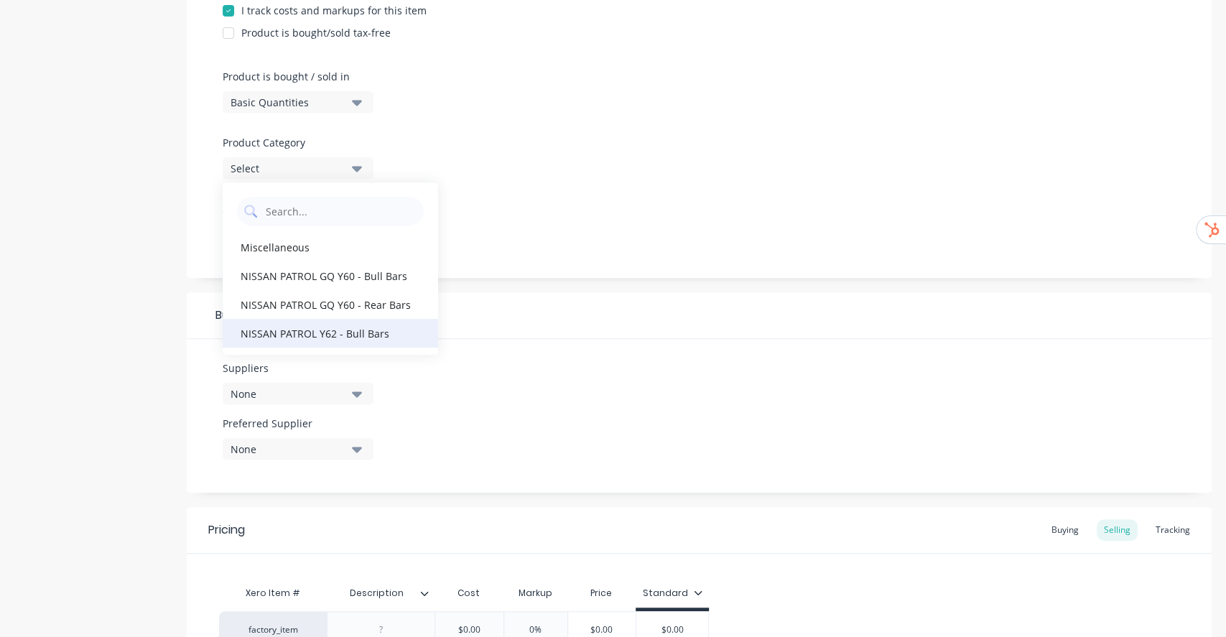
click at [370, 333] on div "NISSAN PATROL Y62 - Bull Bars" at bounding box center [330, 333] width 215 height 29
type textarea "x"
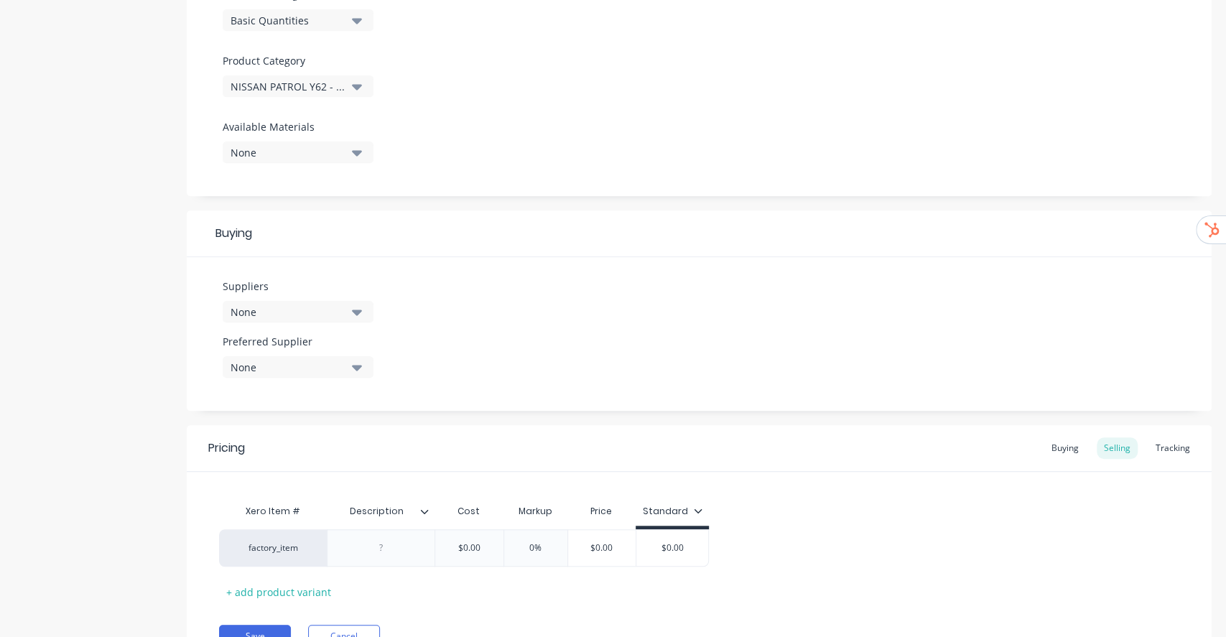
scroll to position [536, 0]
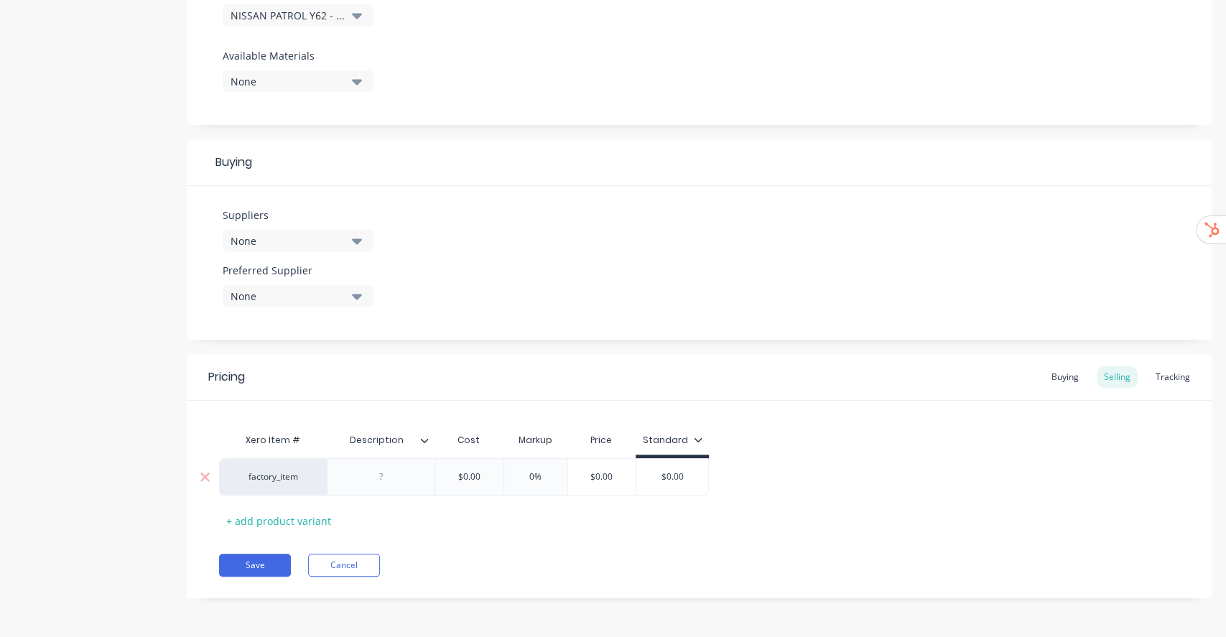
click at [384, 471] on div at bounding box center [381, 477] width 72 height 19
paste div
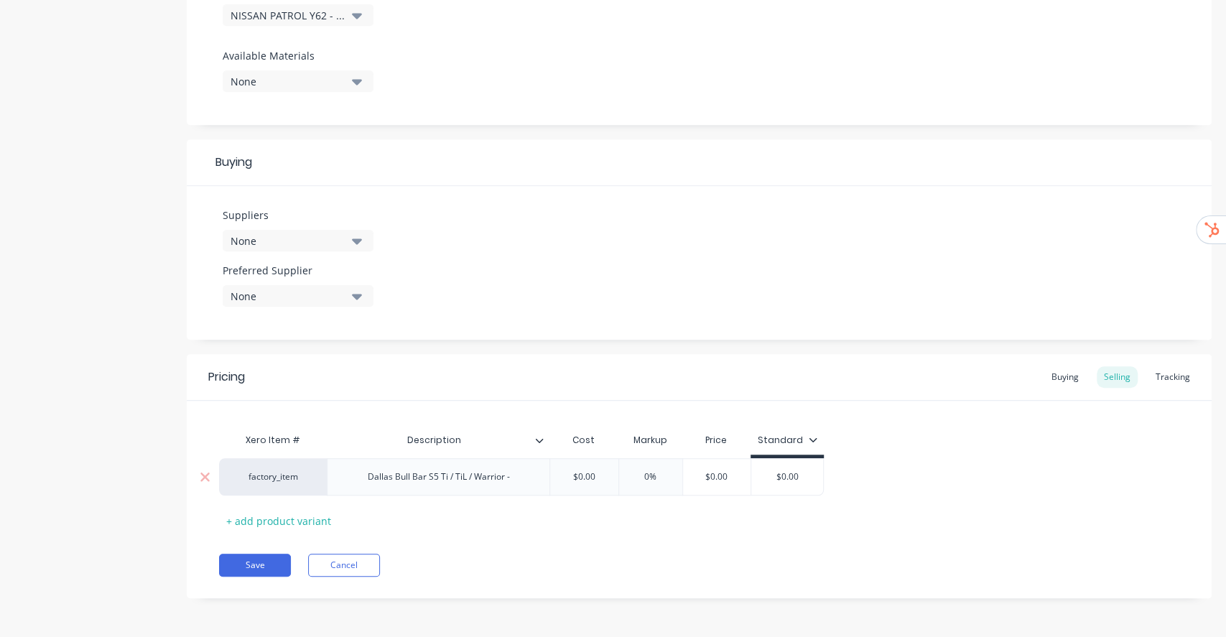
click at [530, 486] on div "Dallas Bull Bar S5 Ti / TiL / Warrior -" at bounding box center [438, 476] width 223 height 37
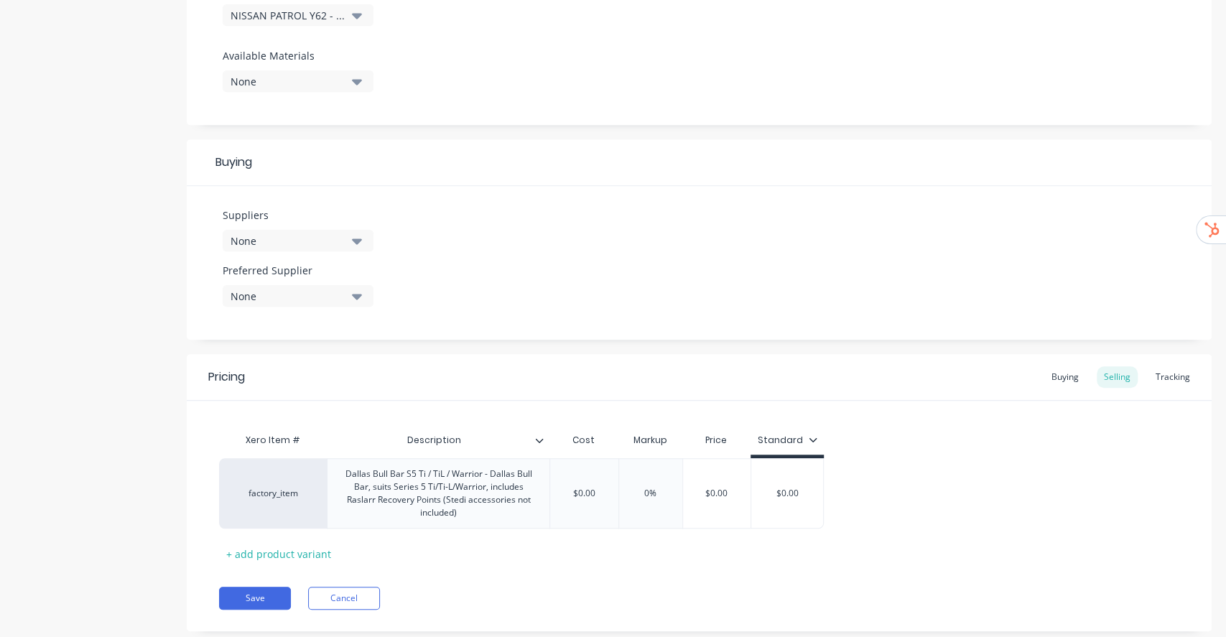
click at [269, 598] on div "Pricing Buying Selling Tracking Xero Item # Description Cost Markup Price Stand…" at bounding box center [699, 492] width 1025 height 277
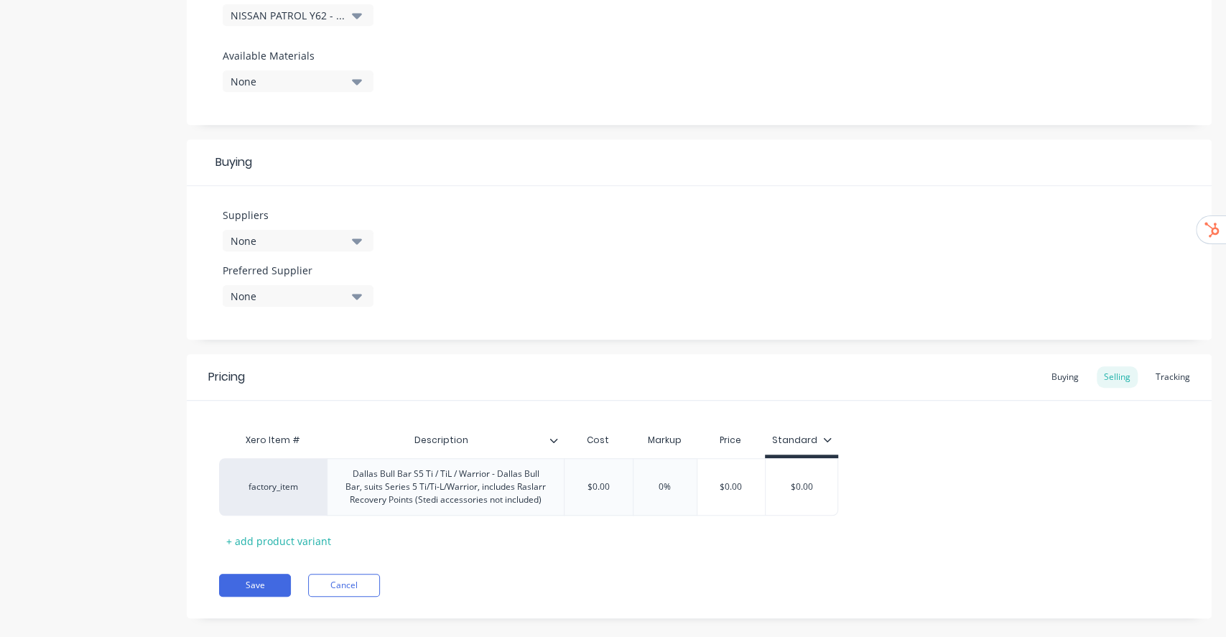
click at [250, 570] on div "Pricing Buying Selling Tracking Xero Item # Description Cost Markup Price Stand…" at bounding box center [699, 486] width 1025 height 264
click at [250, 580] on button "Save" at bounding box center [255, 585] width 72 height 23
type textarea "x"
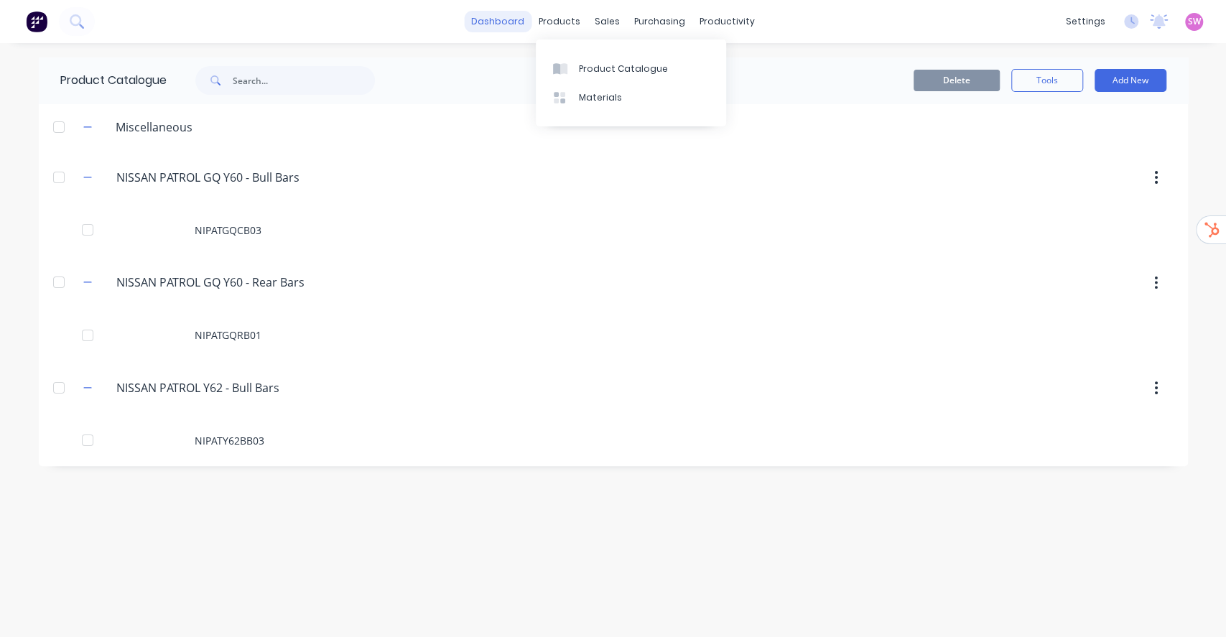
click at [511, 17] on link "dashboard" at bounding box center [498, 22] width 68 height 22
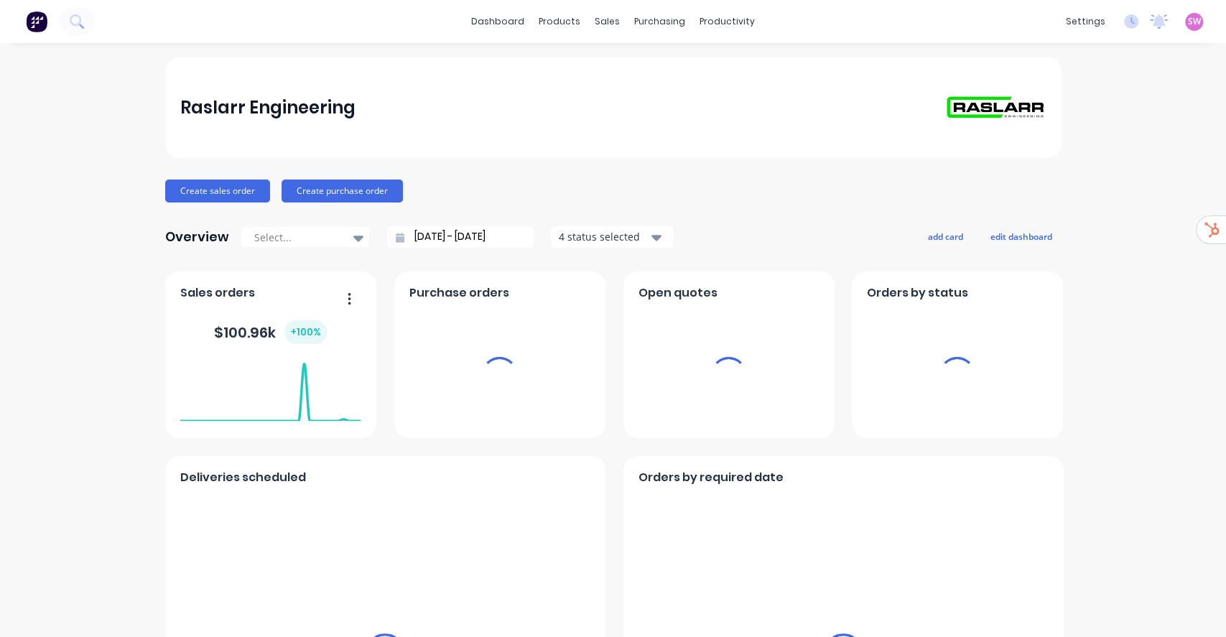
click at [1188, 22] on span "SW" at bounding box center [1194, 21] width 13 height 13
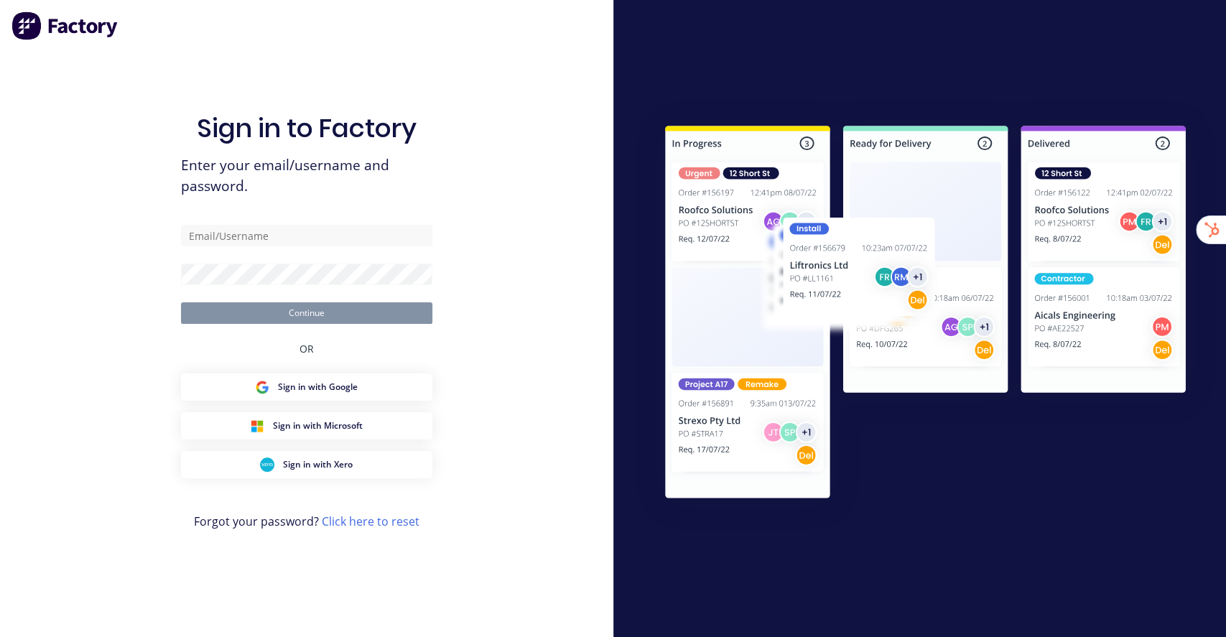
type input "[EMAIL_ADDRESS][DOMAIN_NAME]"
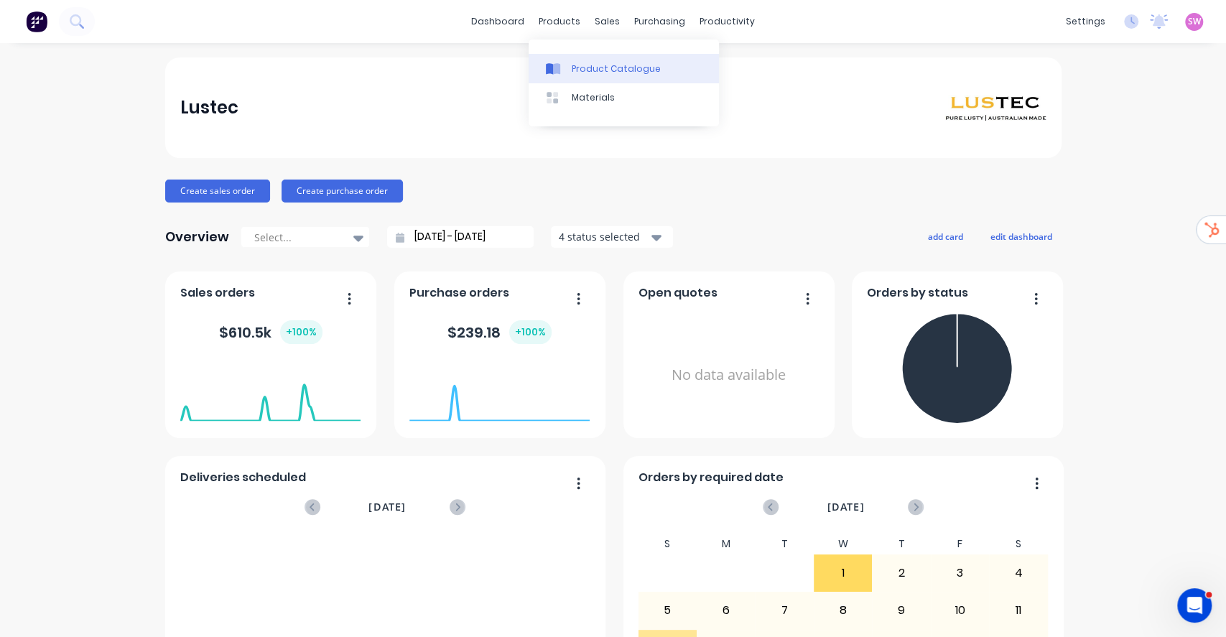
click at [623, 62] on div "Product Catalogue" at bounding box center [616, 68] width 89 height 13
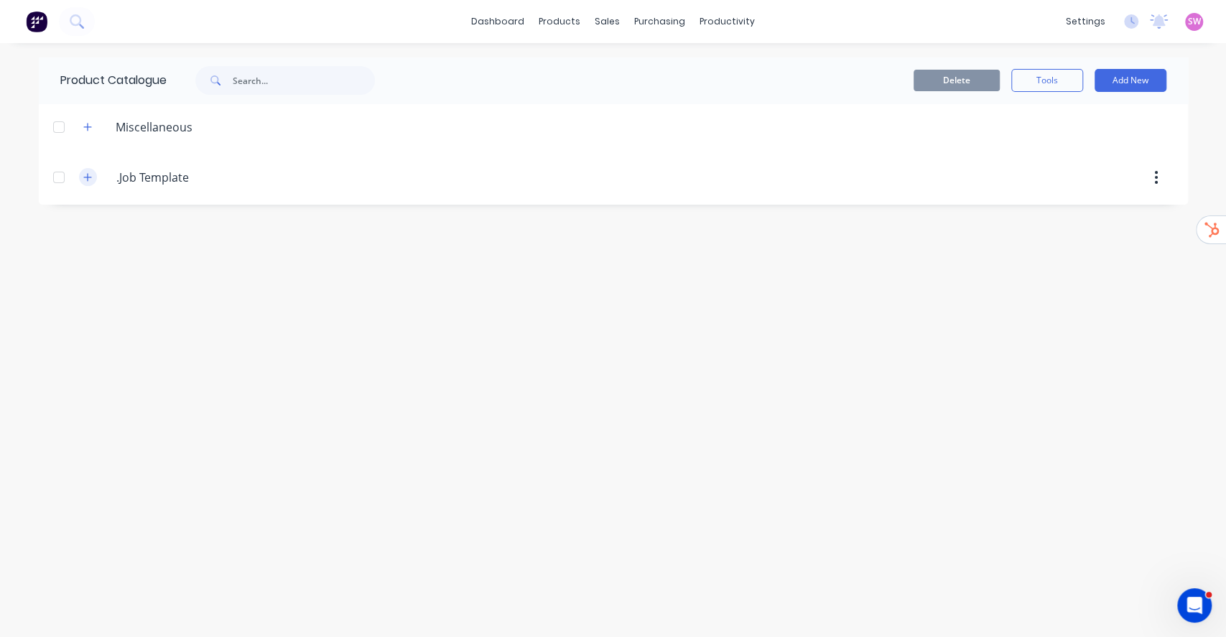
click at [84, 170] on button "button" at bounding box center [88, 177] width 18 height 18
click at [92, 128] on button "button" at bounding box center [88, 127] width 18 height 18
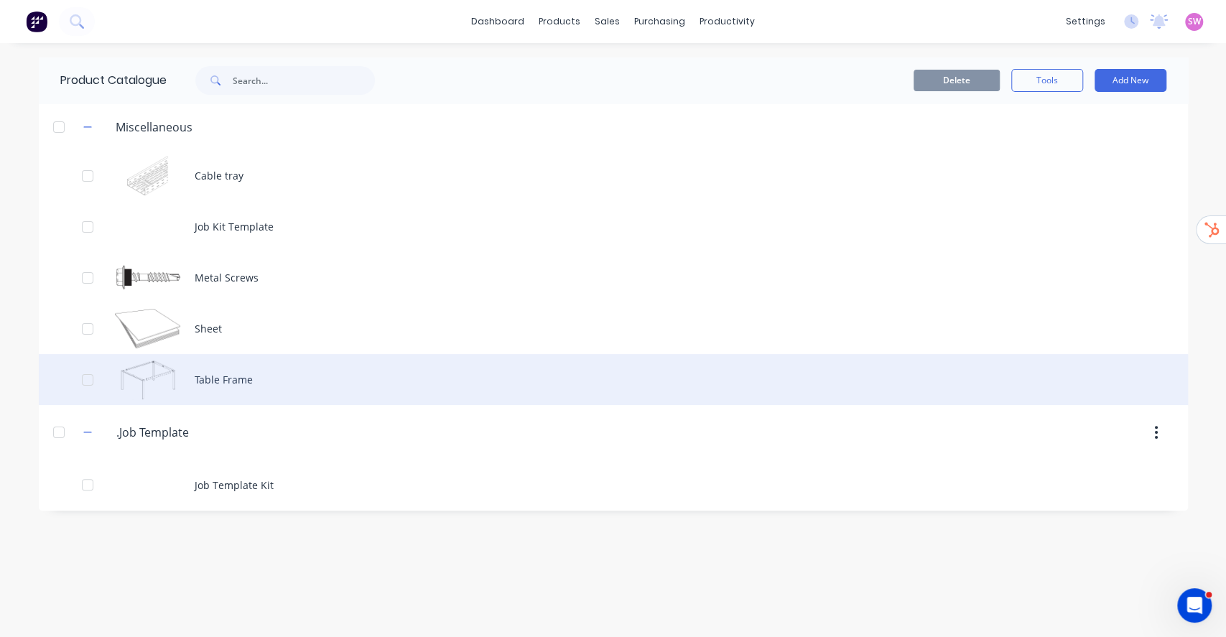
click at [89, 375] on div at bounding box center [87, 380] width 29 height 29
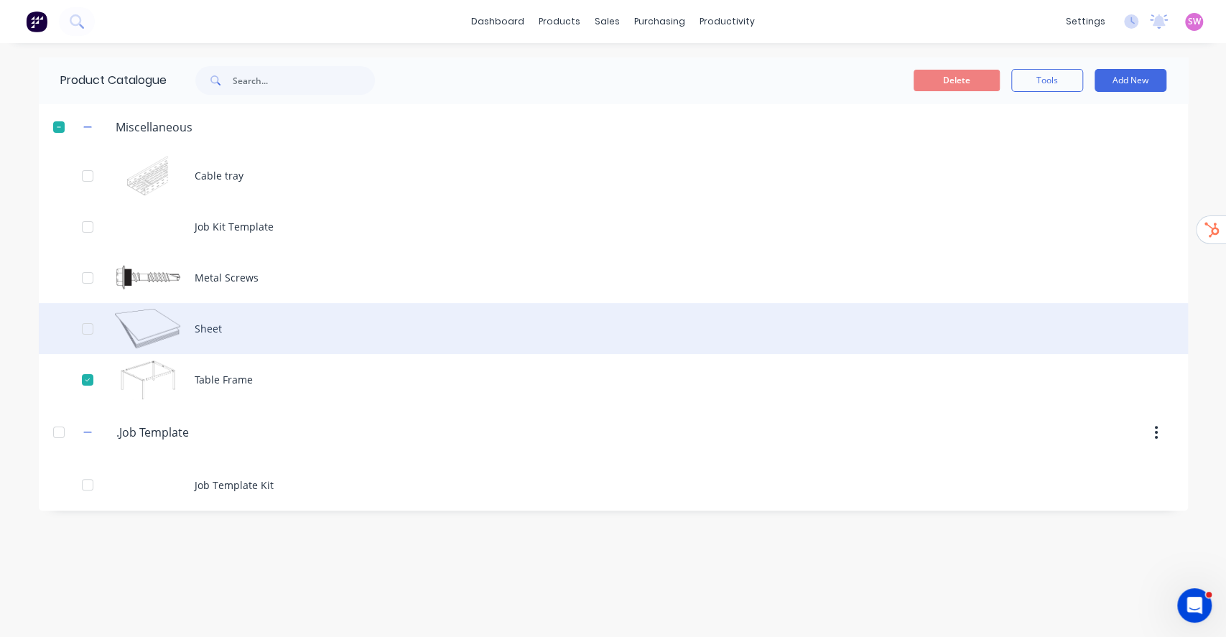
click at [88, 325] on div at bounding box center [87, 329] width 29 height 29
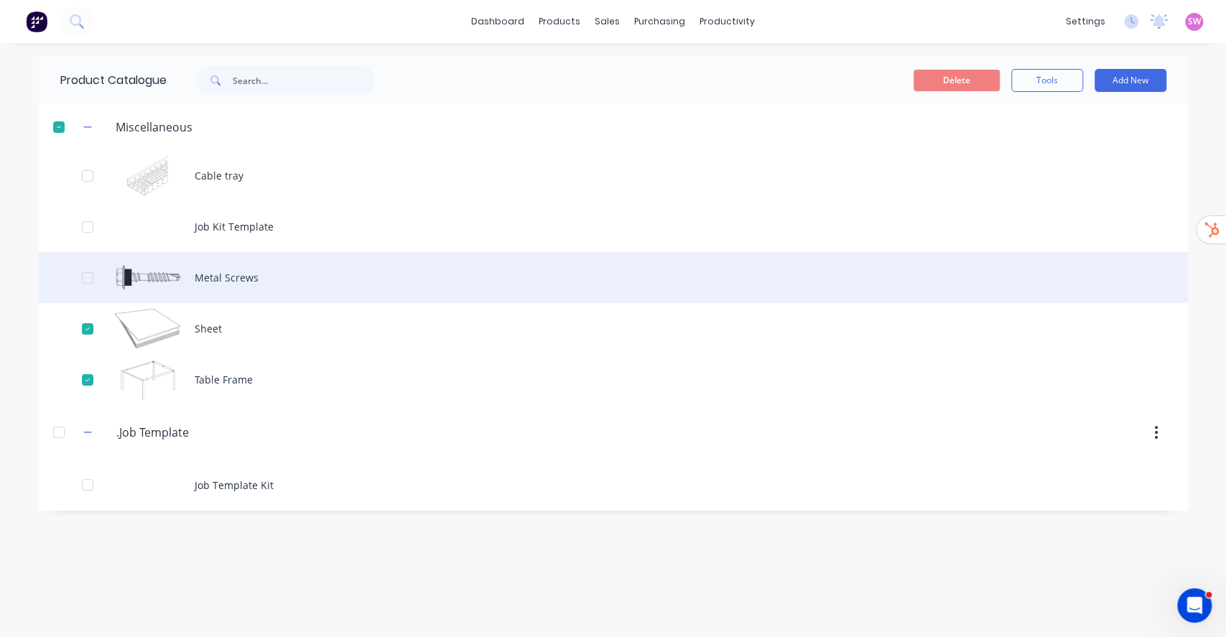
click at [88, 287] on div at bounding box center [87, 278] width 29 height 29
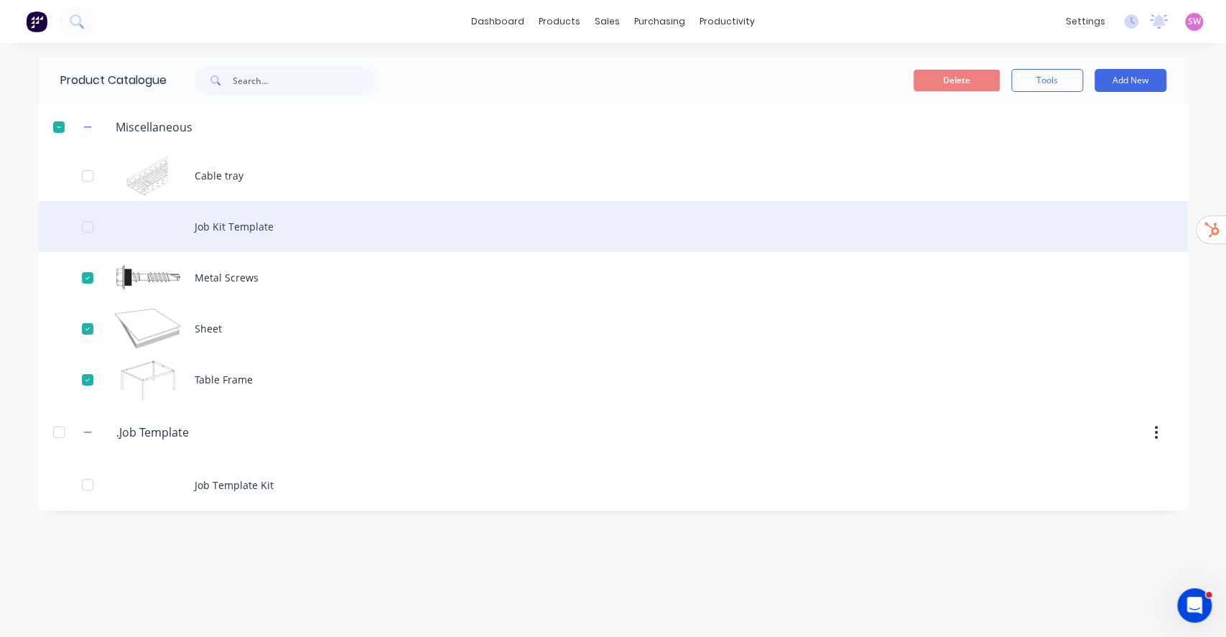
click at [82, 217] on div at bounding box center [87, 227] width 29 height 29
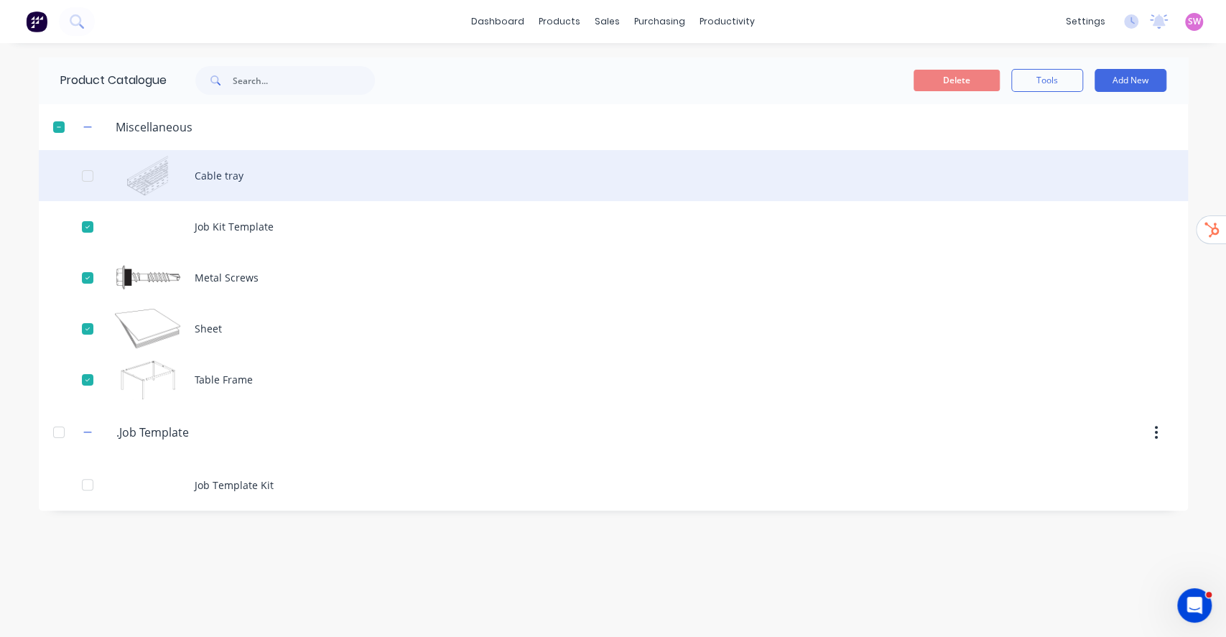
click at [85, 171] on div at bounding box center [87, 176] width 29 height 29
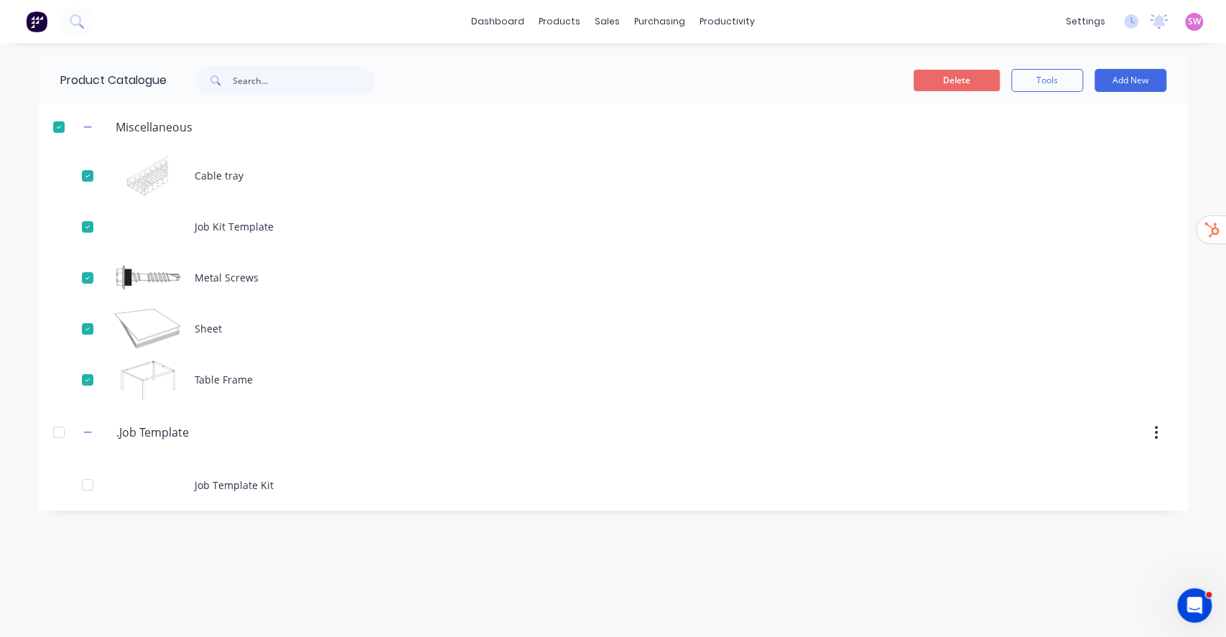
click at [956, 73] on button "Delete" at bounding box center [957, 81] width 86 height 22
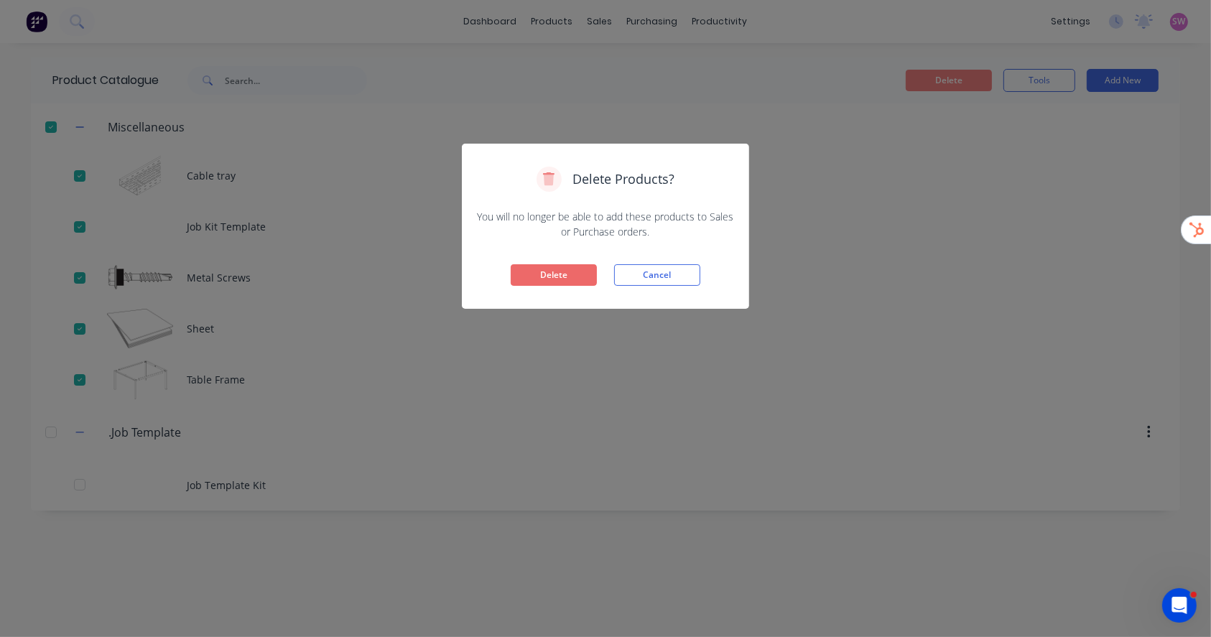
click at [539, 271] on button "Delete" at bounding box center [554, 275] width 86 height 22
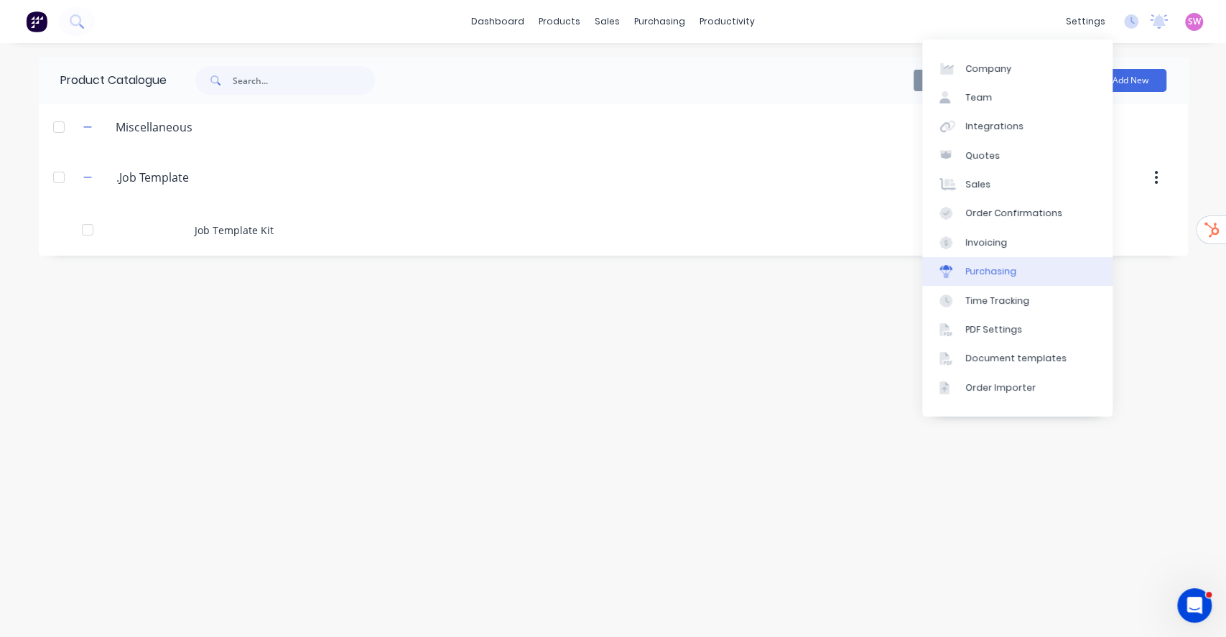
click at [1026, 280] on link "Purchasing" at bounding box center [1017, 271] width 190 height 29
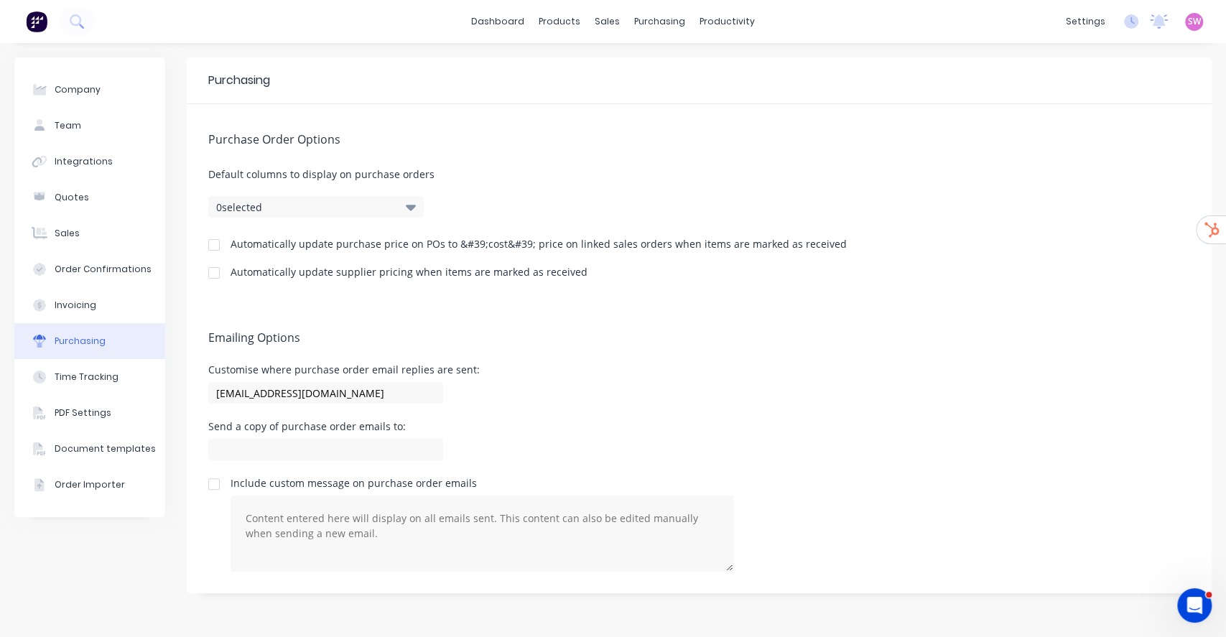
click at [213, 274] on div at bounding box center [214, 273] width 29 height 29
click at [577, 61] on link "Product Catalogue" at bounding box center [631, 68] width 190 height 29
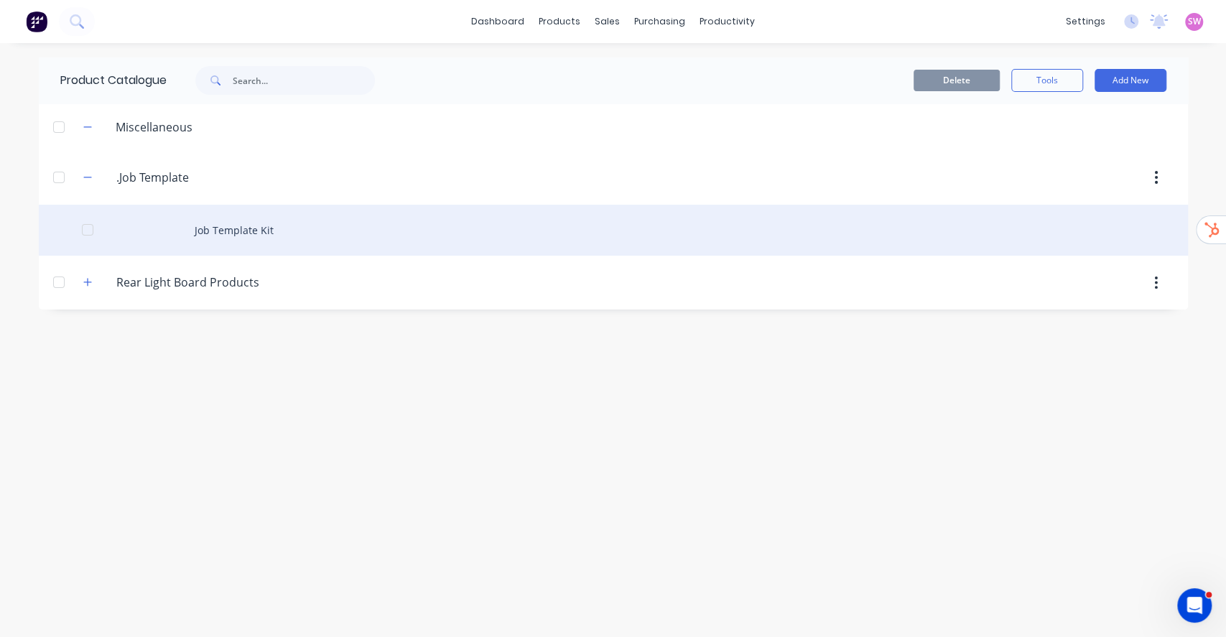
click at [241, 226] on div "Job Template Kit" at bounding box center [613, 230] width 1149 height 51
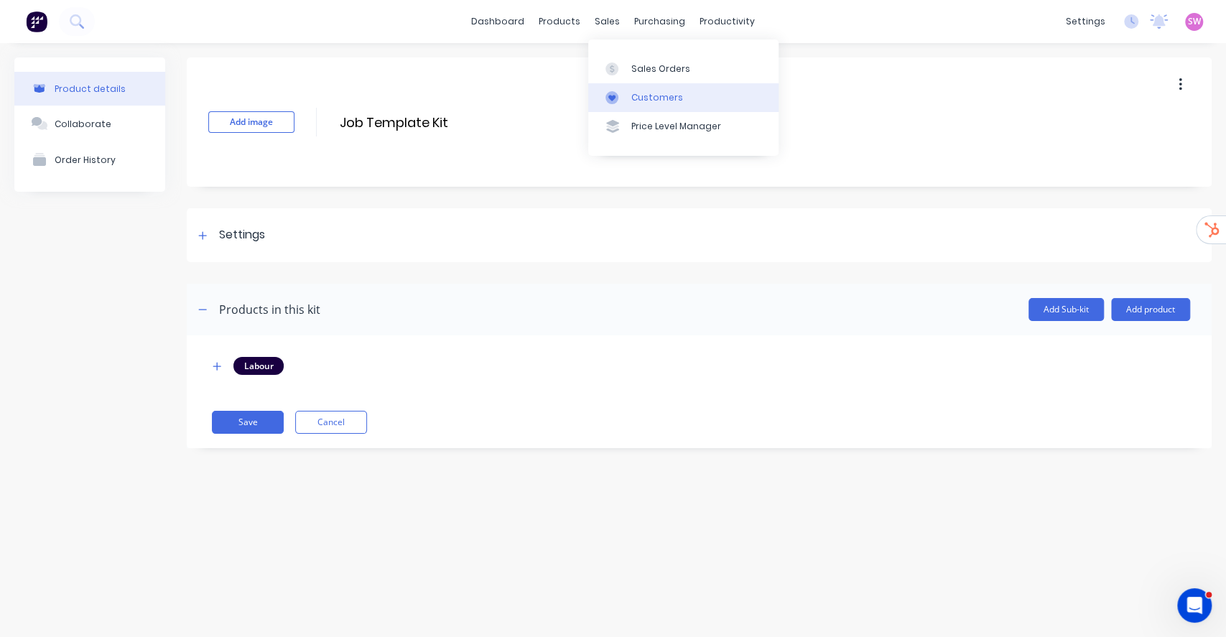
click at [646, 91] on div "Customers" at bounding box center [657, 97] width 52 height 13
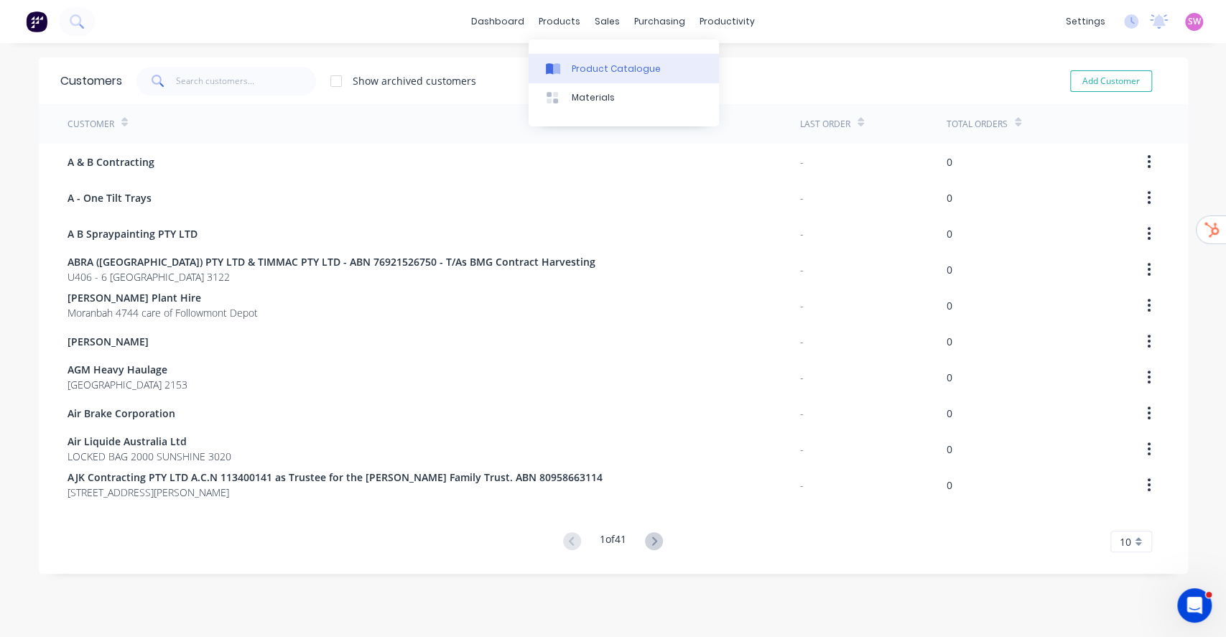
click at [593, 62] on div "Product Catalogue" at bounding box center [616, 68] width 89 height 13
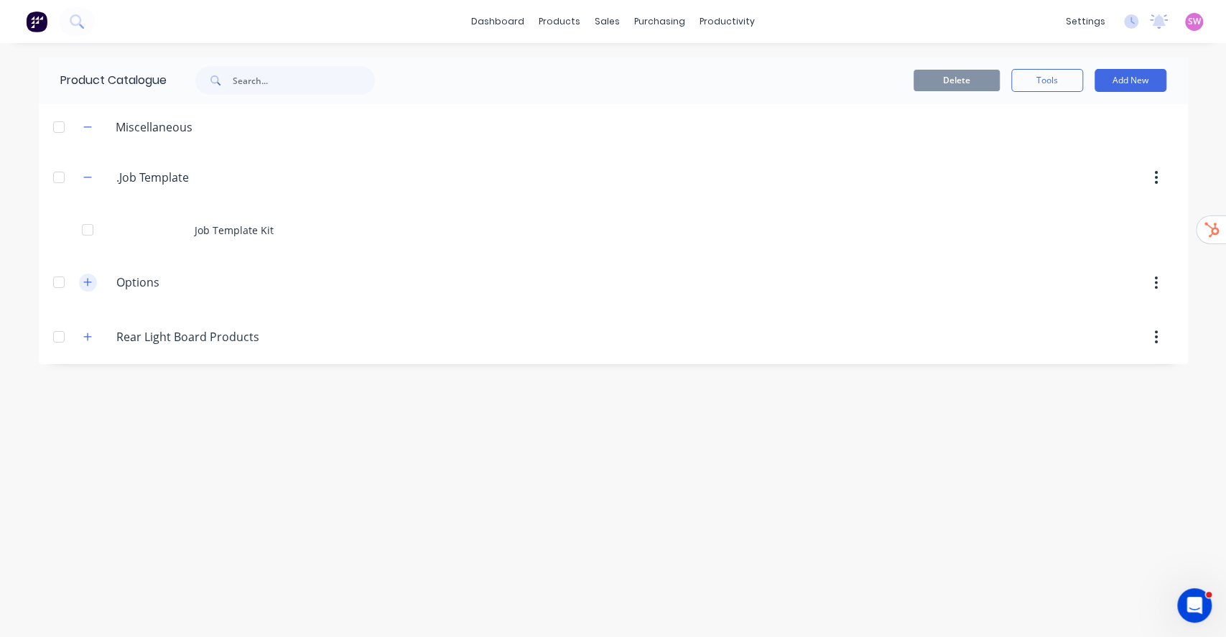
click at [86, 287] on icon "button" at bounding box center [87, 282] width 9 height 10
drag, startPoint x: 62, startPoint y: 466, endPoint x: 132, endPoint y: 384, distance: 107.5
click at [62, 466] on div "Product Catalogue Delete Tools Add New Miscellaneous .Job.Template .Job Templat…" at bounding box center [613, 339] width 1149 height 565
click at [97, 392] on div "Rear.Light.Board.Products Rear Light Board Products" at bounding box center [185, 388] width 226 height 26
click at [85, 389] on icon "button" at bounding box center [87, 388] width 9 height 10
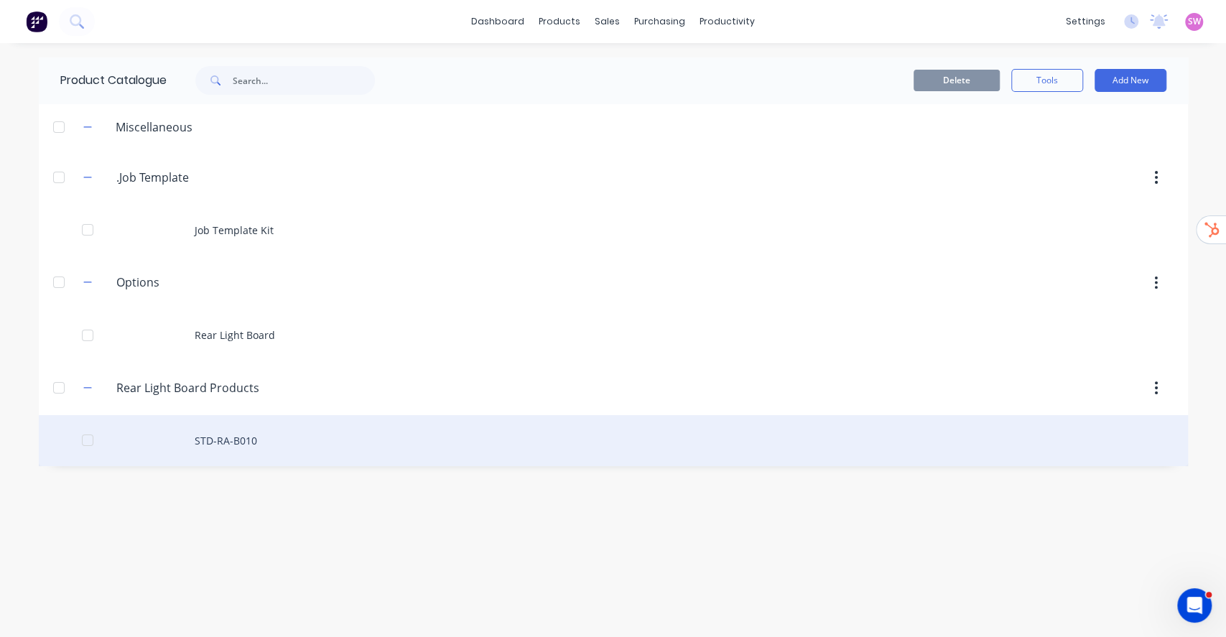
click at [234, 432] on div "STD-RA-B010" at bounding box center [613, 440] width 1149 height 51
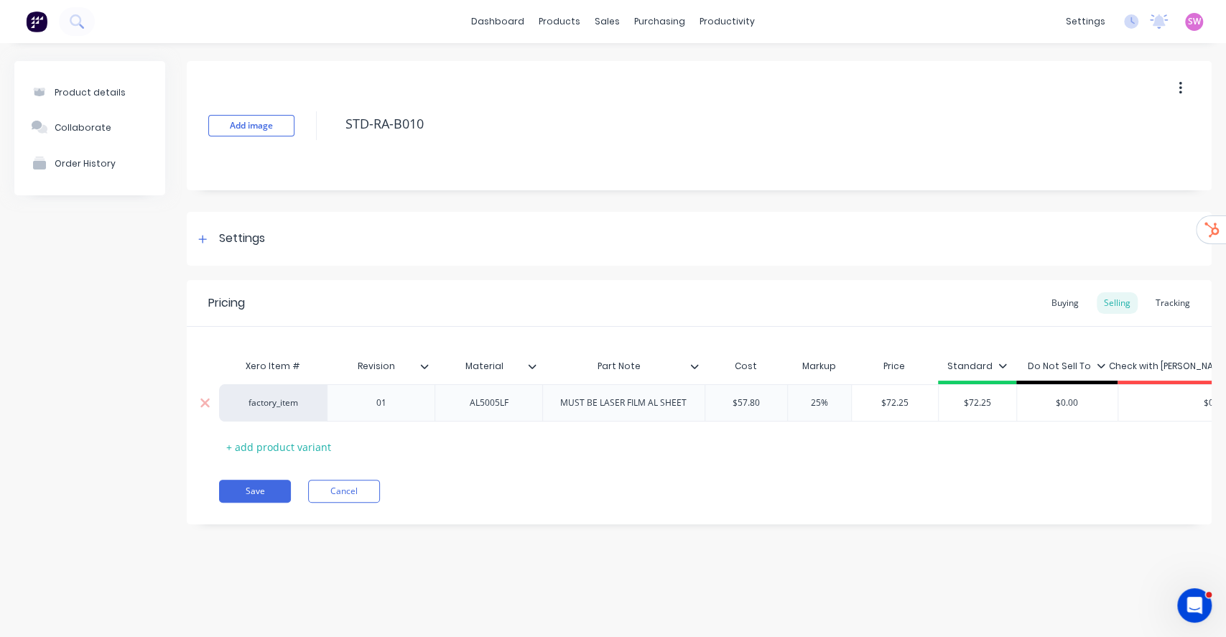
type textarea "x"
drag, startPoint x: 0, startPoint y: 0, endPoint x: 1061, endPoint y: 307, distance: 1104.5
click at [1061, 307] on div "Buying" at bounding box center [1065, 303] width 42 height 22
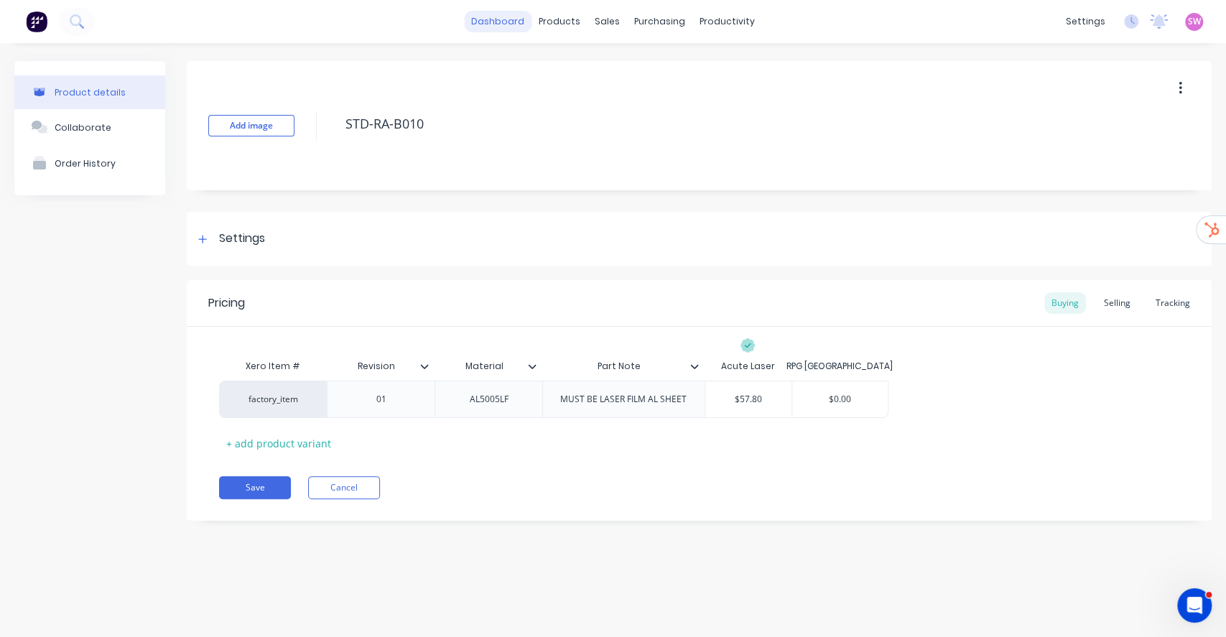
click at [491, 24] on link "dashboard" at bounding box center [498, 22] width 68 height 22
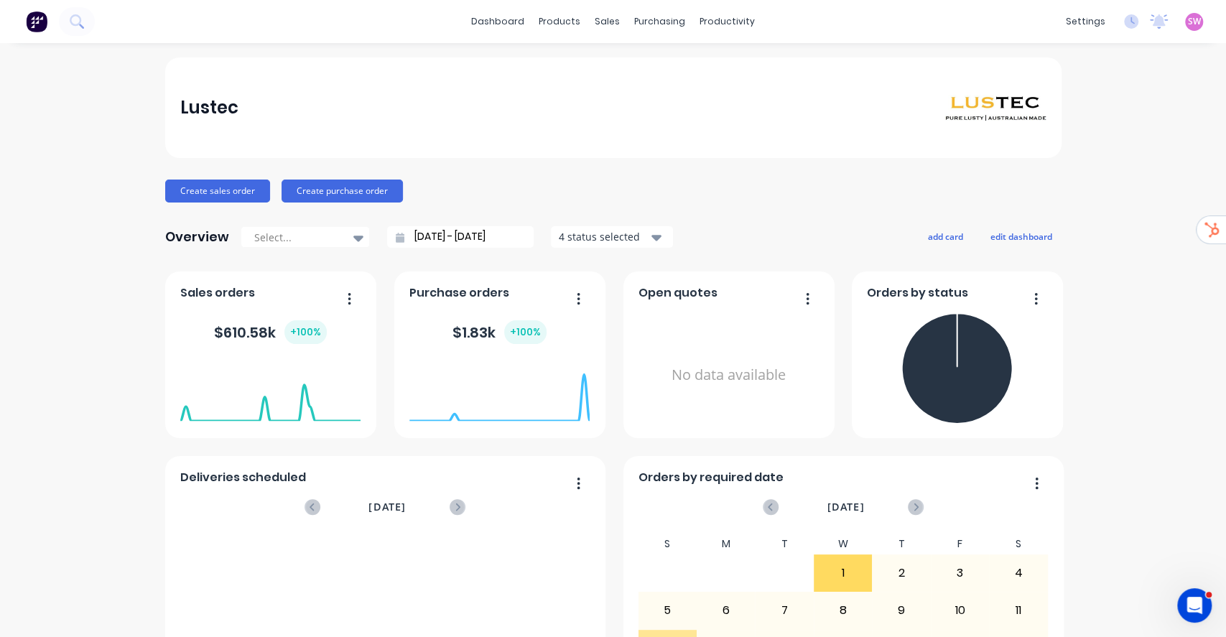
click at [1188, 17] on span "SW" at bounding box center [1194, 21] width 13 height 13
click at [1072, 182] on div "Sign out" at bounding box center [1072, 180] width 39 height 13
